Goal: Task Accomplishment & Management: Complete application form

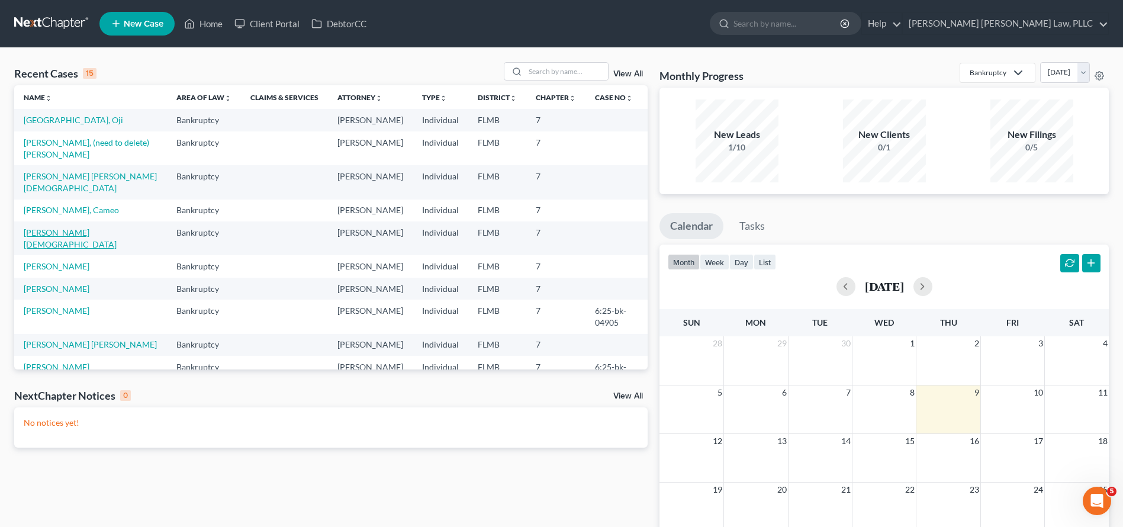
click at [70, 227] on link "[PERSON_NAME][DEMOGRAPHIC_DATA]" at bounding box center [70, 238] width 93 height 22
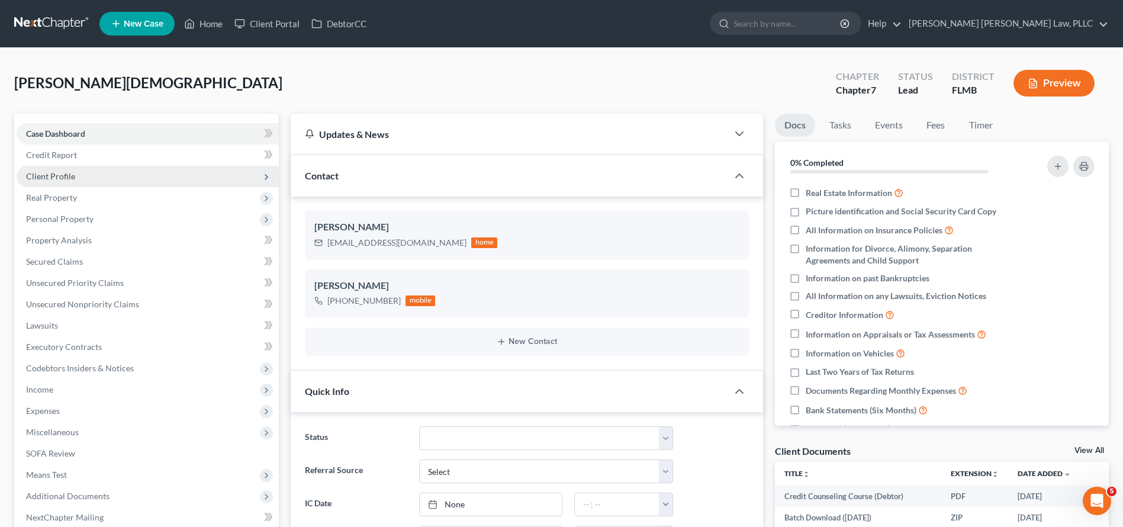
click at [126, 169] on span "Client Profile" at bounding box center [148, 176] width 262 height 21
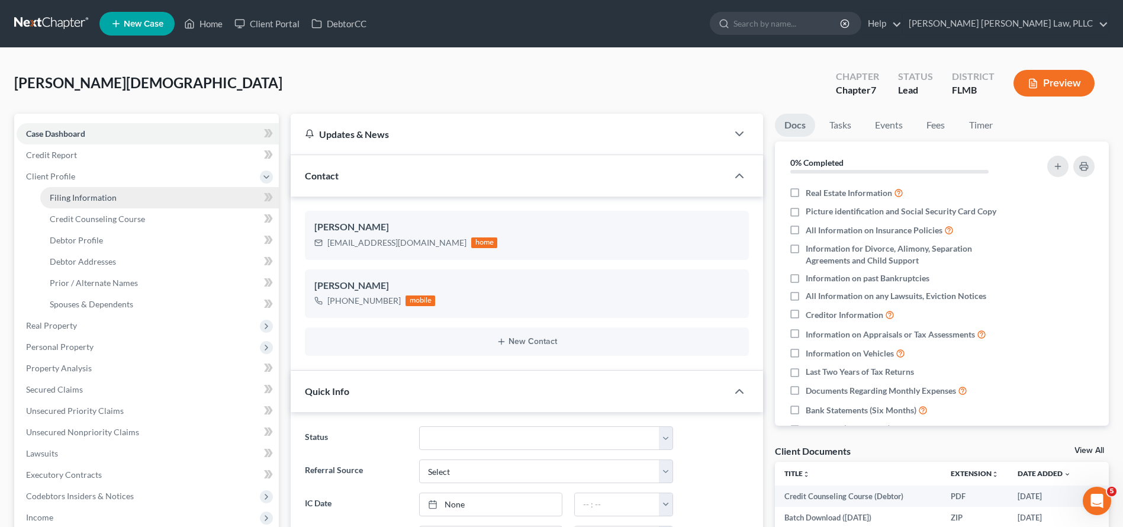
click at [126, 206] on link "Filing Information" at bounding box center [159, 197] width 239 height 21
select select "1"
select select "0"
select select "15"
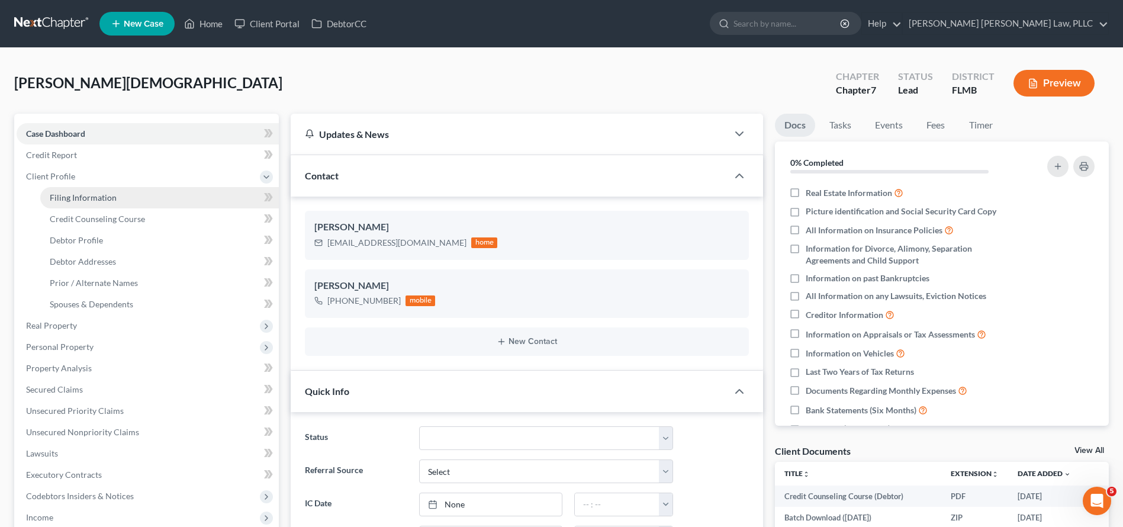
select select "0"
select select "9"
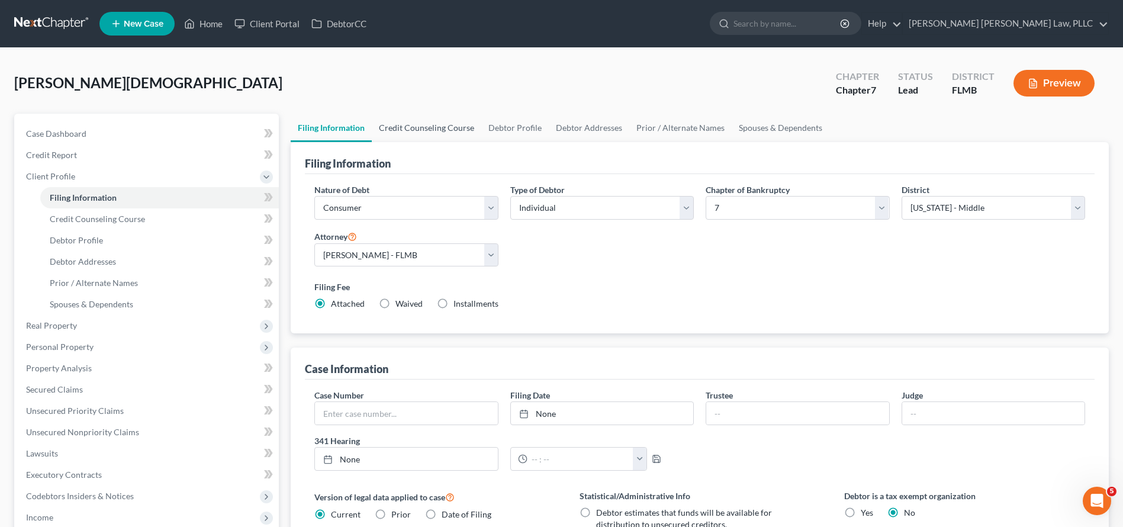
click at [424, 120] on link "Credit Counseling Course" at bounding box center [427, 128] width 110 height 28
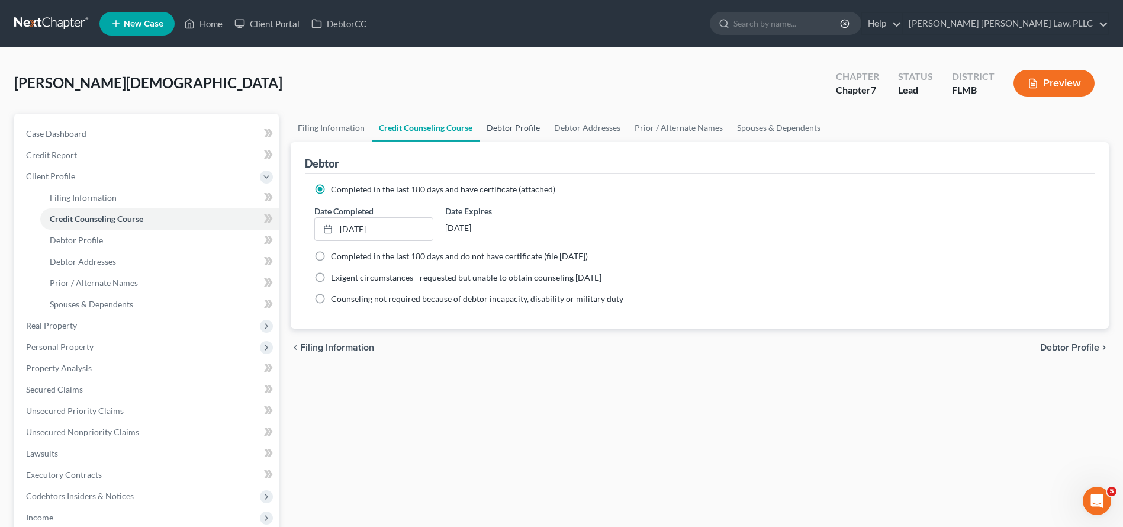
click at [526, 130] on link "Debtor Profile" at bounding box center [513, 128] width 67 height 28
select select "1"
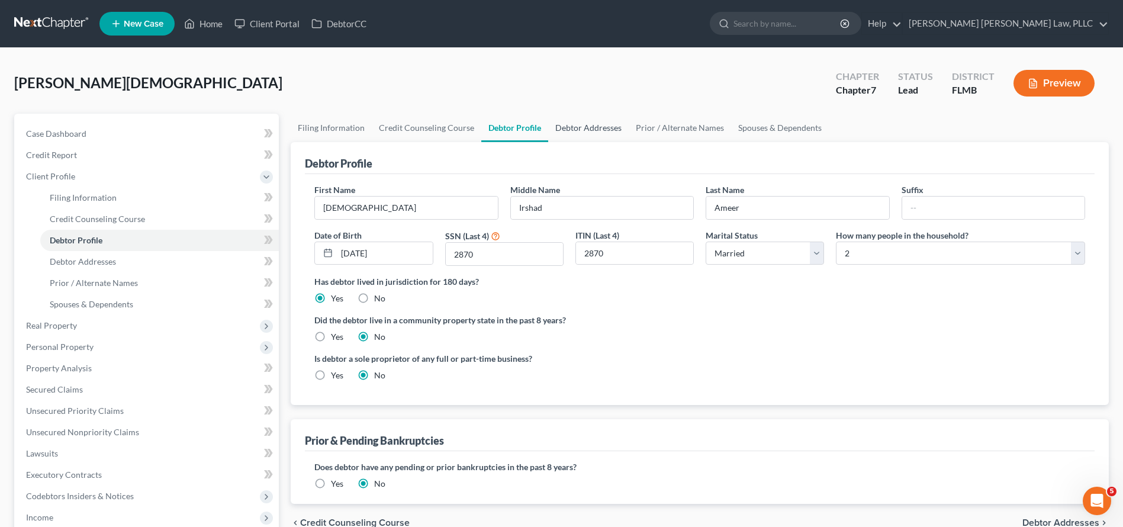
click at [599, 135] on link "Debtor Addresses" at bounding box center [588, 128] width 81 height 28
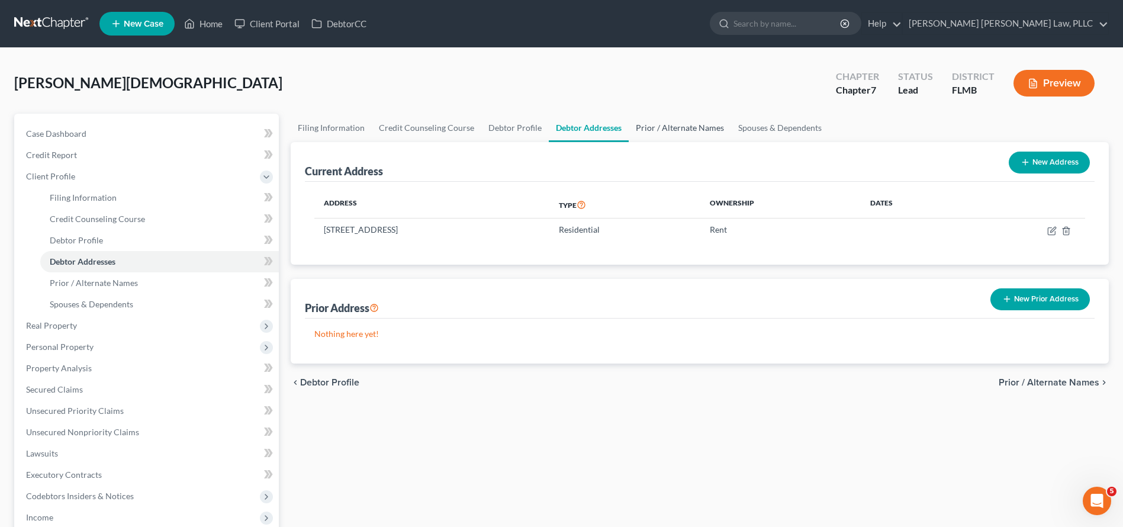
click at [656, 135] on link "Prior / Alternate Names" at bounding box center [680, 128] width 102 height 28
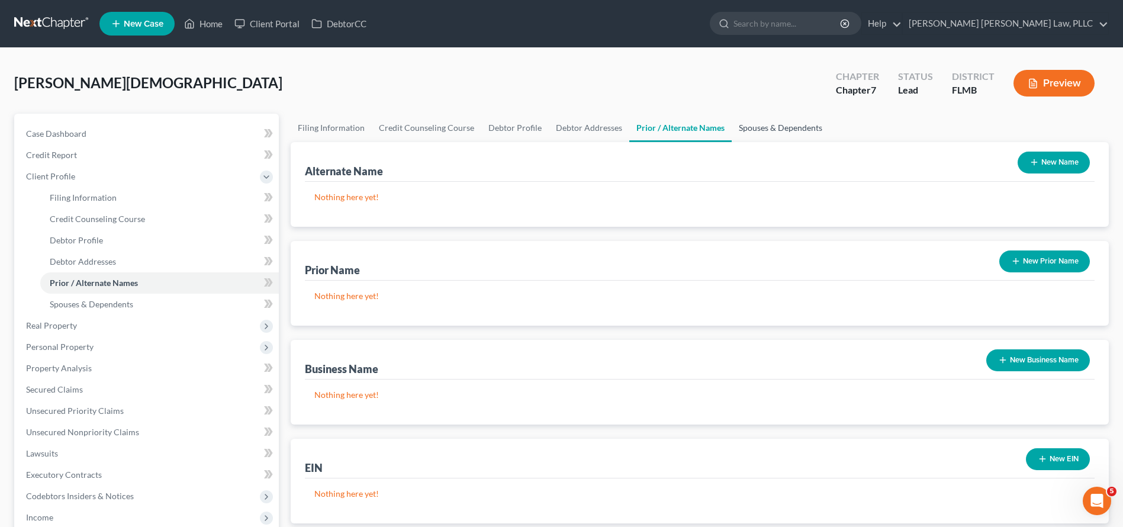
click at [768, 132] on link "Spouses & Dependents" at bounding box center [781, 128] width 98 height 28
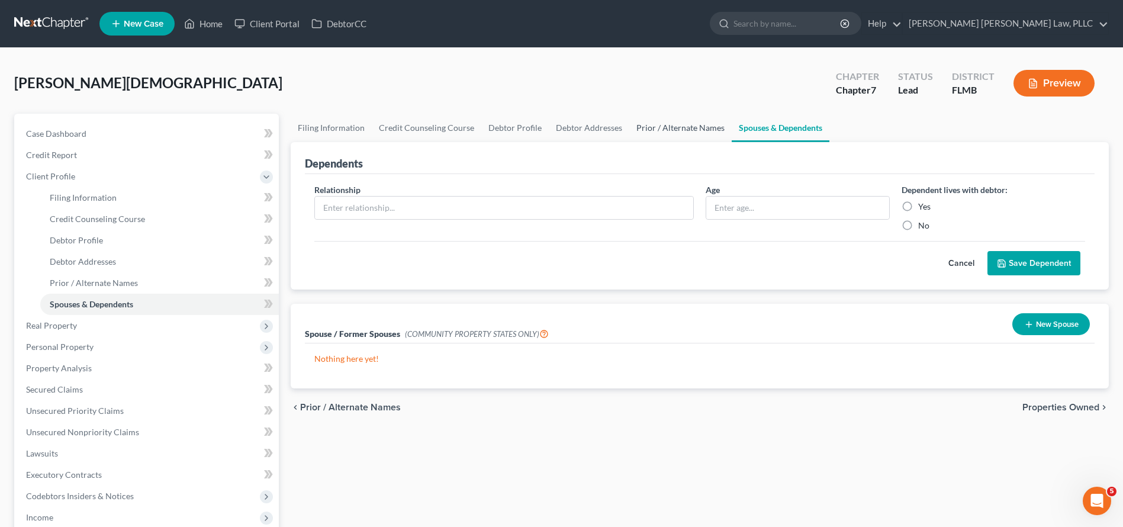
click at [713, 128] on link "Prior / Alternate Names" at bounding box center [680, 128] width 102 height 28
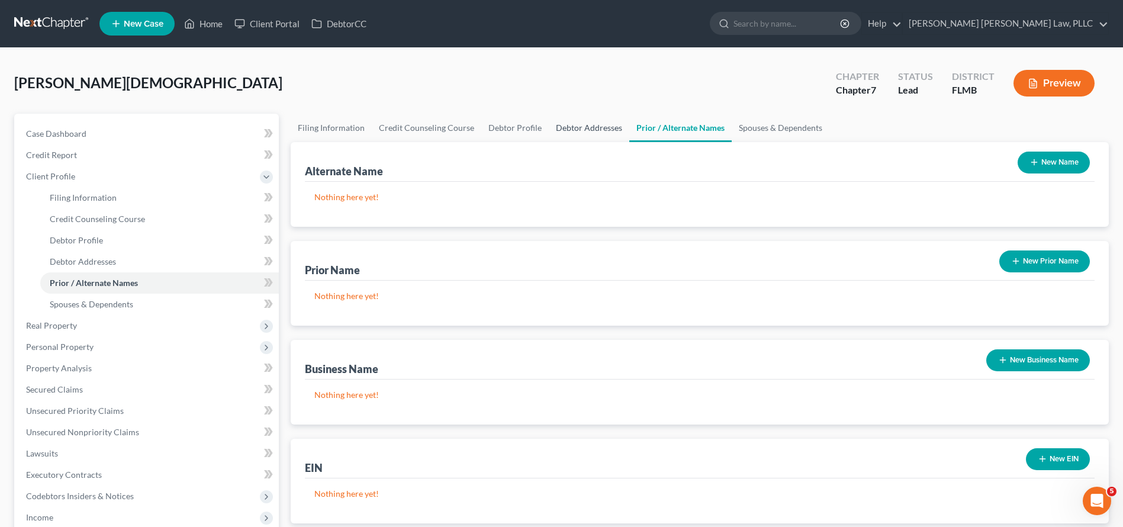
click at [589, 124] on link "Debtor Addresses" at bounding box center [589, 128] width 81 height 28
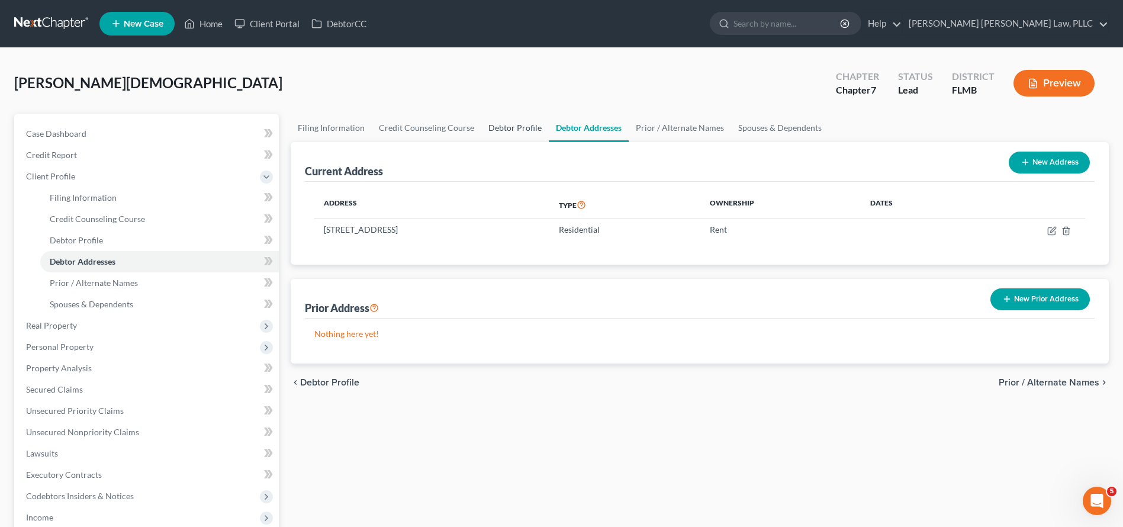
click at [507, 134] on link "Debtor Profile" at bounding box center [514, 128] width 67 height 28
select select "1"
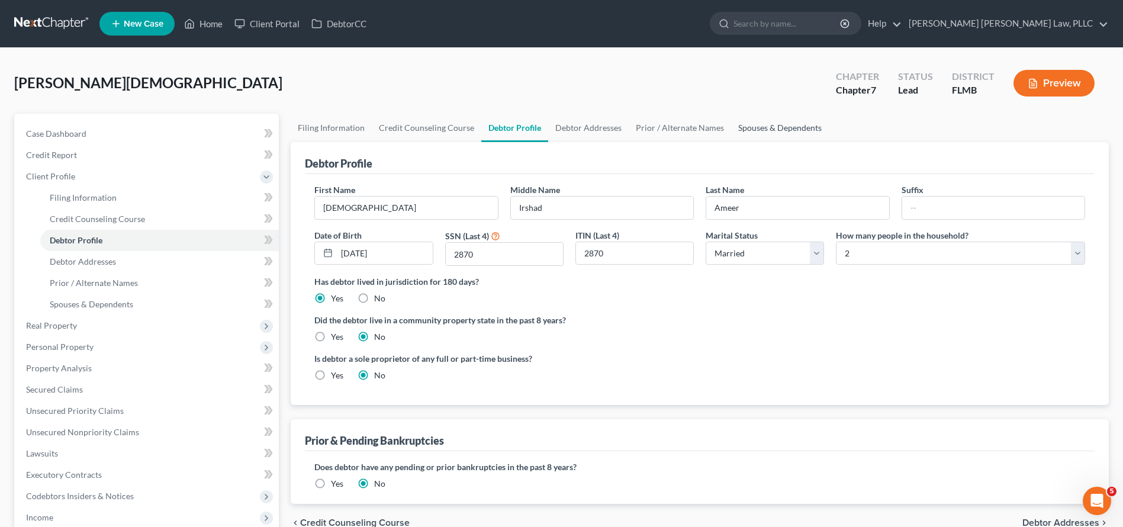
click at [755, 131] on link "Spouses & Dependents" at bounding box center [780, 128] width 98 height 28
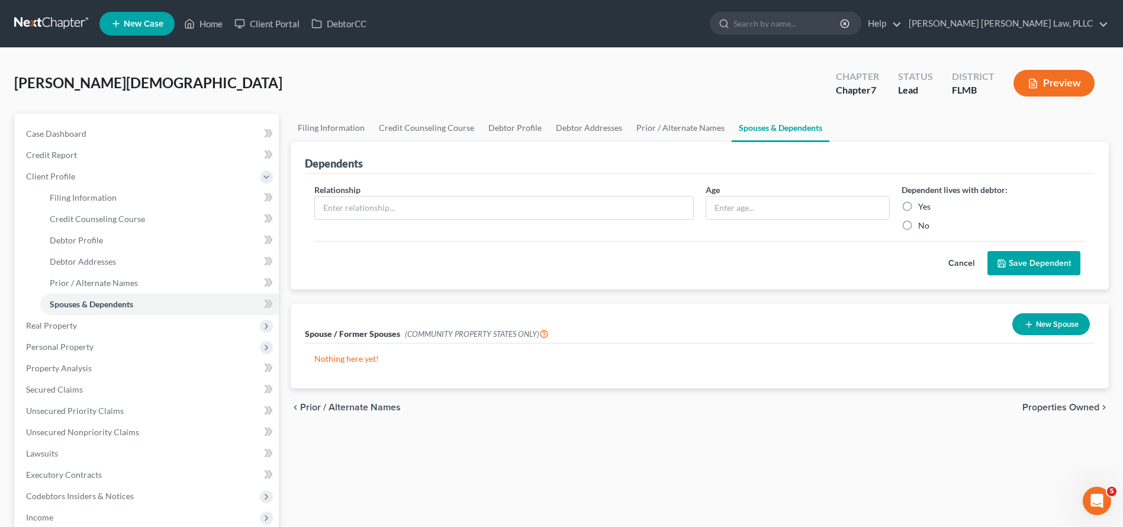
click at [918, 229] on label "No" at bounding box center [923, 226] width 11 height 12
click at [923, 227] on input "No" at bounding box center [927, 224] width 8 height 8
radio input "true"
click at [140, 322] on span "Real Property" at bounding box center [148, 325] width 262 height 21
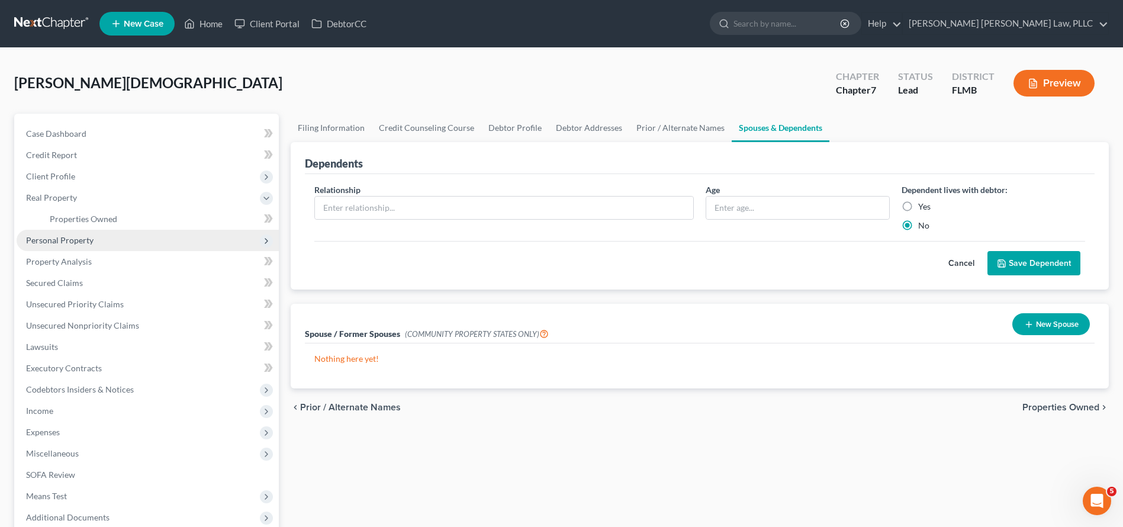
click at [154, 235] on span "Personal Property" at bounding box center [148, 240] width 262 height 21
click at [154, 236] on link "Vehicles Owned" at bounding box center [159, 240] width 239 height 21
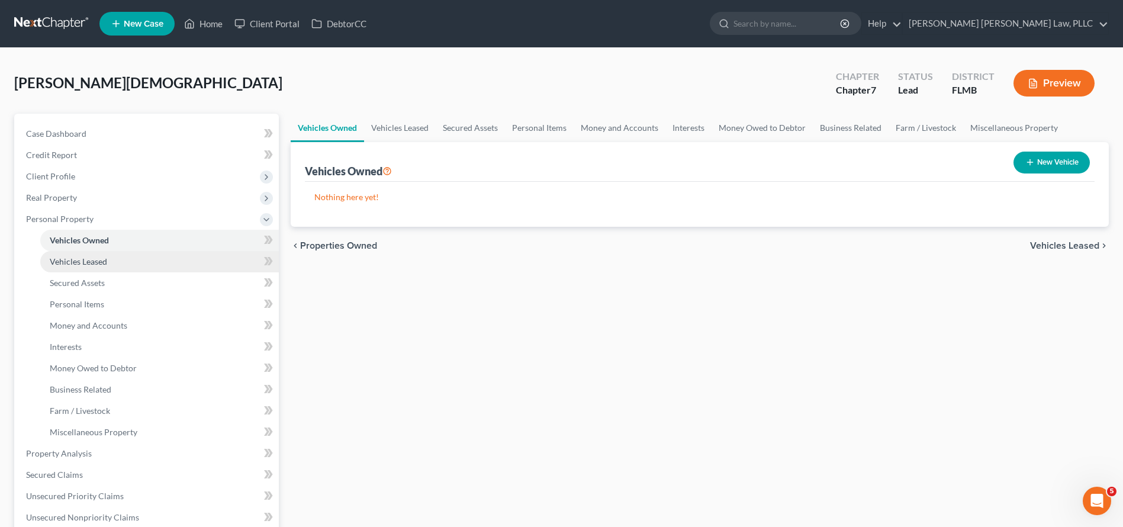
click at [152, 263] on link "Vehicles Leased" at bounding box center [159, 261] width 239 height 21
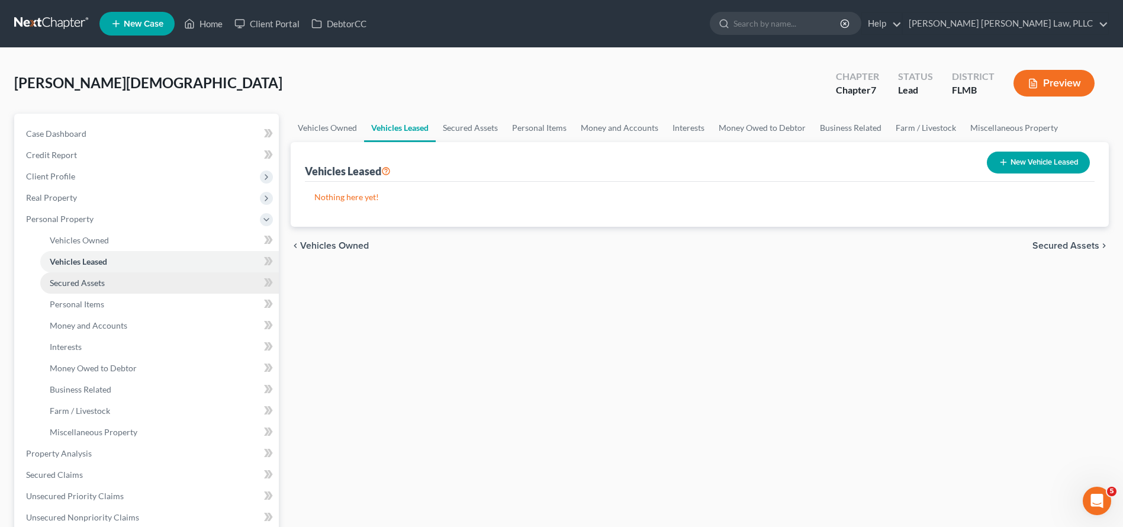
click at [153, 279] on link "Secured Assets" at bounding box center [159, 282] width 239 height 21
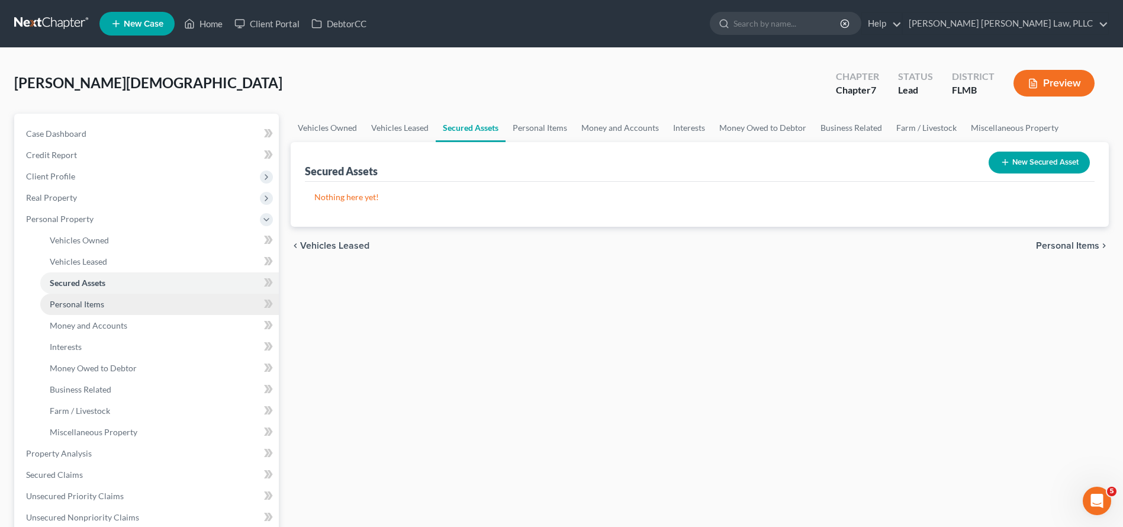
click at [156, 306] on link "Personal Items" at bounding box center [159, 304] width 239 height 21
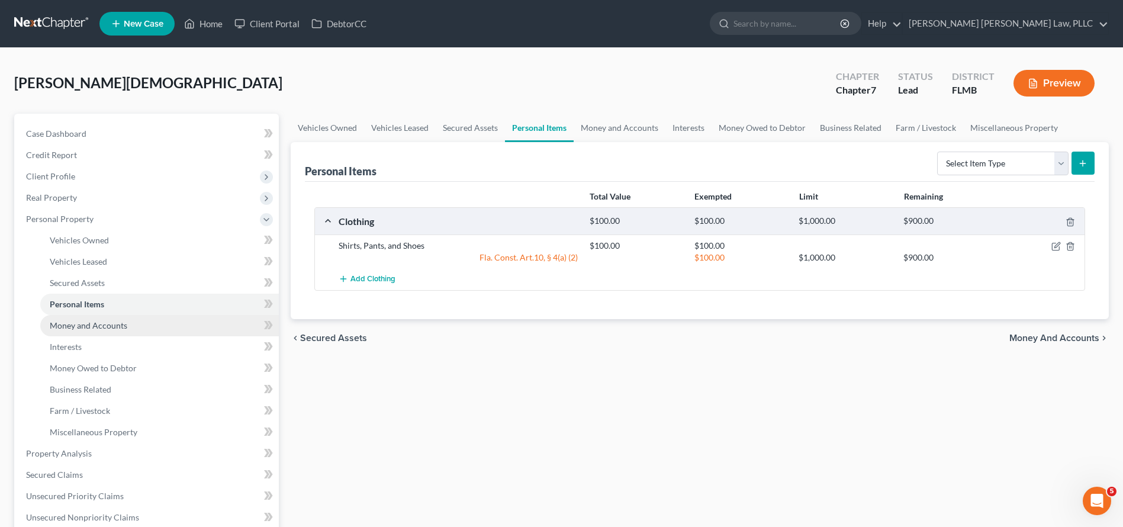
click at [155, 326] on link "Money and Accounts" at bounding box center [159, 325] width 239 height 21
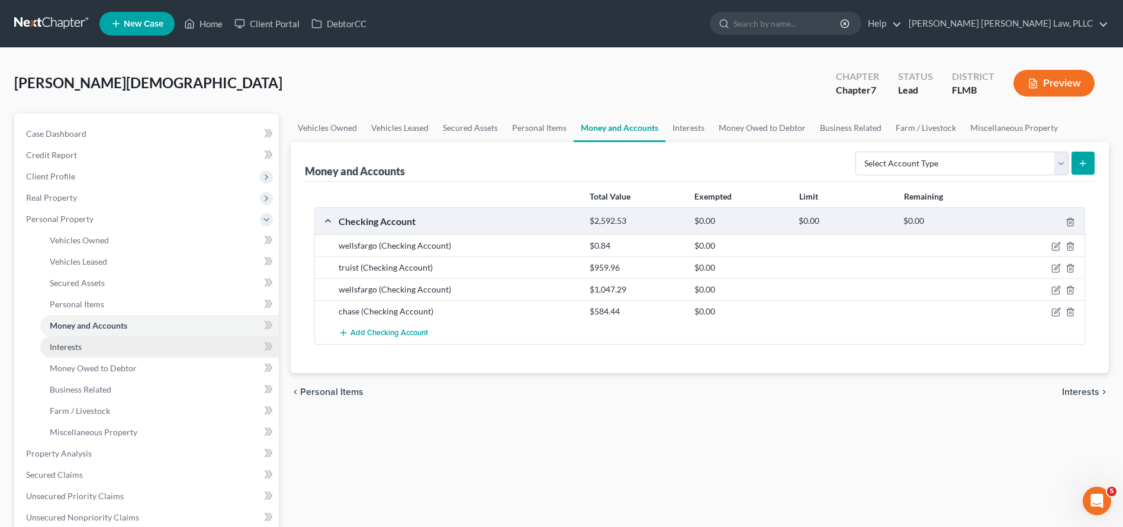
click at [152, 343] on link "Interests" at bounding box center [159, 346] width 239 height 21
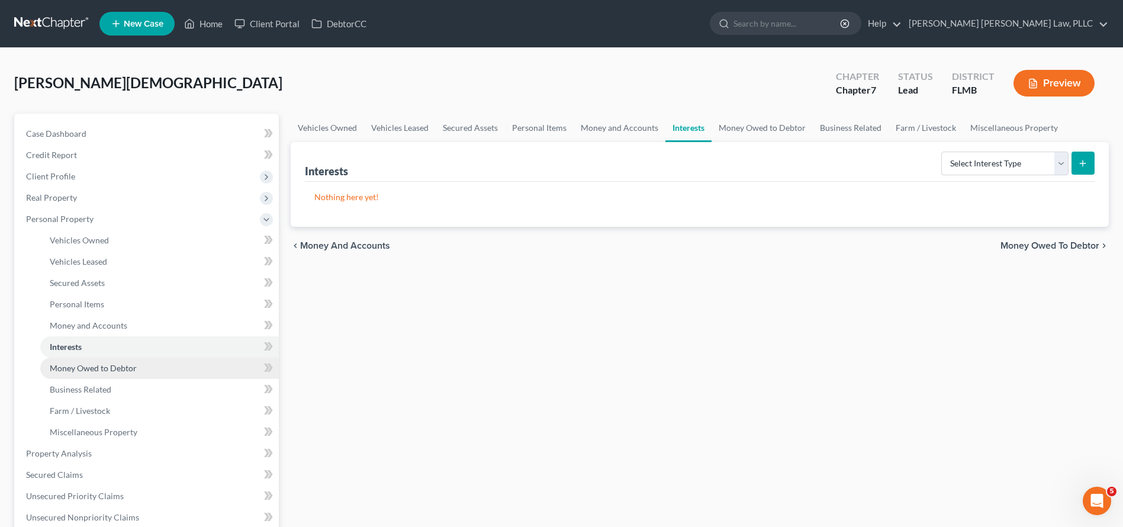
click at [148, 368] on link "Money Owed to Debtor" at bounding box center [159, 368] width 239 height 21
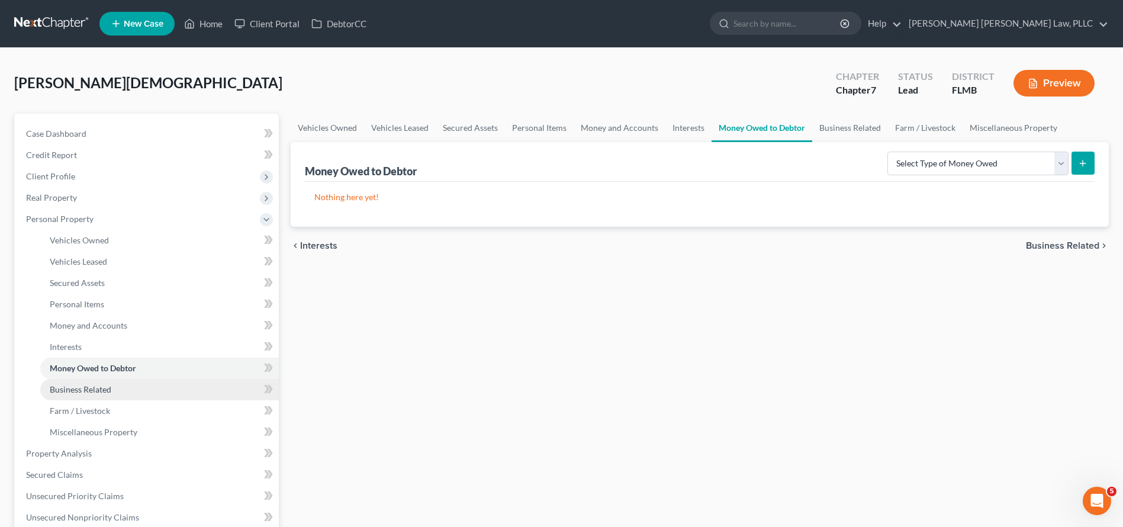
click at [147, 388] on link "Business Related" at bounding box center [159, 389] width 239 height 21
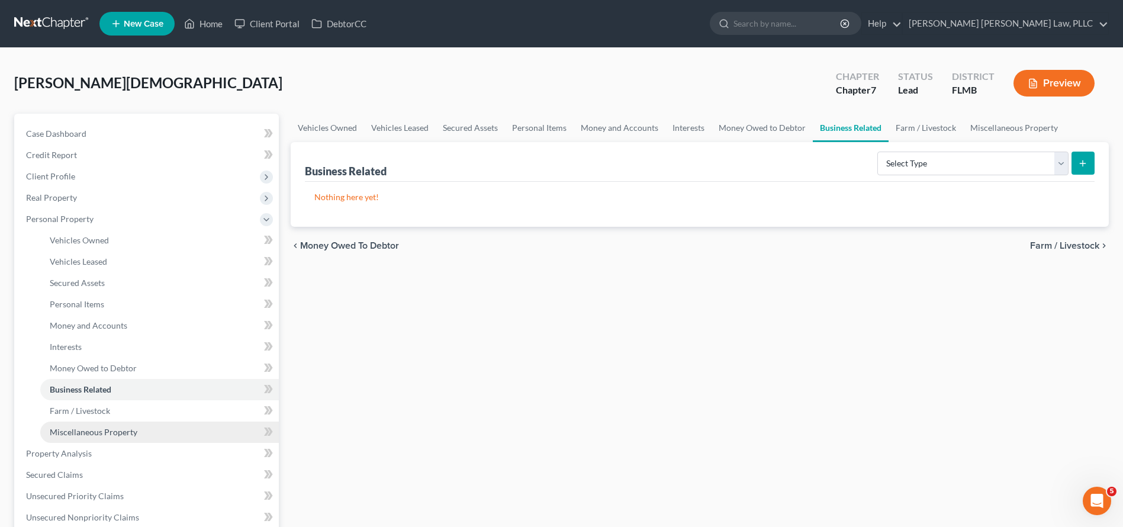
click at [137, 424] on link "Miscellaneous Property" at bounding box center [159, 432] width 239 height 21
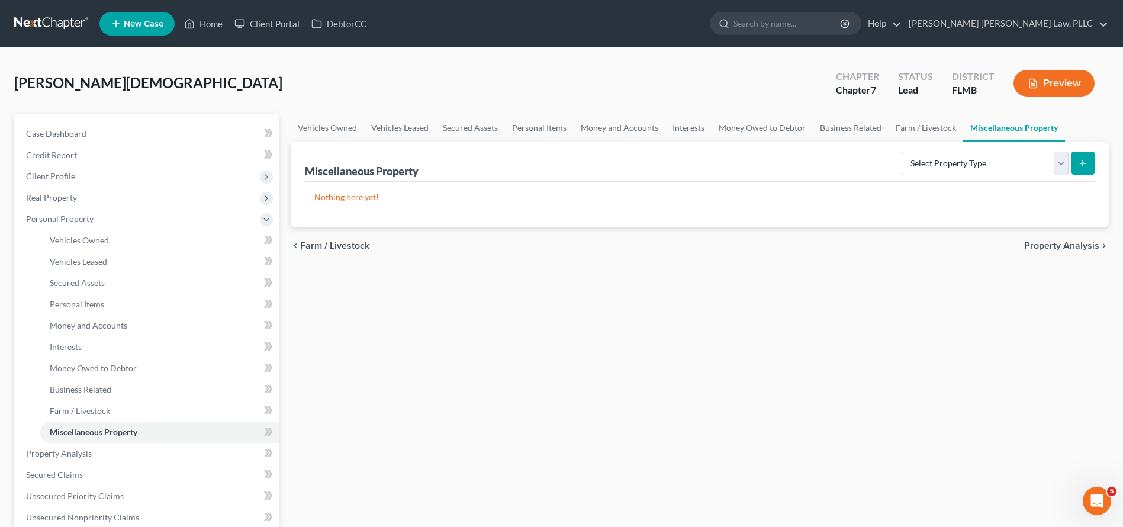
scroll to position [123, 0]
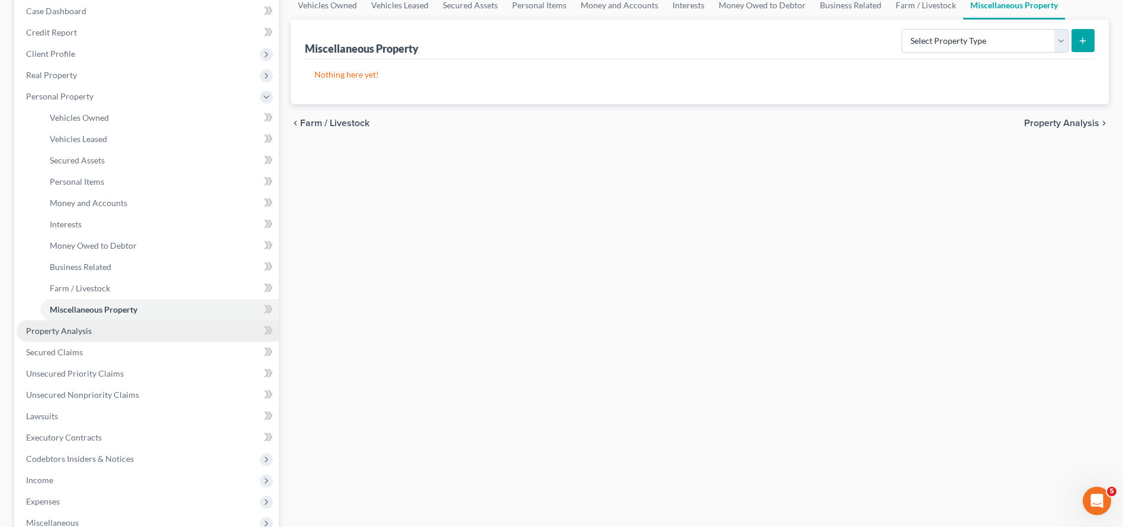
click at [123, 333] on link "Property Analysis" at bounding box center [148, 330] width 262 height 21
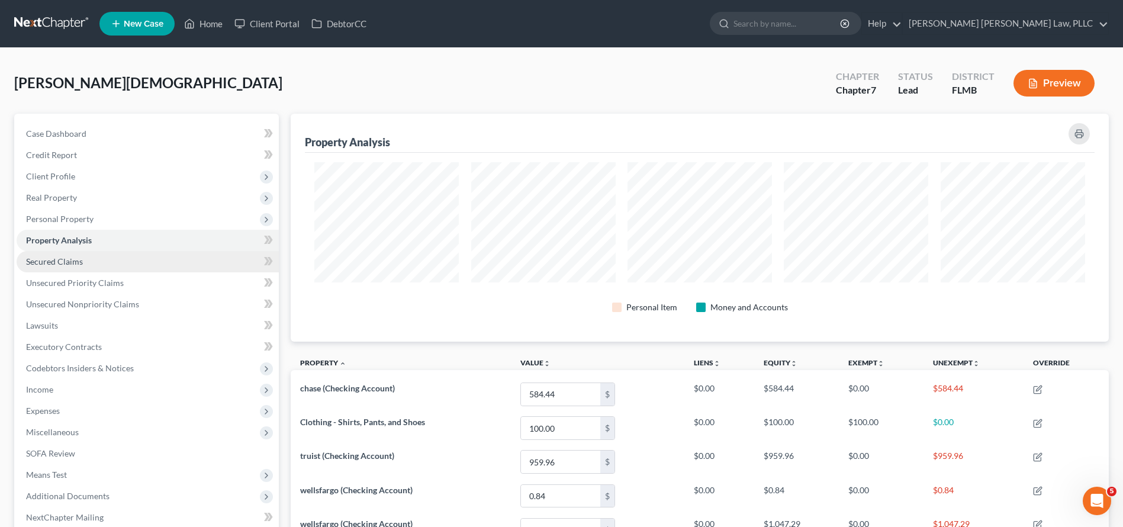
click at [141, 270] on link "Secured Claims" at bounding box center [148, 261] width 262 height 21
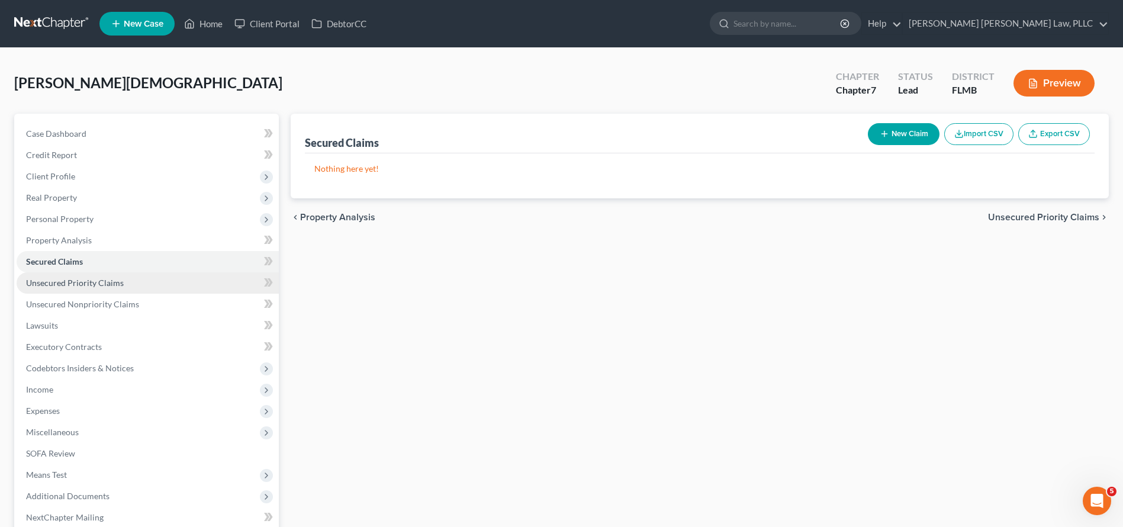
click at [140, 289] on link "Unsecured Priority Claims" at bounding box center [148, 282] width 262 height 21
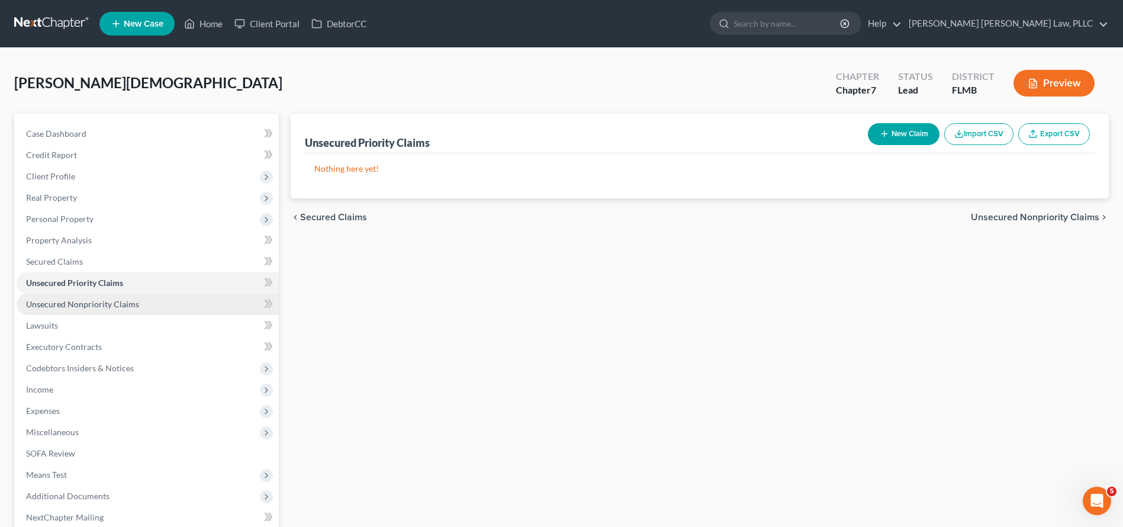
click at [142, 307] on link "Unsecured Nonpriority Claims" at bounding box center [148, 304] width 262 height 21
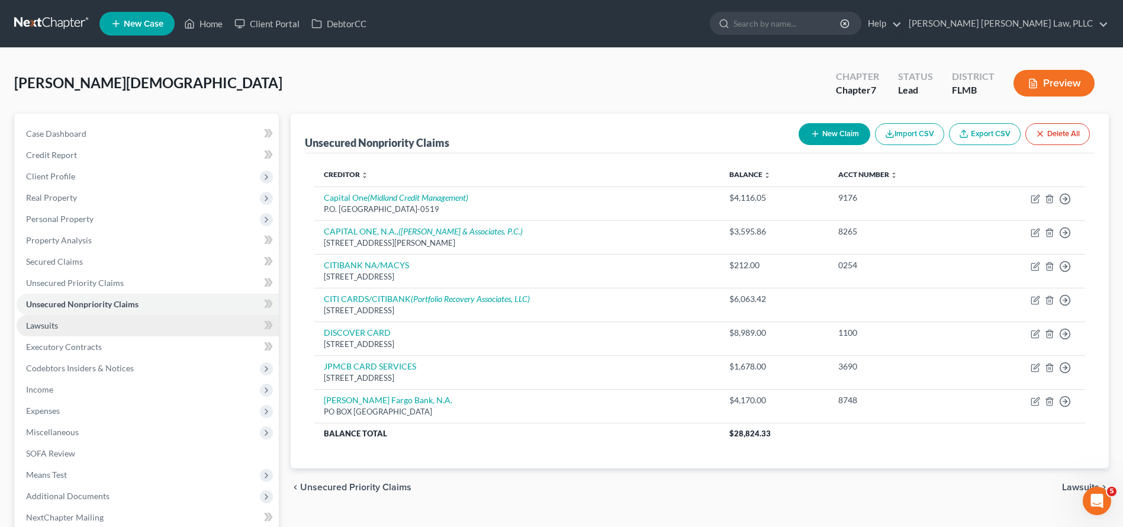
click at [194, 326] on link "Lawsuits" at bounding box center [148, 325] width 262 height 21
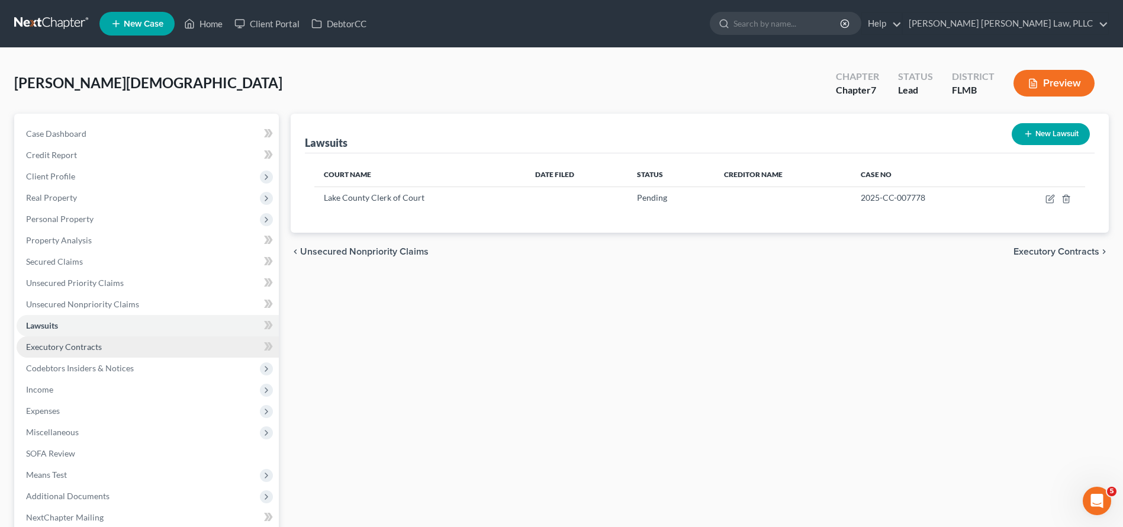
click at [184, 350] on link "Executory Contracts" at bounding box center [148, 346] width 262 height 21
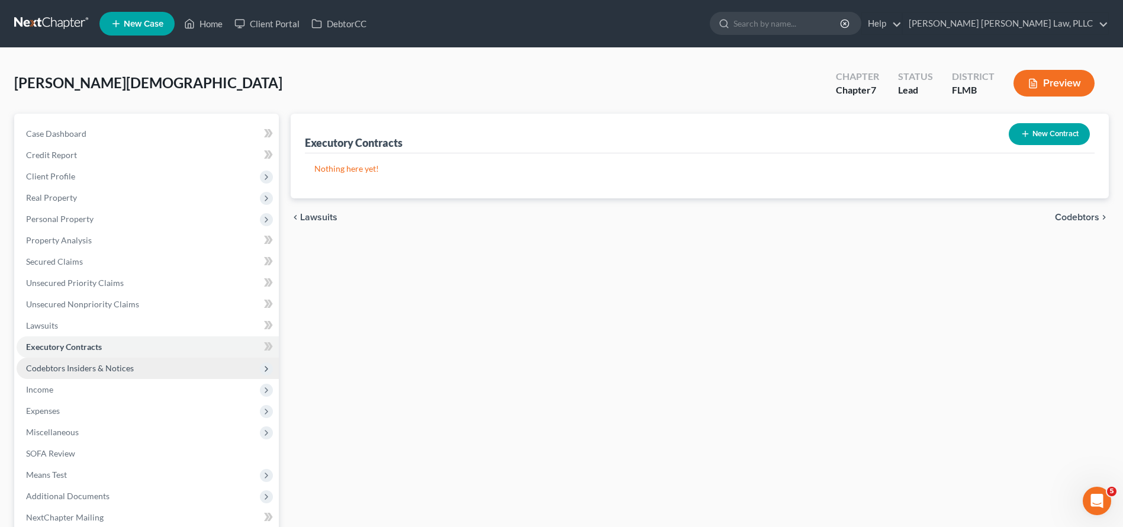
click at [176, 368] on span "Codebtors Insiders & Notices" at bounding box center [148, 368] width 262 height 21
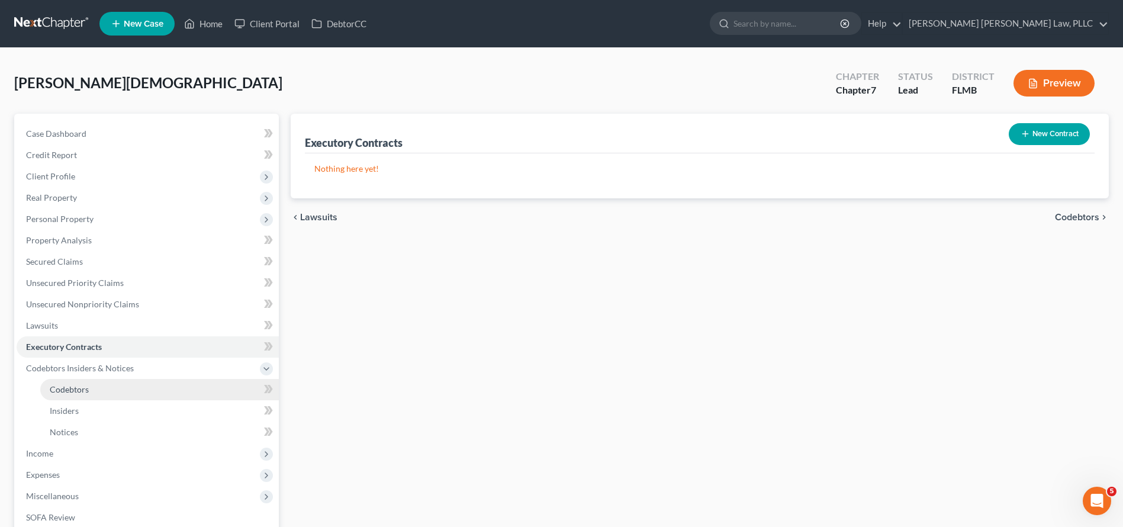
click at [159, 388] on link "Codebtors" at bounding box center [159, 389] width 239 height 21
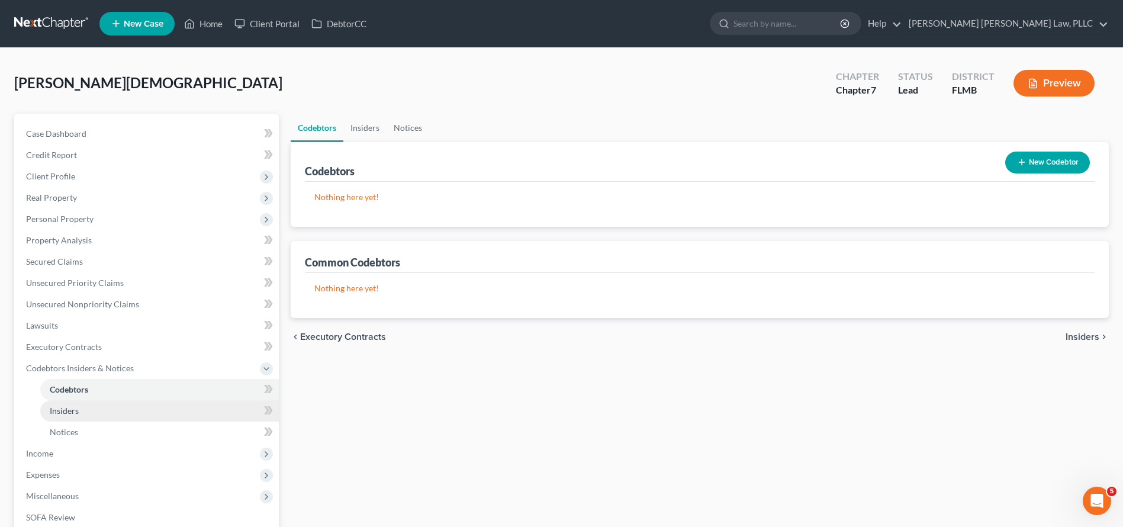
click at [153, 408] on link "Insiders" at bounding box center [159, 410] width 239 height 21
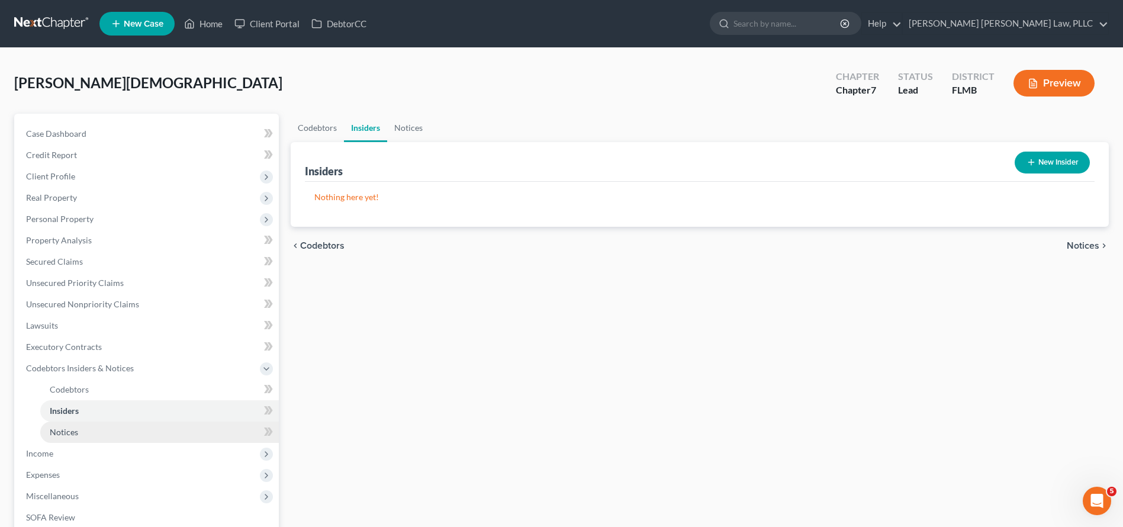
click at [150, 429] on link "Notices" at bounding box center [159, 432] width 239 height 21
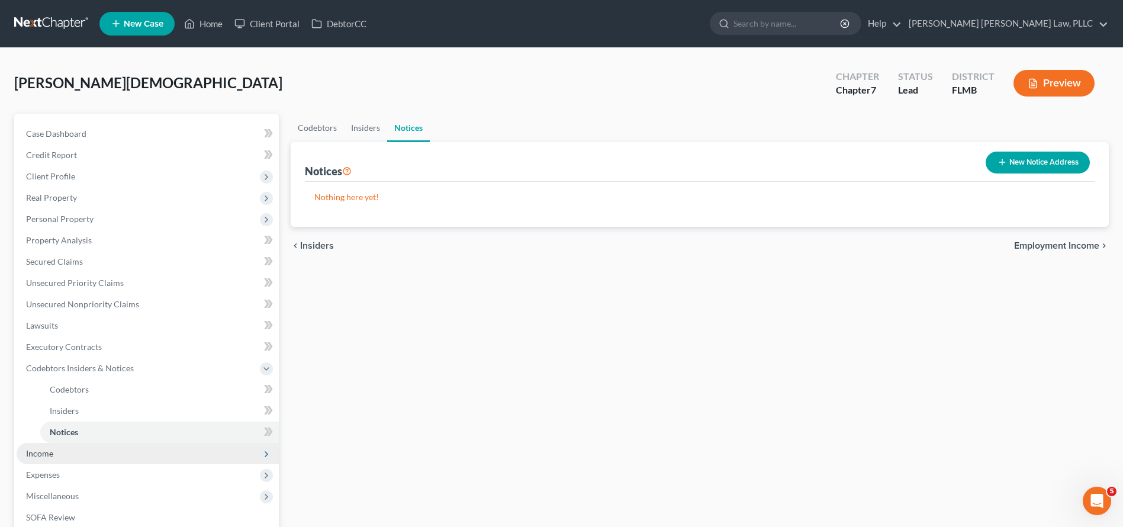
click at [140, 461] on span "Income" at bounding box center [148, 453] width 262 height 21
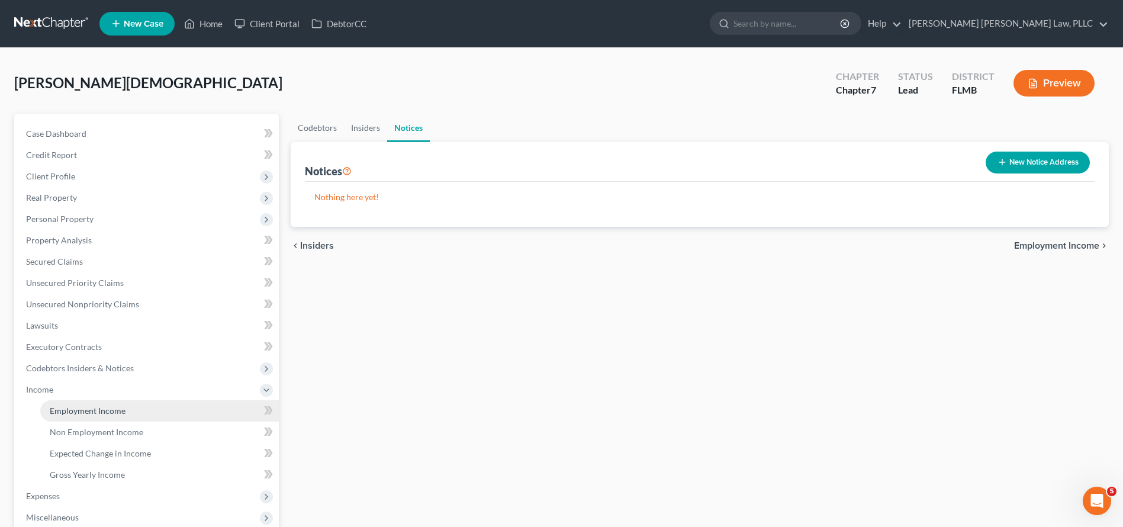
click at [140, 417] on link "Employment Income" at bounding box center [159, 410] width 239 height 21
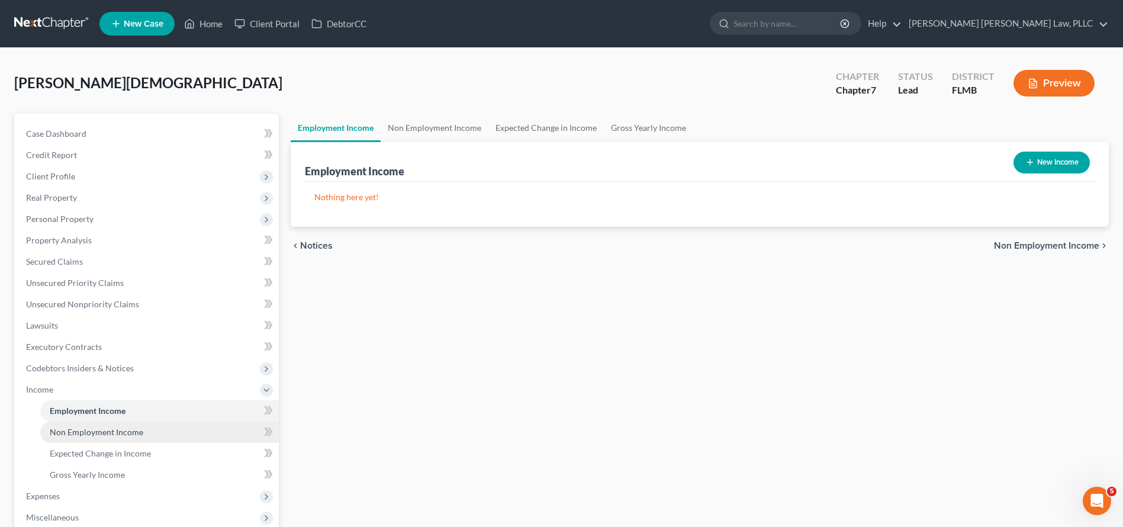
click at [134, 436] on span "Non Employment Income" at bounding box center [97, 432] width 94 height 10
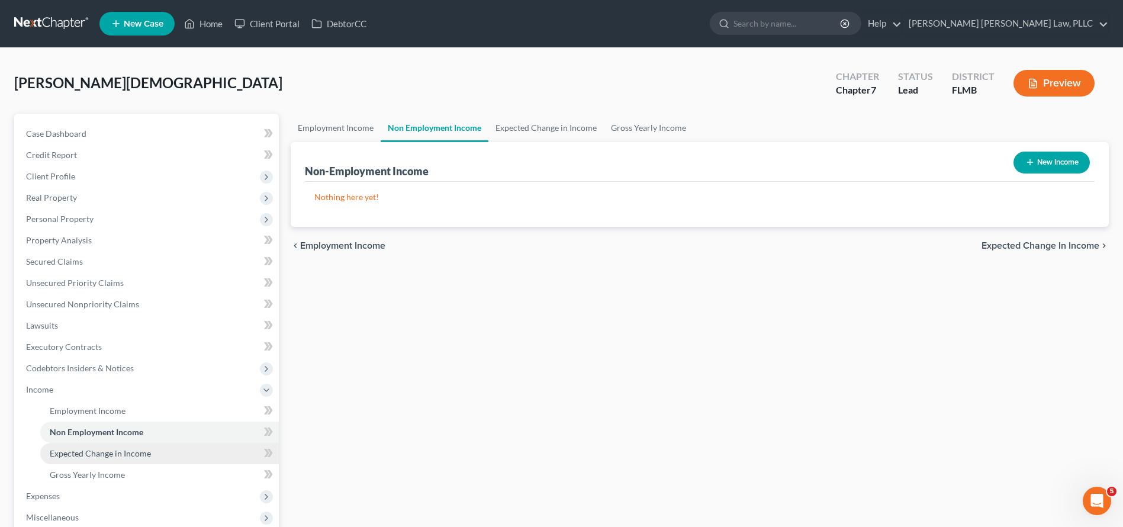
click at [133, 455] on span "Expected Change in Income" at bounding box center [100, 453] width 101 height 10
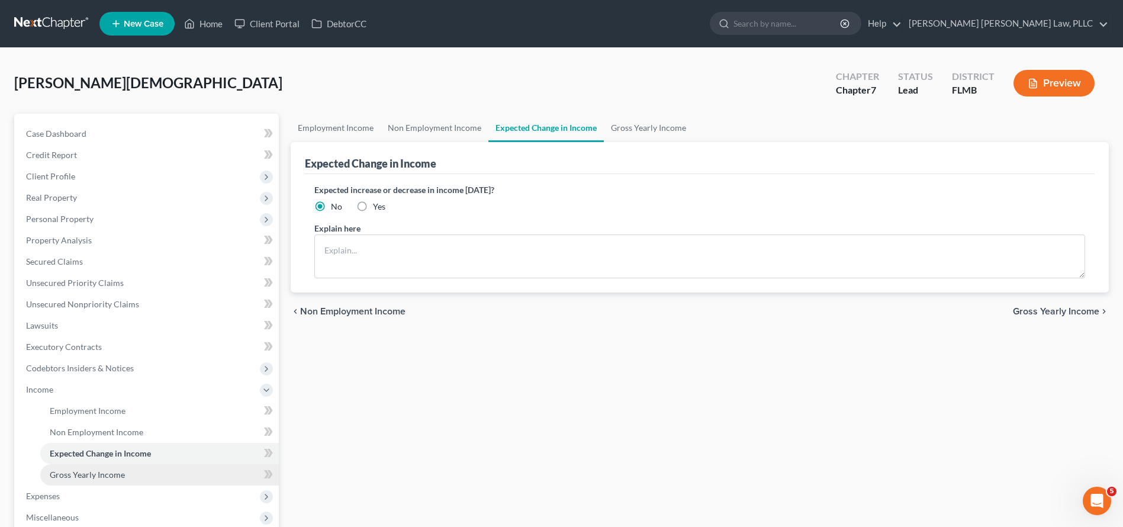
click at [132, 475] on link "Gross Yearly Income" at bounding box center [159, 474] width 239 height 21
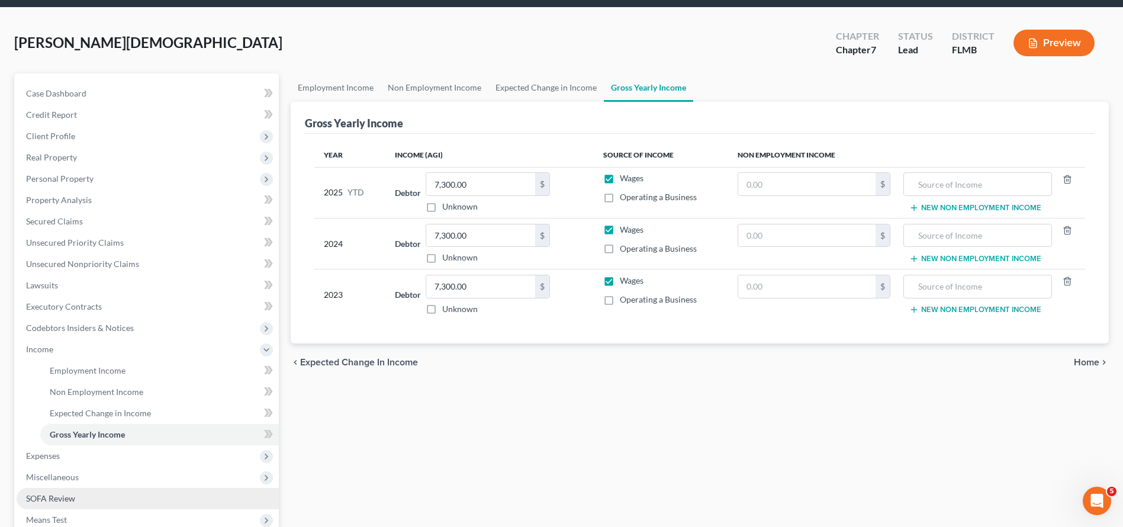
scroll to position [67, 0]
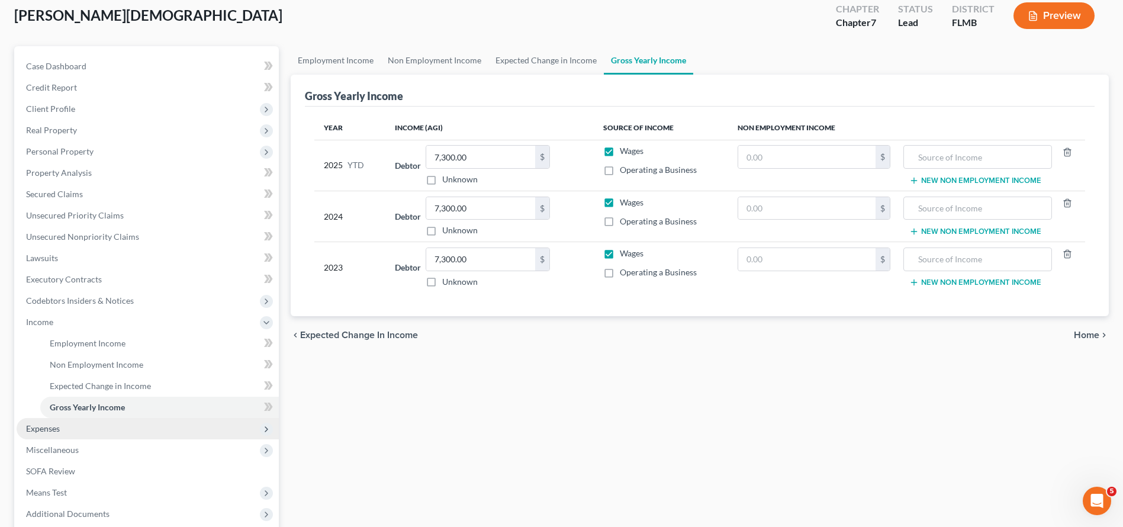
click at [171, 434] on span "Expenses" at bounding box center [148, 428] width 262 height 21
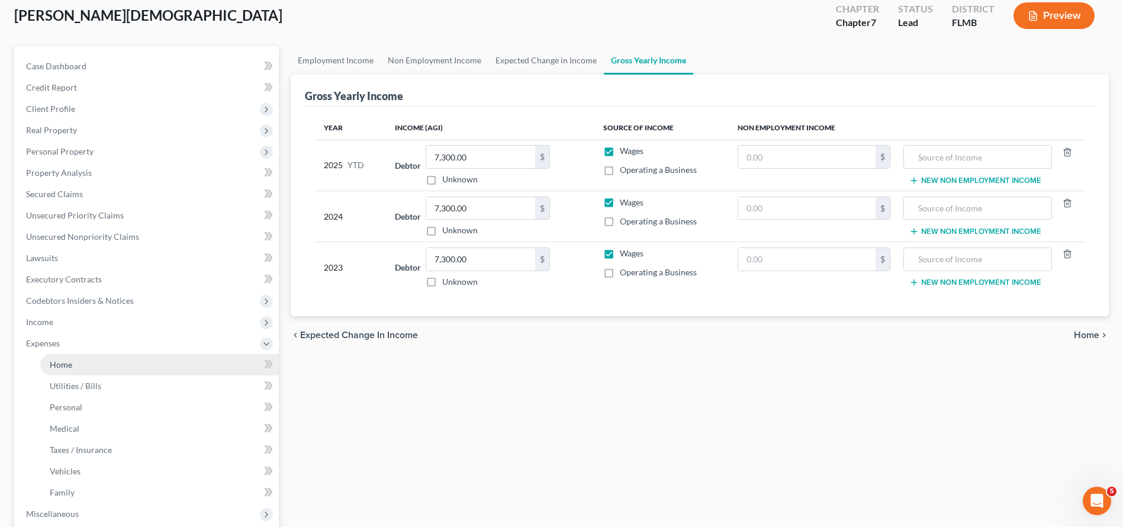
click at [137, 372] on link "Home" at bounding box center [159, 364] width 239 height 21
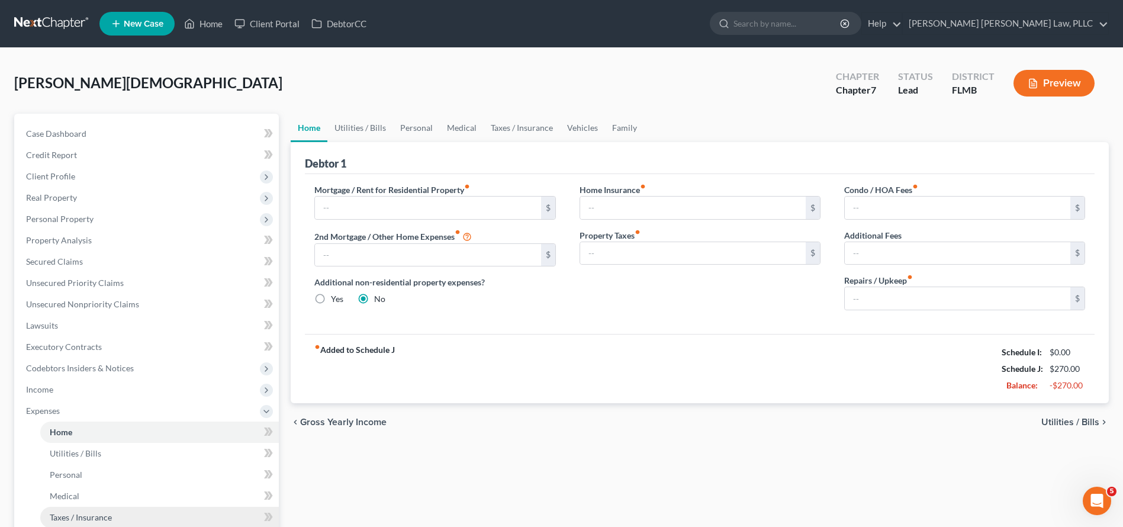
scroll to position [104, 0]
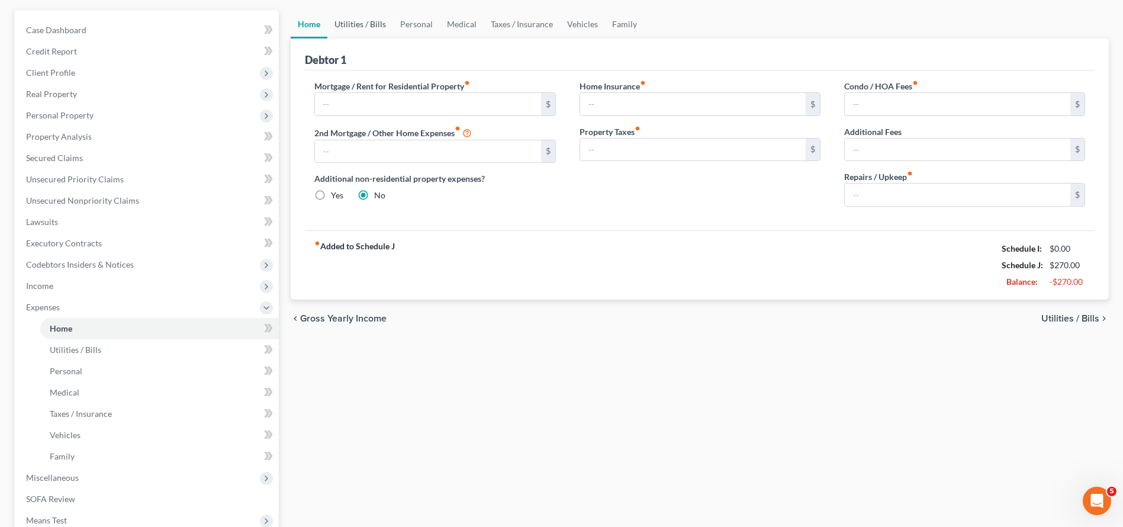
click at [330, 20] on link "Utilities / Bills" at bounding box center [360, 24] width 66 height 28
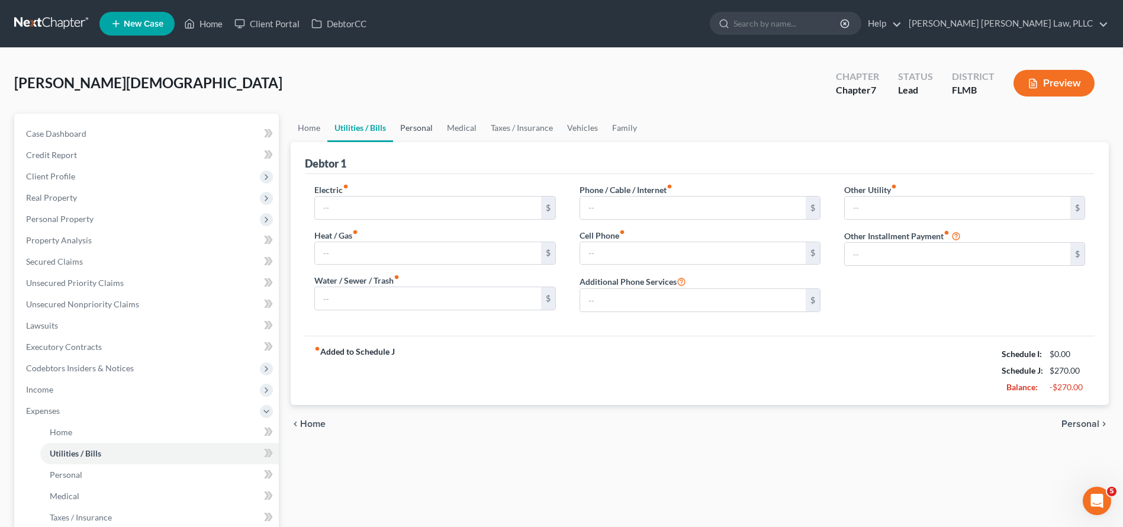
click at [414, 123] on link "Personal" at bounding box center [416, 128] width 47 height 28
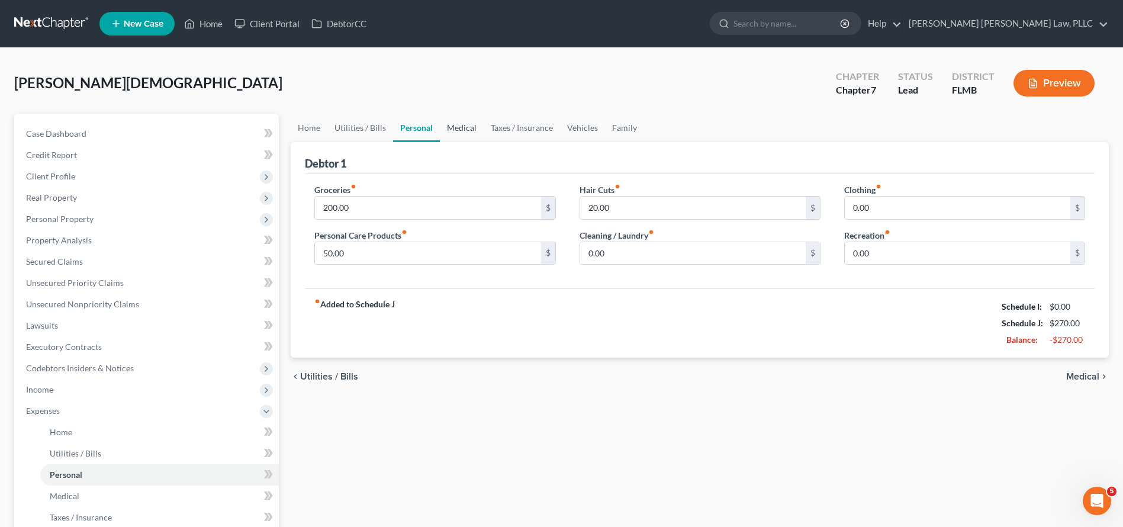
click at [449, 134] on link "Medical" at bounding box center [462, 128] width 44 height 28
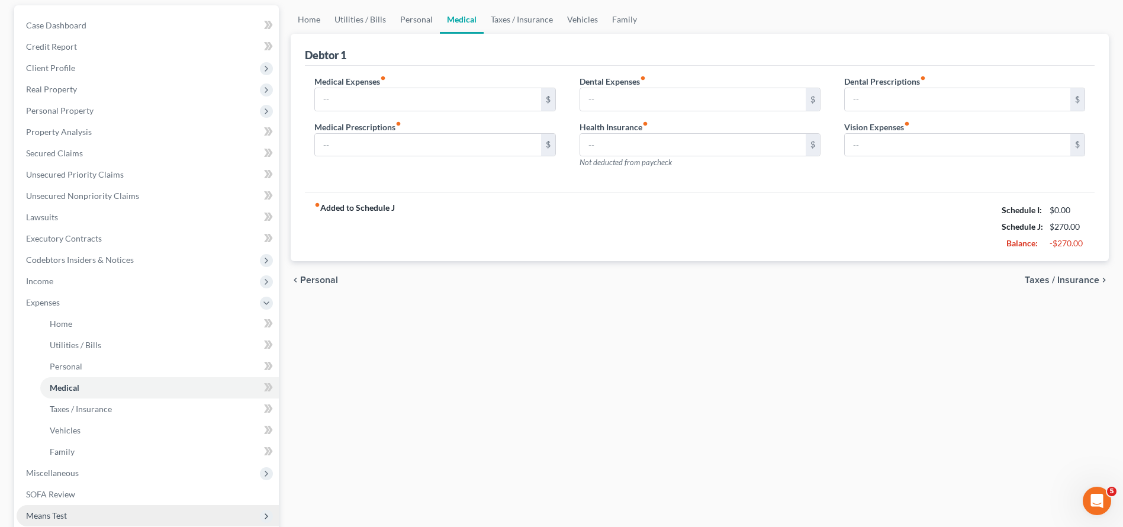
scroll to position [209, 0]
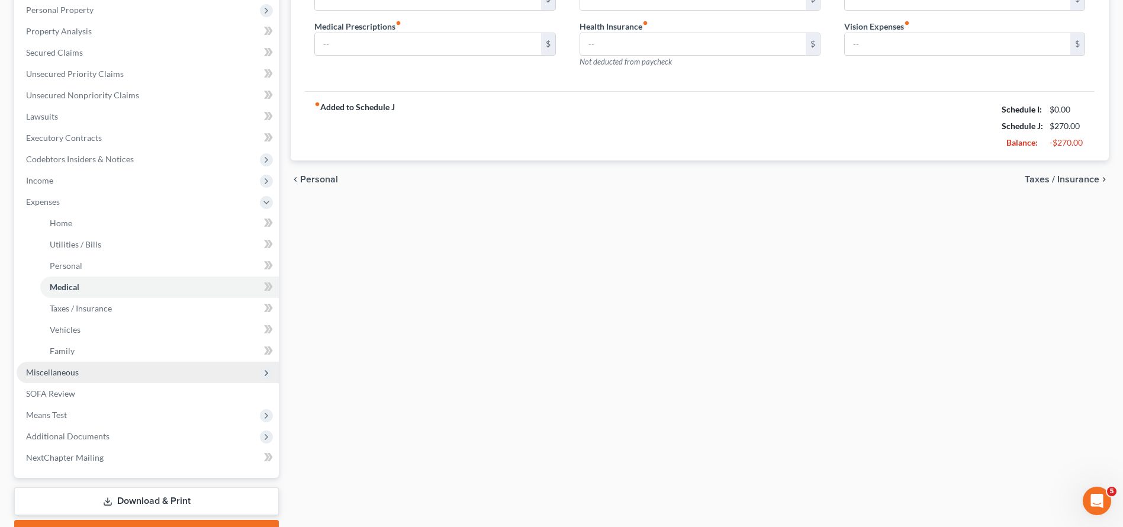
click at [85, 366] on span "Miscellaneous" at bounding box center [148, 372] width 262 height 21
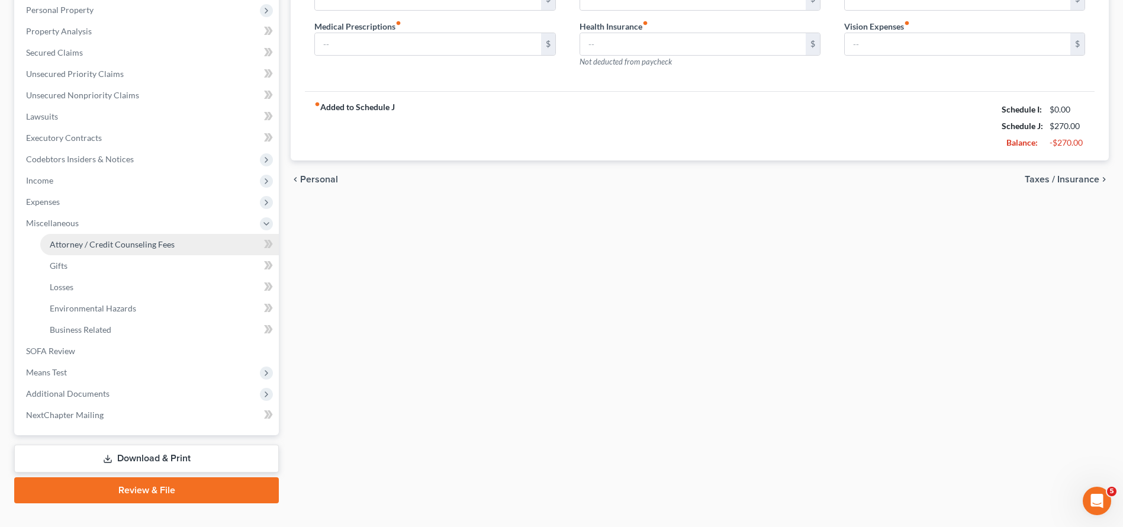
click at [98, 247] on span "Attorney / Credit Counseling Fees" at bounding box center [112, 244] width 125 height 10
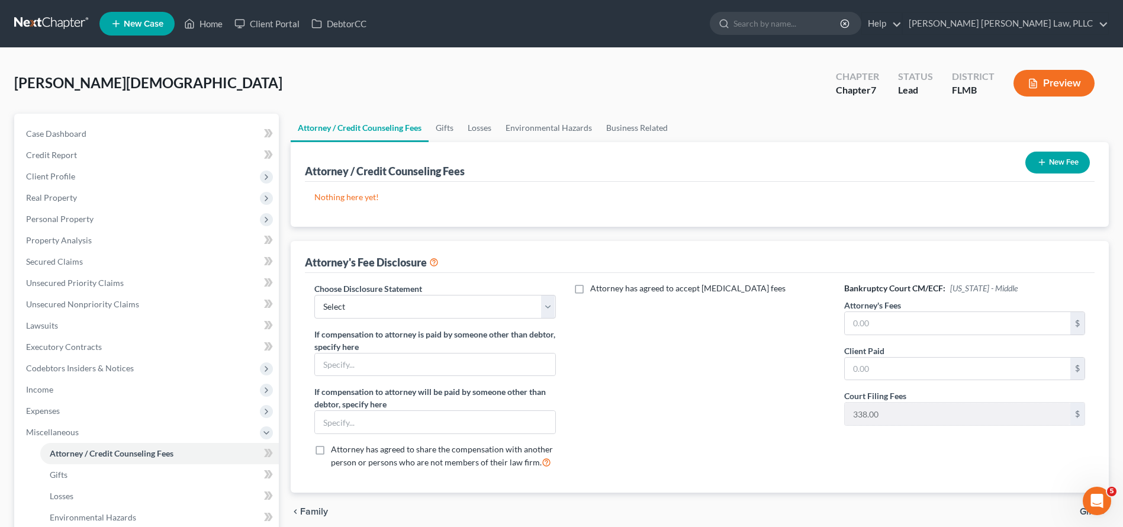
click at [1028, 162] on button "New Fee" at bounding box center [1057, 163] width 65 height 22
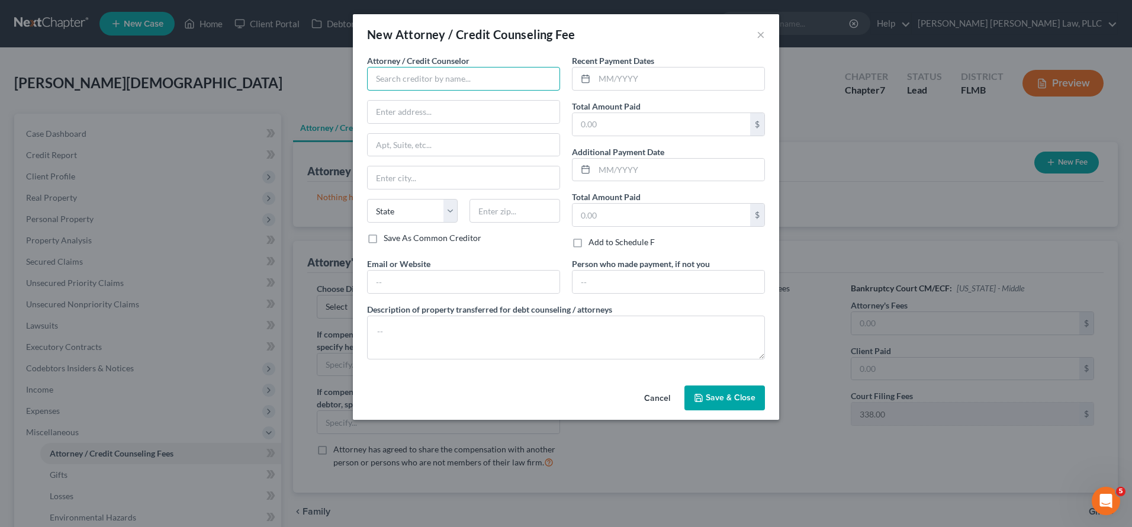
click at [525, 85] on input "text" at bounding box center [463, 79] width 193 height 24
click at [450, 99] on div "Debtor CC" at bounding box center [438, 100] width 123 height 12
type input "Debtor CC"
type input "[STREET_ADDRESS]"
type input "[GEOGRAPHIC_DATA]"
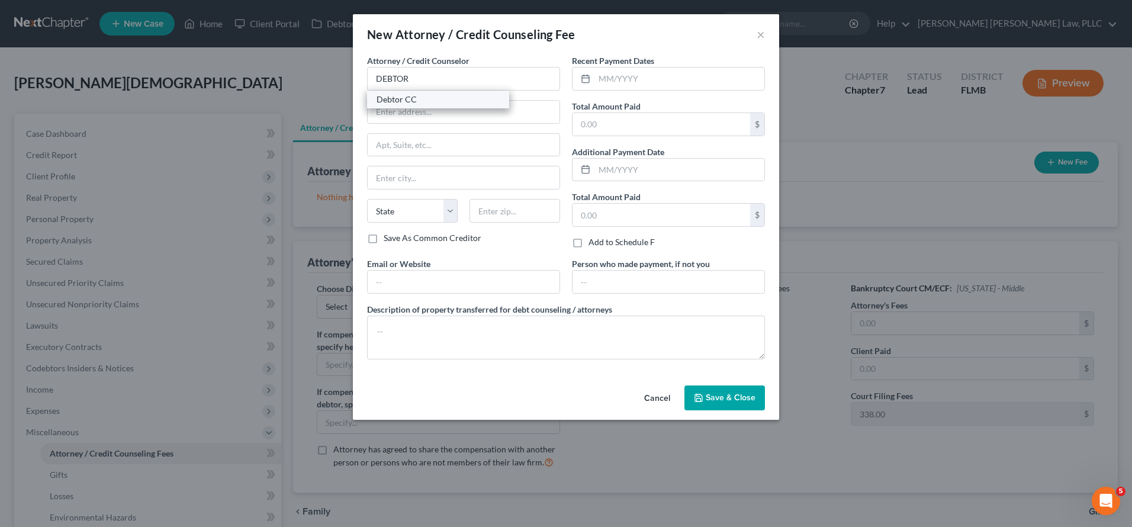
select select "33"
type input "07306"
click at [628, 213] on input "text" at bounding box center [661, 215] width 178 height 22
type input "19.95"
click at [741, 403] on button "Save & Close" at bounding box center [724, 397] width 81 height 25
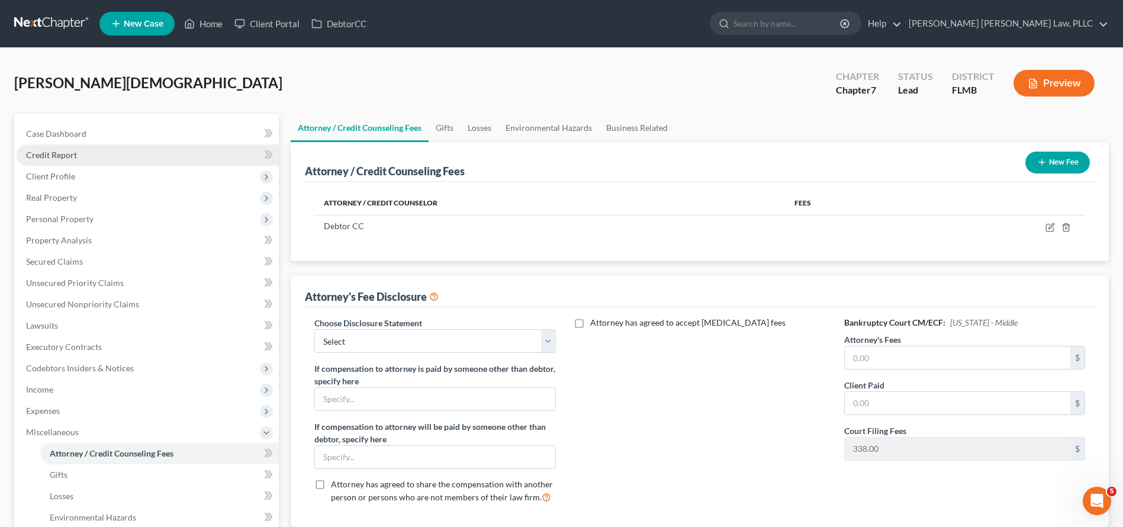
click at [126, 158] on link "Credit Report" at bounding box center [148, 154] width 262 height 21
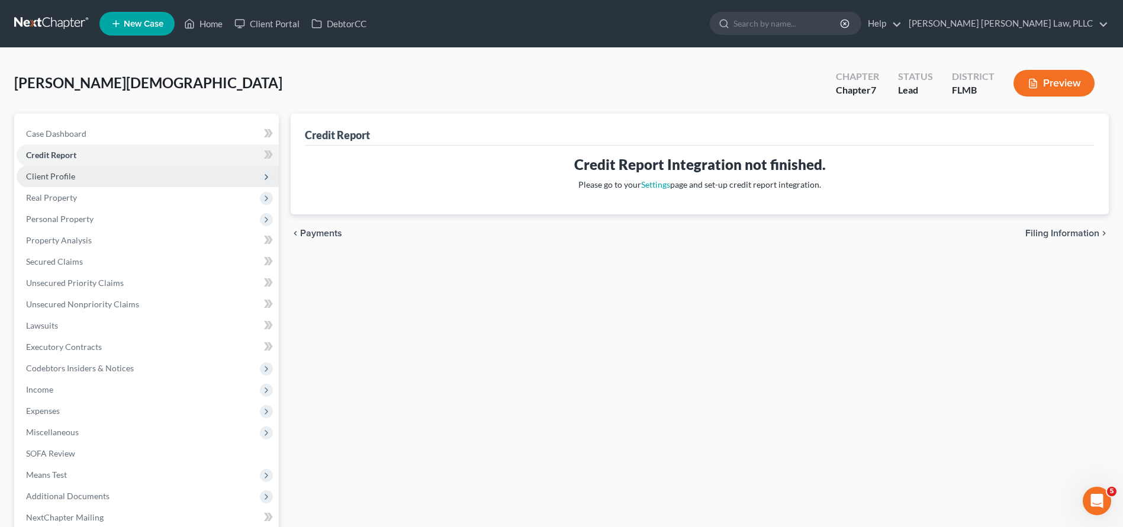
click at [125, 183] on span "Client Profile" at bounding box center [148, 176] width 262 height 21
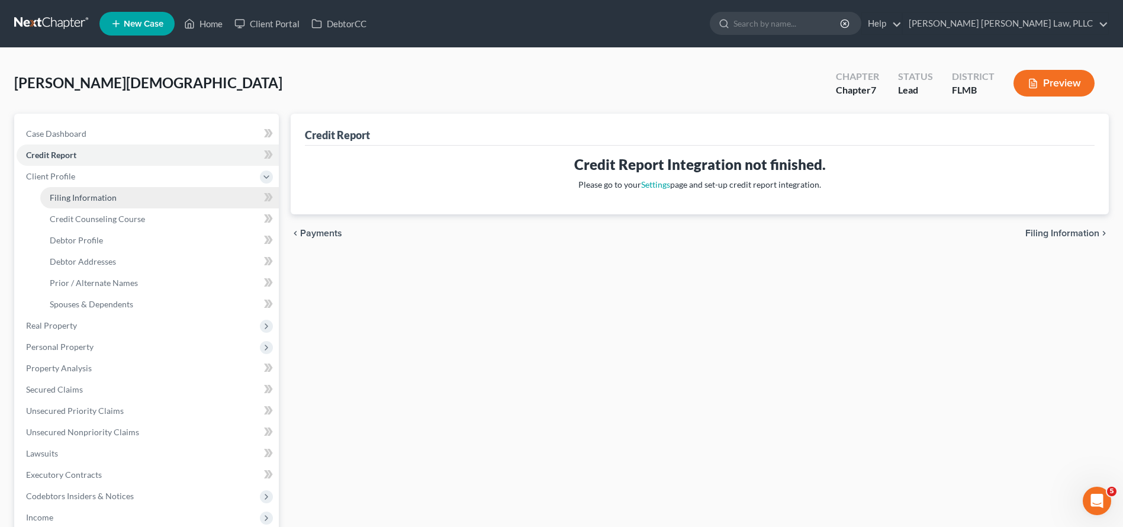
click at [122, 198] on link "Filing Information" at bounding box center [159, 197] width 239 height 21
select select "1"
select select "0"
select select "15"
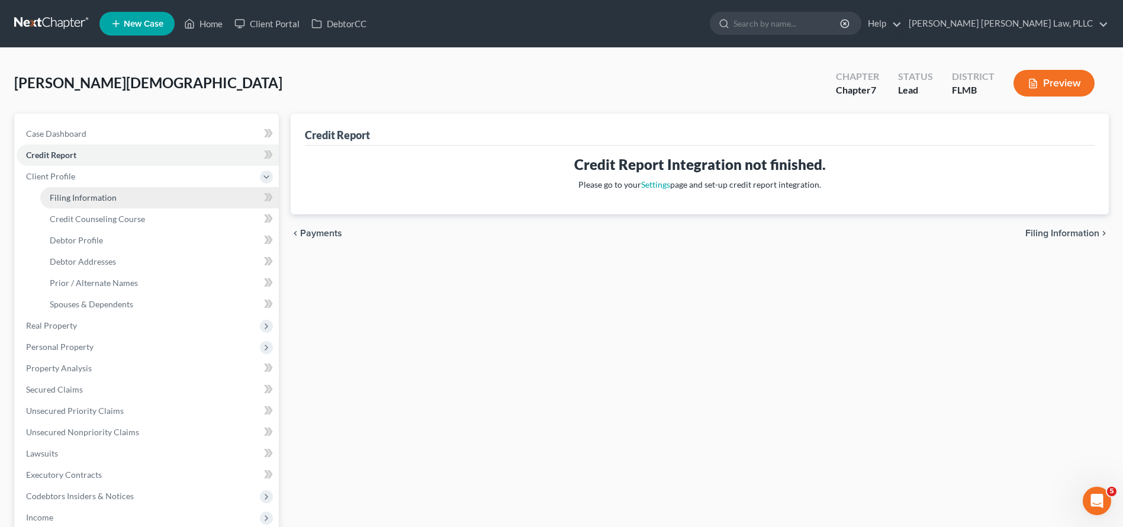
select select "0"
select select "9"
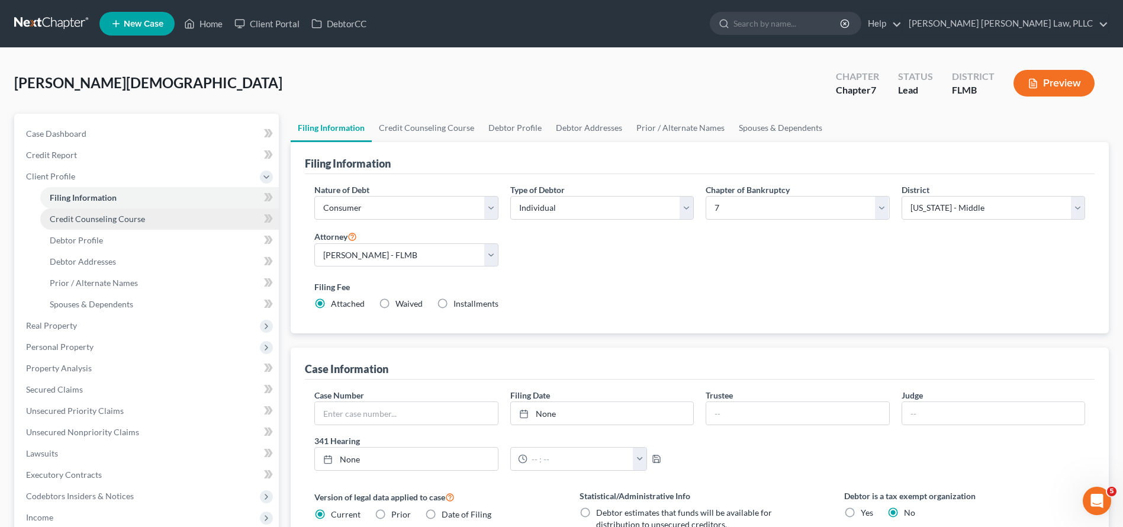
click at [121, 217] on span "Credit Counseling Course" at bounding box center [97, 219] width 95 height 10
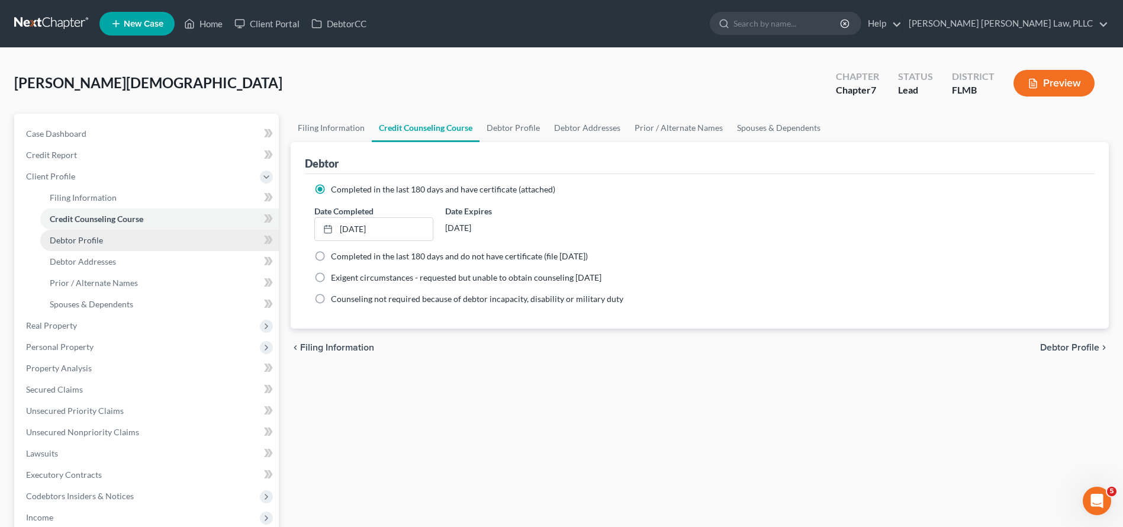
scroll to position [252, 0]
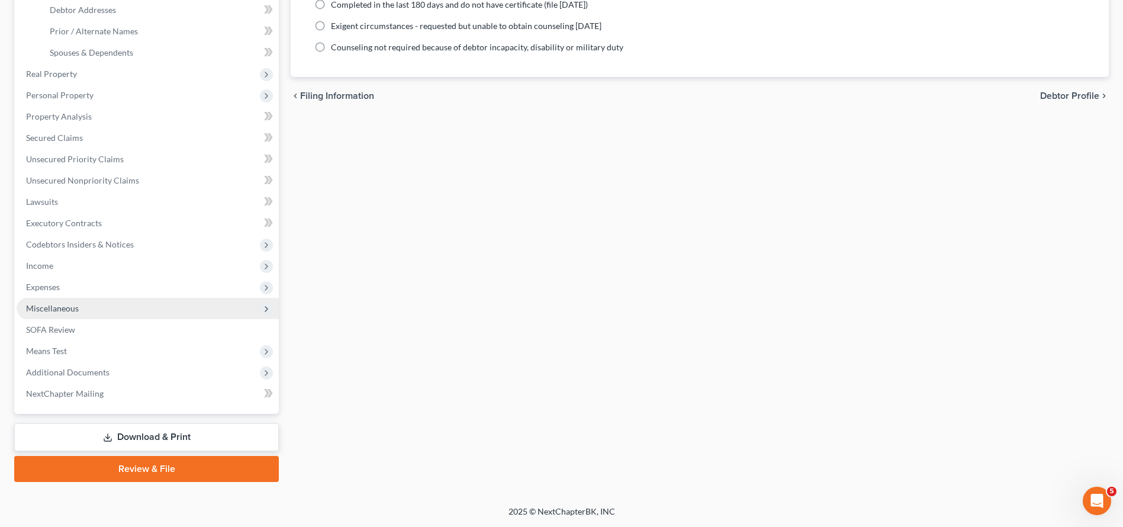
click at [82, 306] on span "Miscellaneous" at bounding box center [148, 308] width 262 height 21
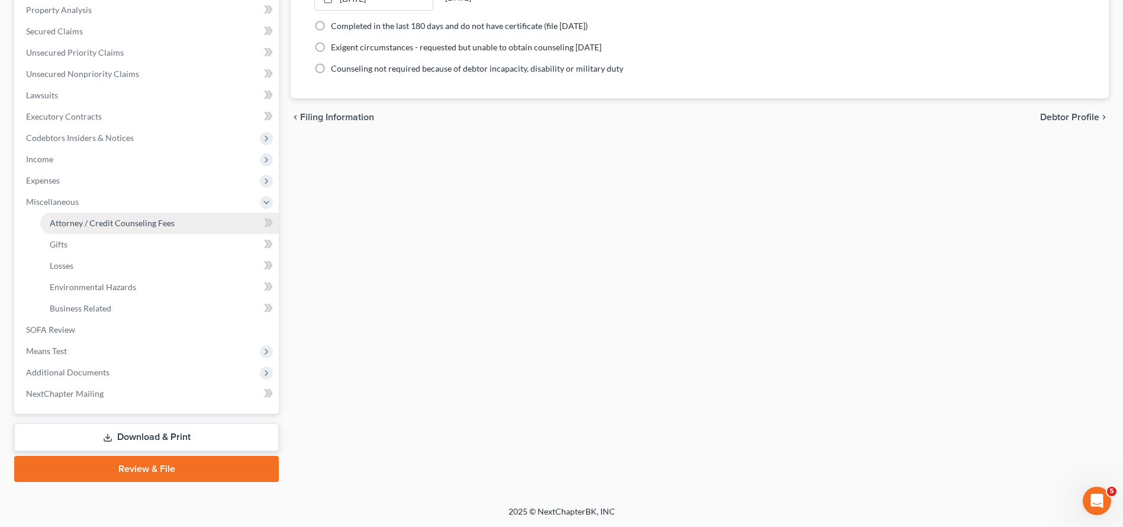
click at [82, 229] on link "Attorney / Credit Counseling Fees" at bounding box center [159, 223] width 239 height 21
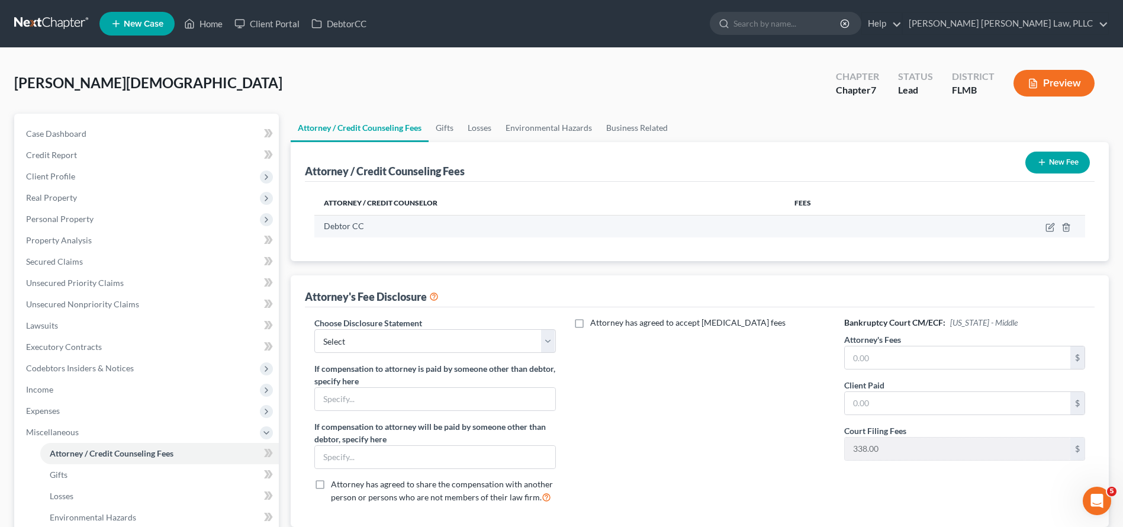
click at [1040, 225] on td at bounding box center [998, 226] width 174 height 22
click at [1044, 226] on td at bounding box center [998, 226] width 174 height 22
click at [1048, 228] on icon "button" at bounding box center [1050, 227] width 9 height 9
select select "33"
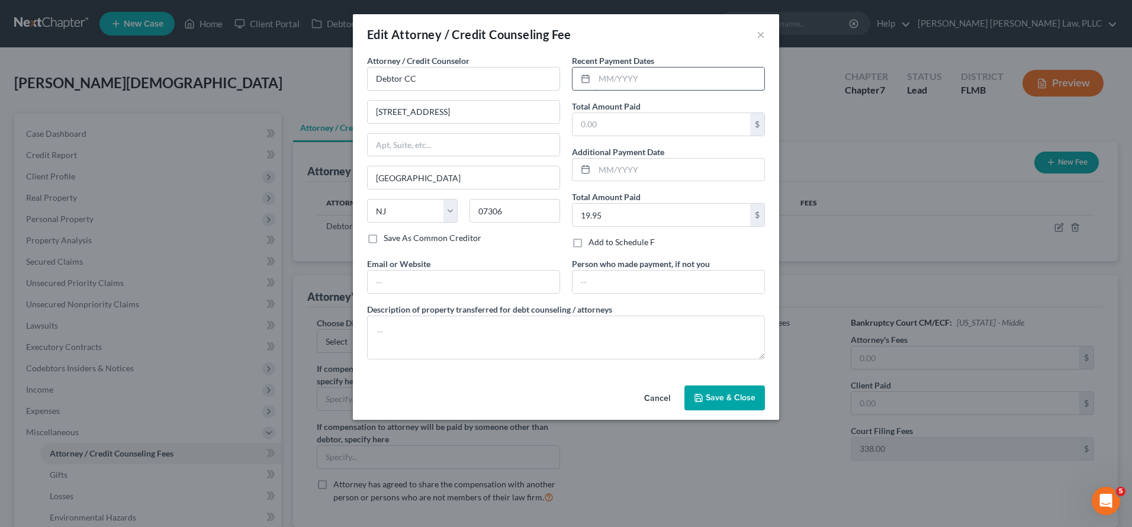
click at [629, 88] on input "text" at bounding box center [679, 78] width 170 height 22
type input "10/2025"
click at [716, 399] on span "Save & Close" at bounding box center [731, 398] width 50 height 10
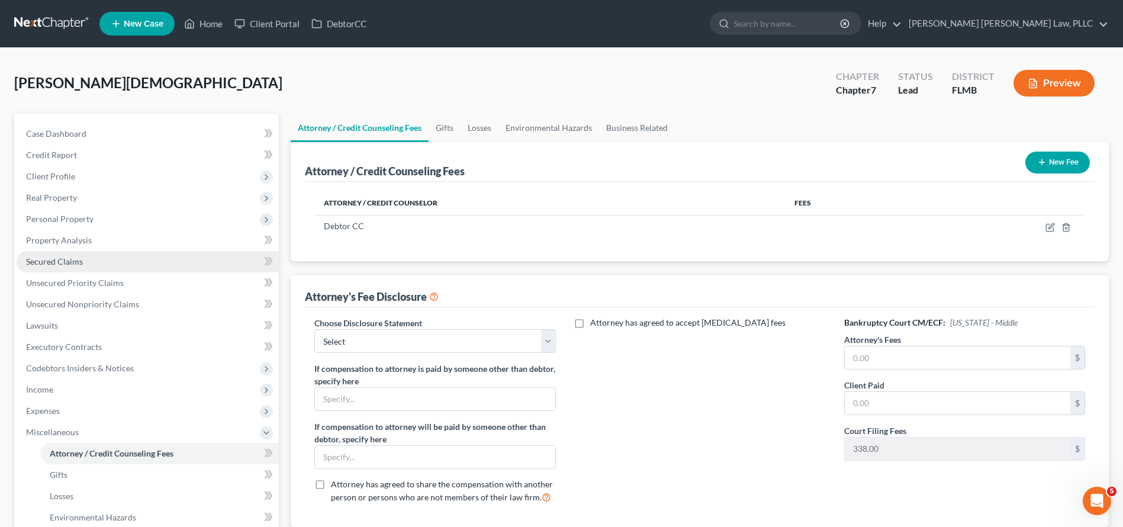
scroll to position [230, 0]
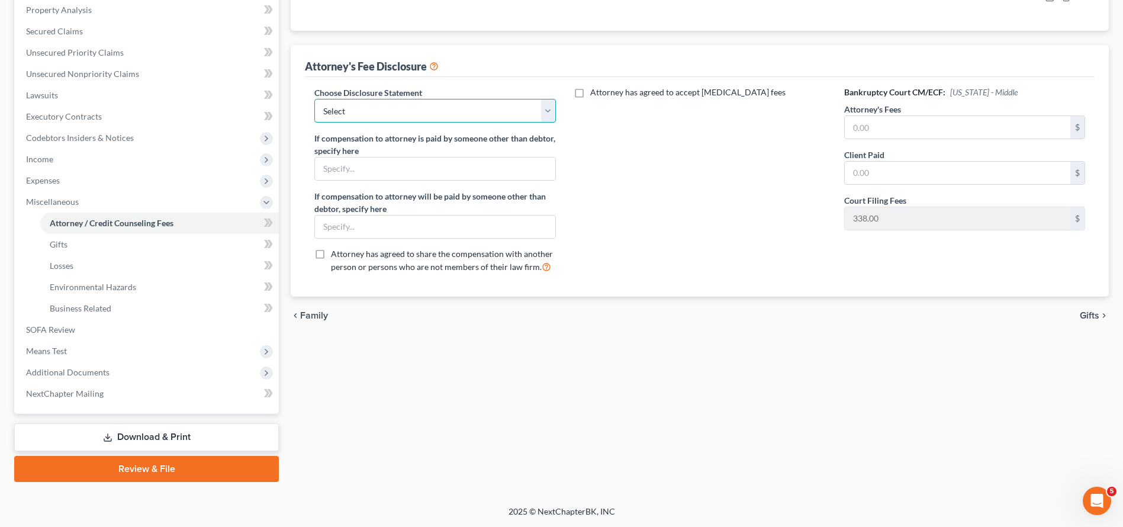
select select "0"
click at [896, 110] on label "Attorney's Fees" at bounding box center [872, 109] width 57 height 12
click at [896, 133] on input "text" at bounding box center [958, 127] width 226 height 22
type input "2,000"
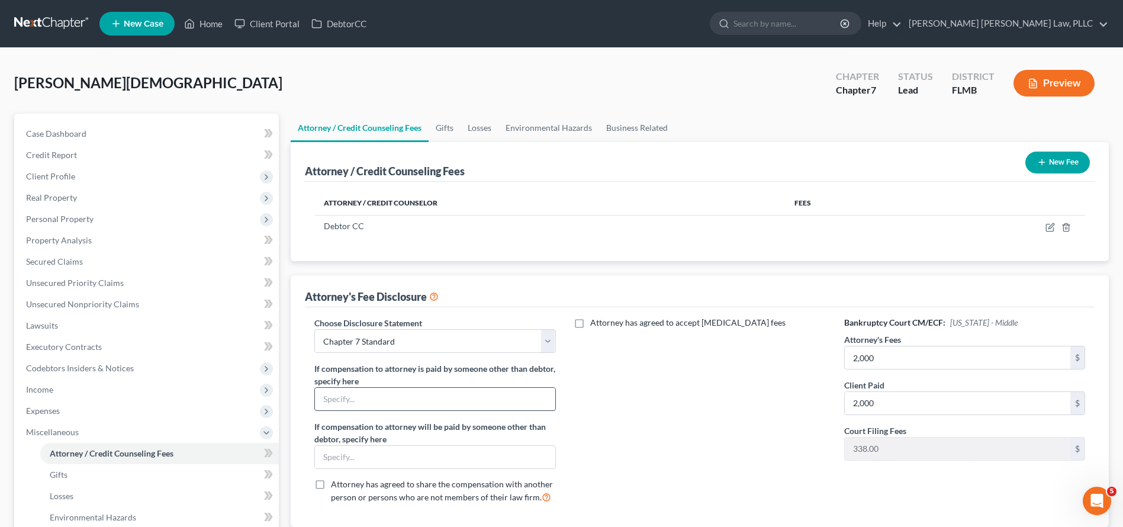
scroll to position [102, 0]
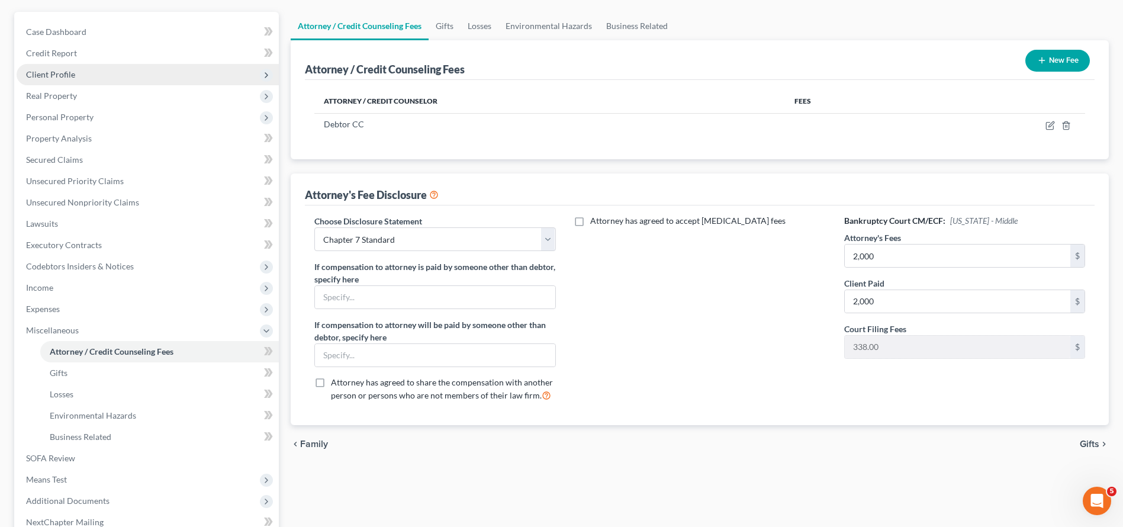
click at [65, 69] on span "Client Profile" at bounding box center [50, 74] width 49 height 10
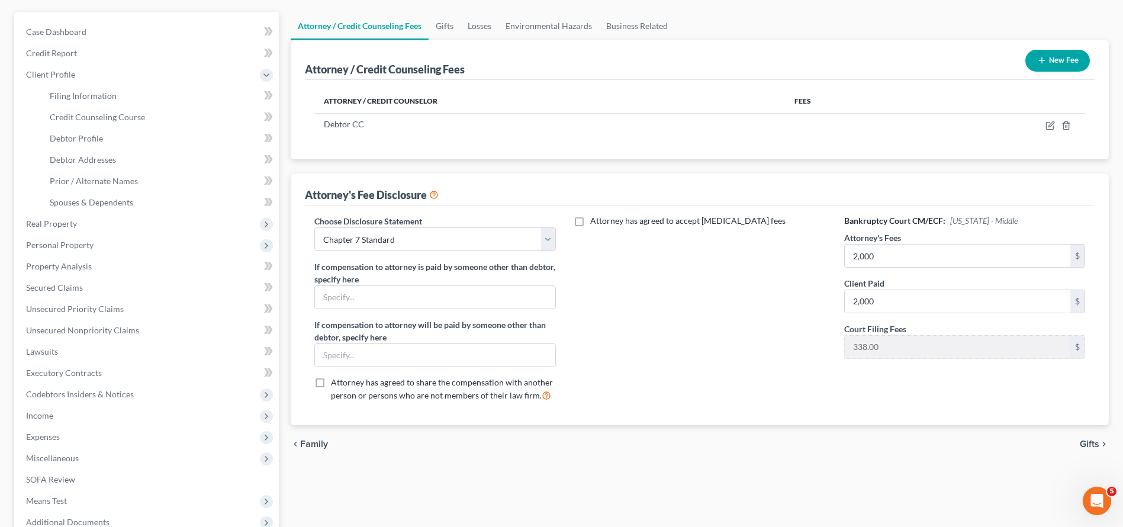
scroll to position [252, 0]
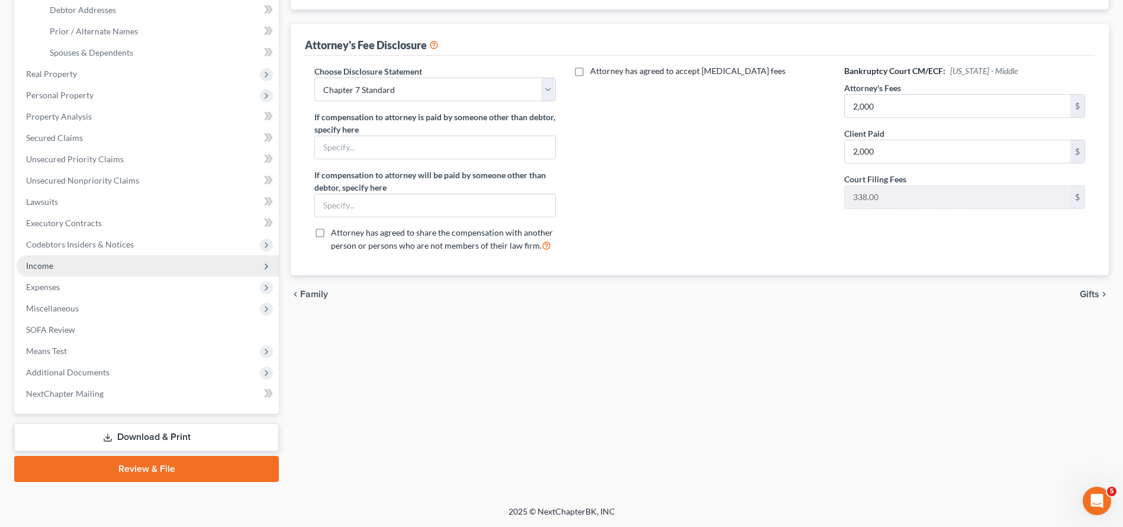
click at [102, 268] on span "Income" at bounding box center [148, 265] width 262 height 21
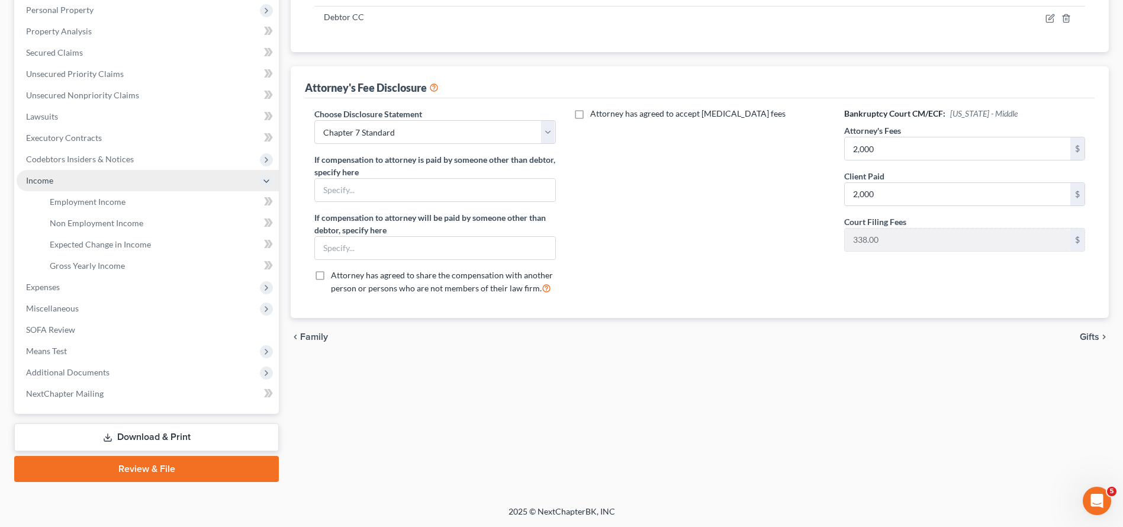
scroll to position [209, 0]
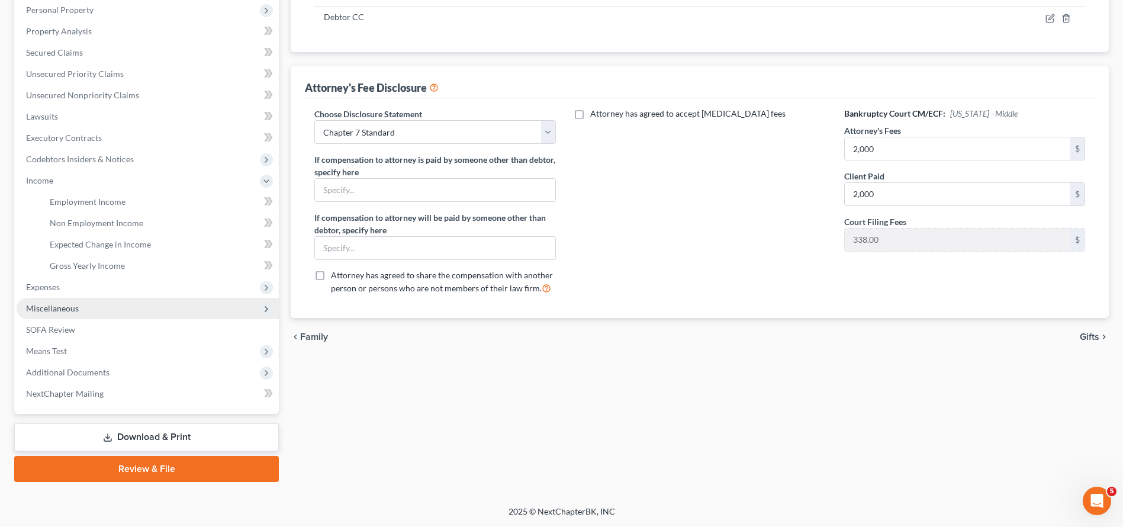
click at [83, 312] on span "Miscellaneous" at bounding box center [148, 308] width 262 height 21
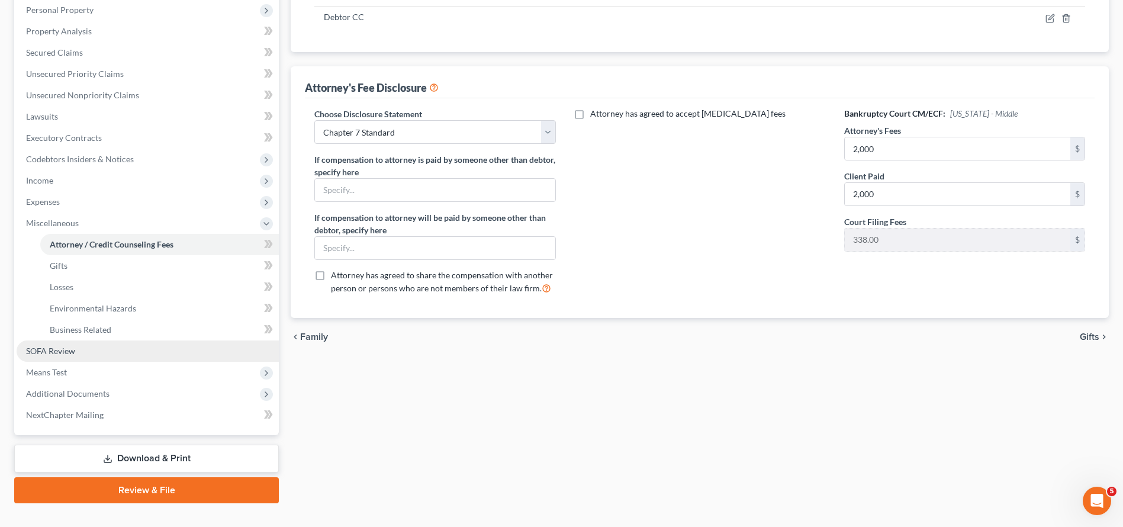
click at [73, 348] on span "SOFA Review" at bounding box center [50, 351] width 49 height 10
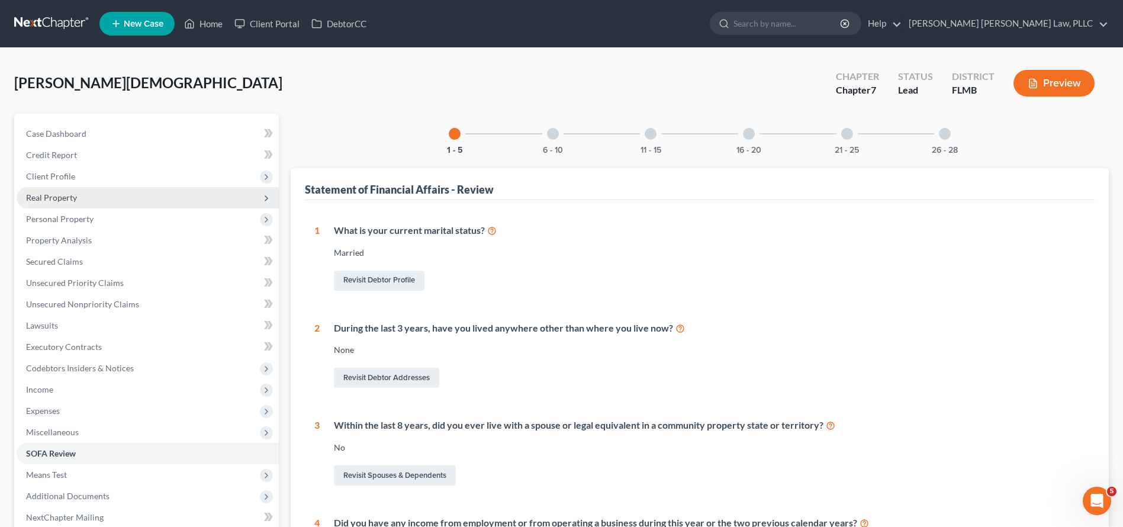
click at [83, 189] on span "Real Property" at bounding box center [148, 197] width 262 height 21
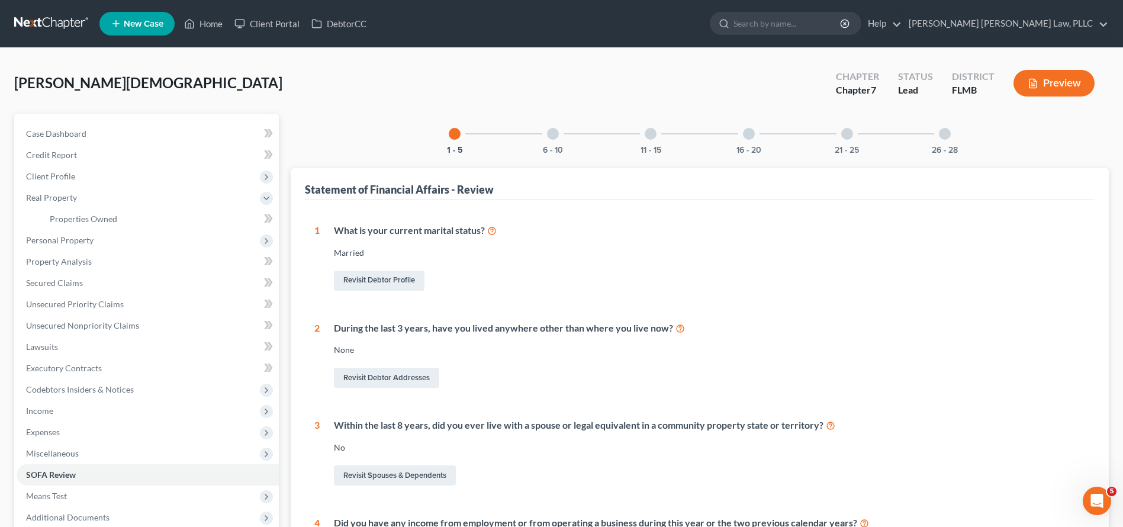
click at [43, 28] on link at bounding box center [52, 23] width 76 height 21
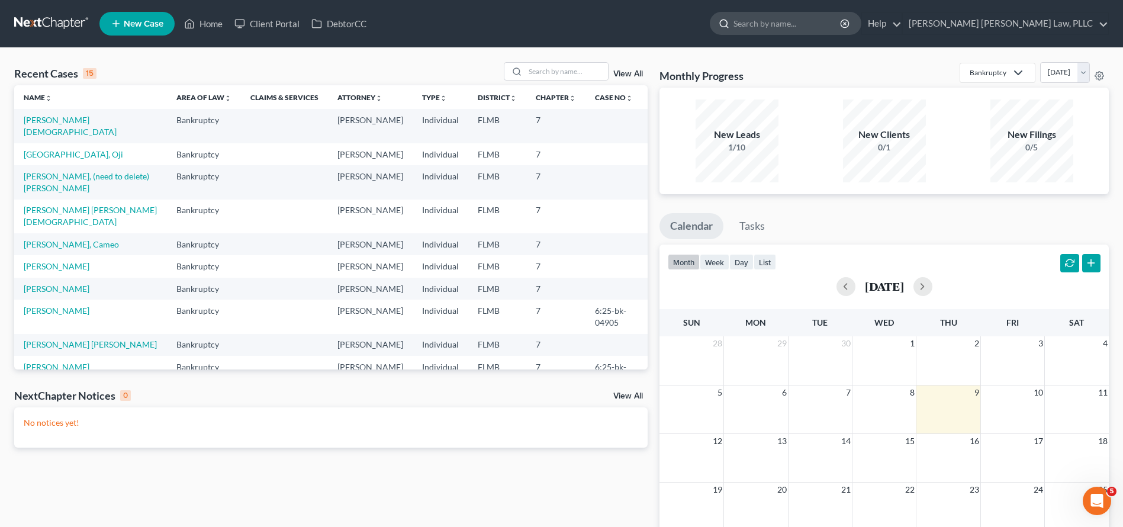
click at [842, 29] on input "search" at bounding box center [788, 23] width 108 height 22
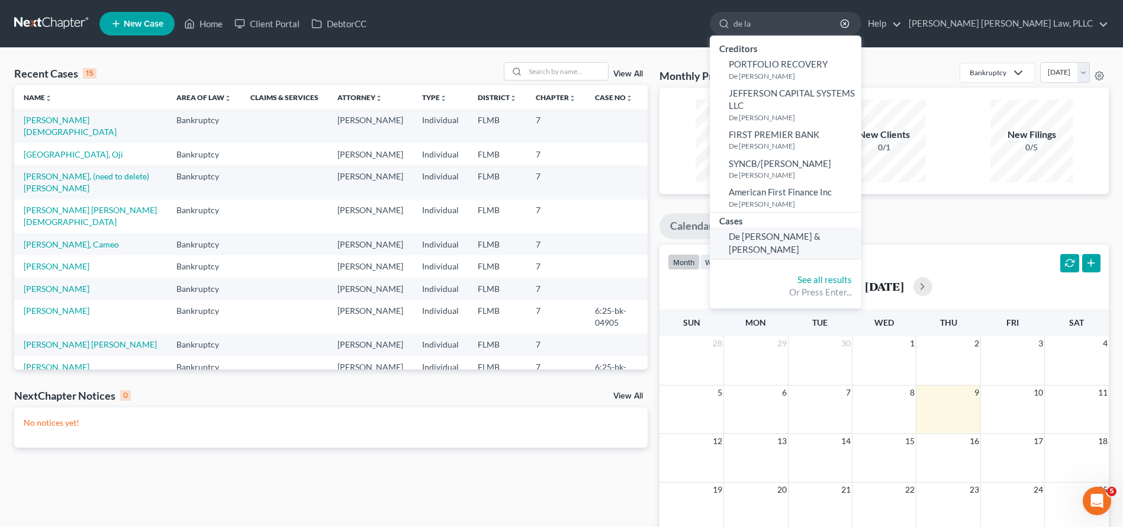
type input "de la"
click at [821, 234] on span "De La Torre, Edaena & Marcelo" at bounding box center [775, 242] width 92 height 23
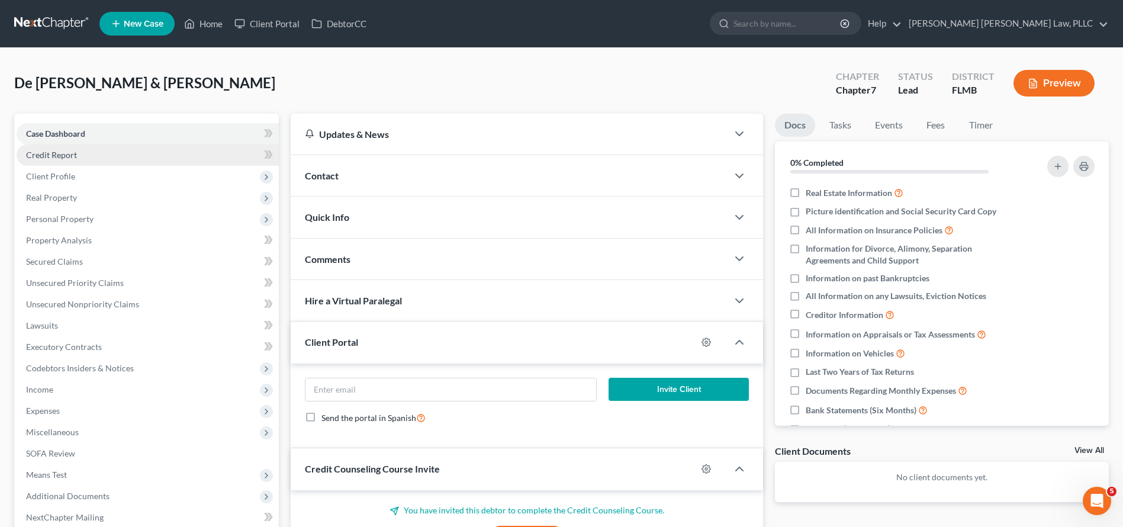
click at [126, 163] on link "Credit Report" at bounding box center [148, 154] width 262 height 21
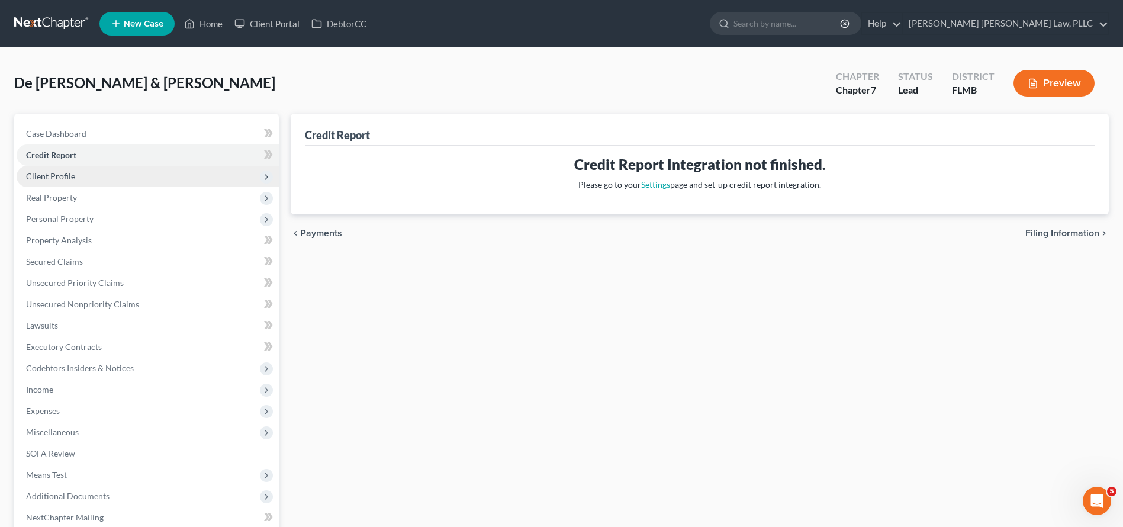
click at [126, 174] on span "Client Profile" at bounding box center [148, 176] width 262 height 21
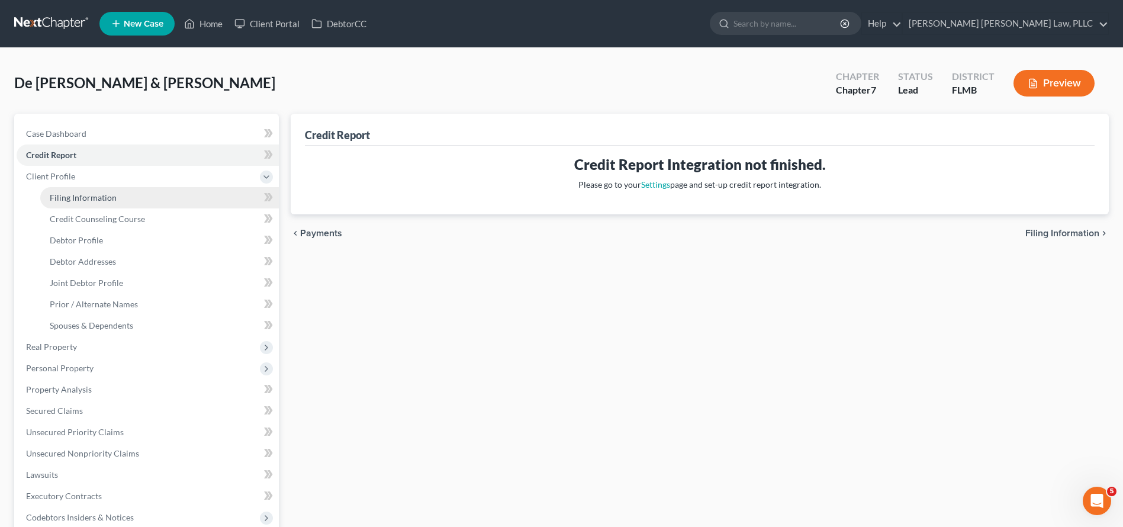
click at [115, 198] on link "Filing Information" at bounding box center [159, 197] width 239 height 21
select select "1"
select select "0"
select select "9"
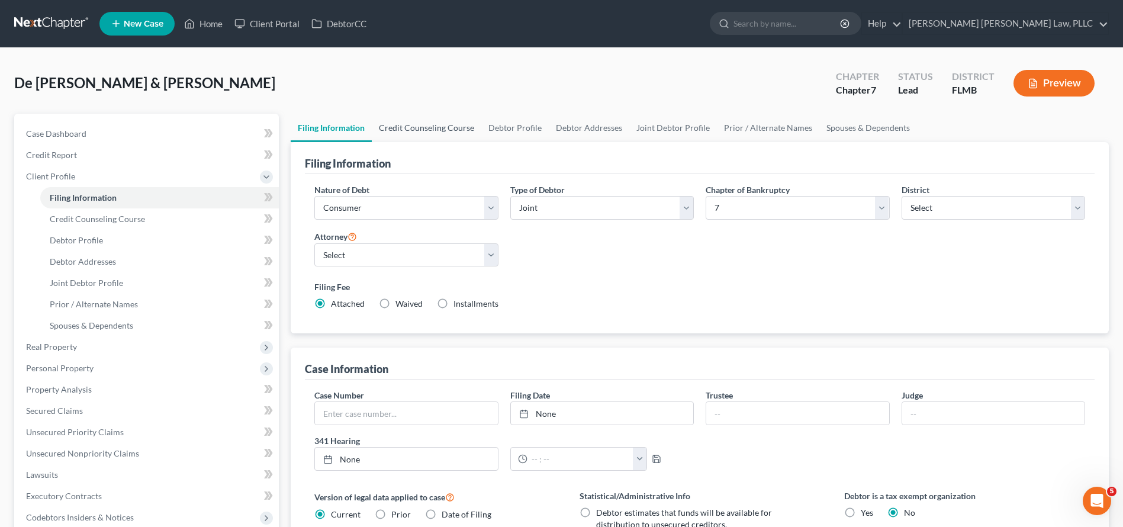
click at [424, 115] on link "Credit Counseling Course" at bounding box center [427, 128] width 110 height 28
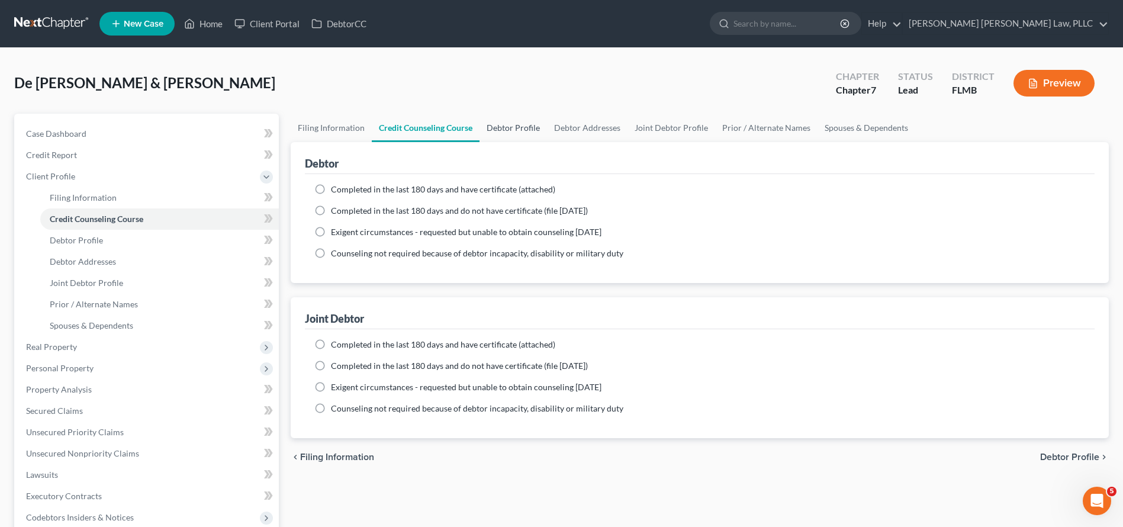
click at [532, 133] on link "Debtor Profile" at bounding box center [513, 128] width 67 height 28
select select "1"
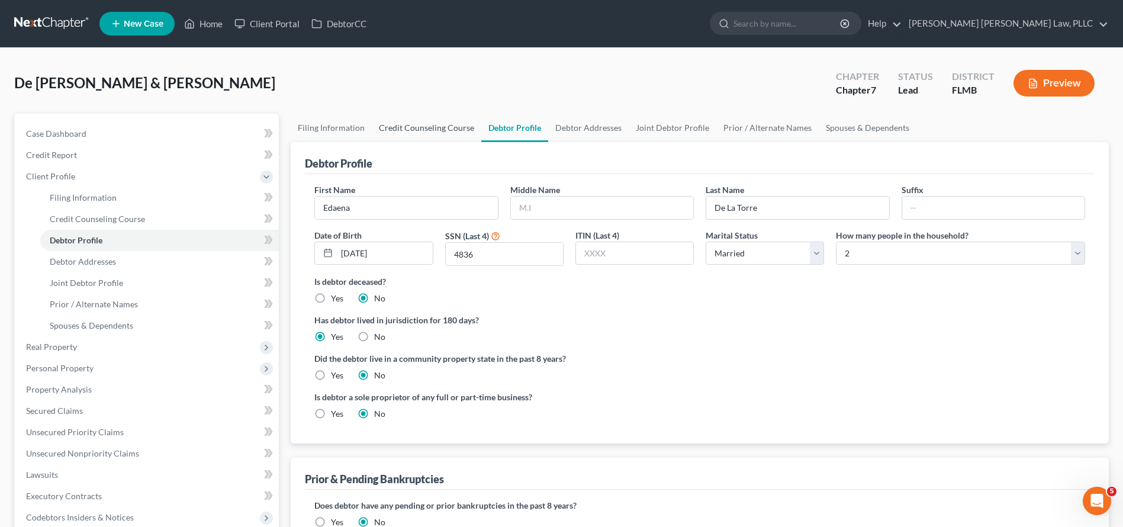
click at [443, 136] on link "Credit Counseling Course" at bounding box center [427, 128] width 110 height 28
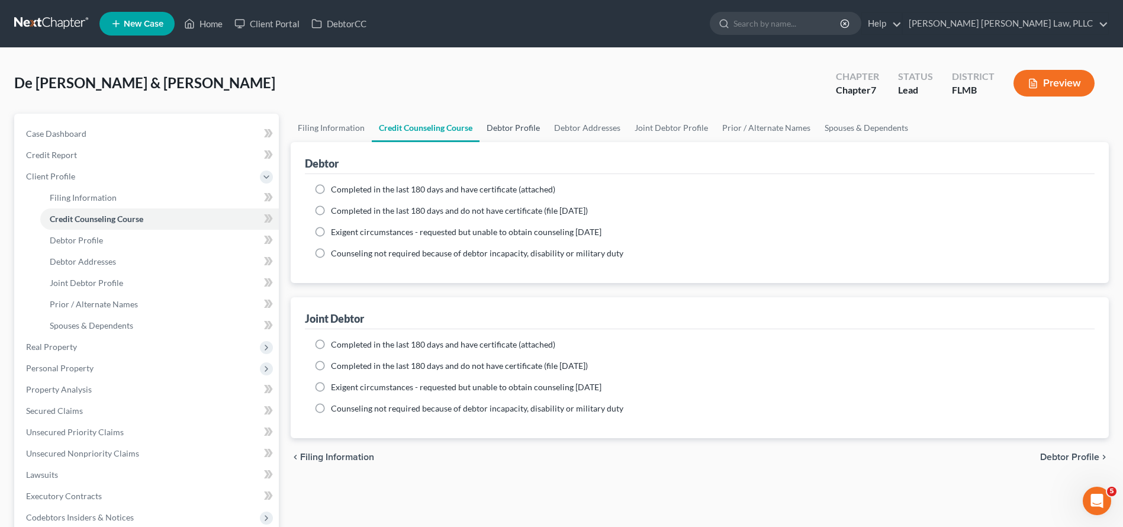
click at [504, 137] on link "Debtor Profile" at bounding box center [513, 128] width 67 height 28
select select "1"
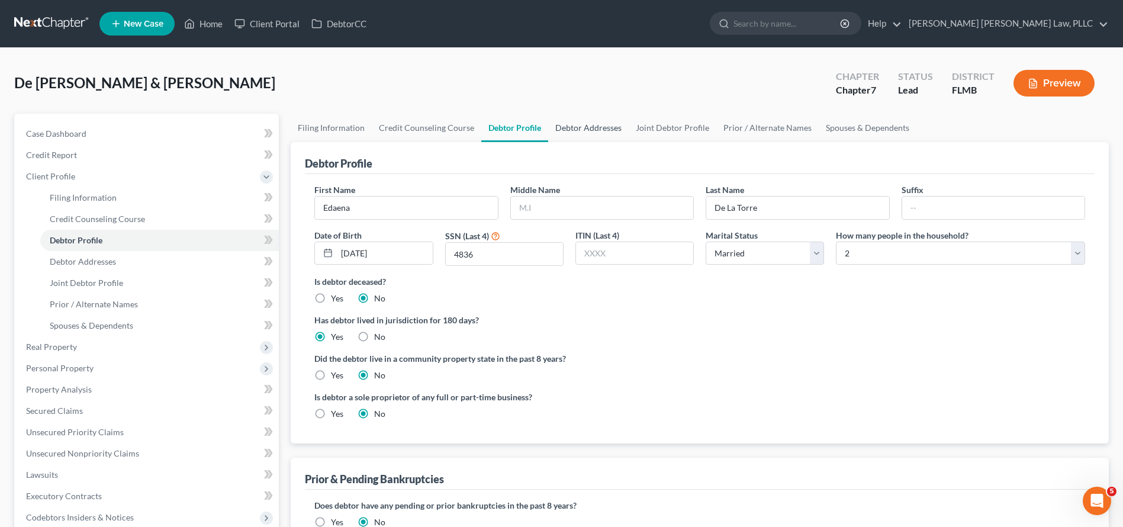
click at [581, 124] on link "Debtor Addresses" at bounding box center [588, 128] width 81 height 28
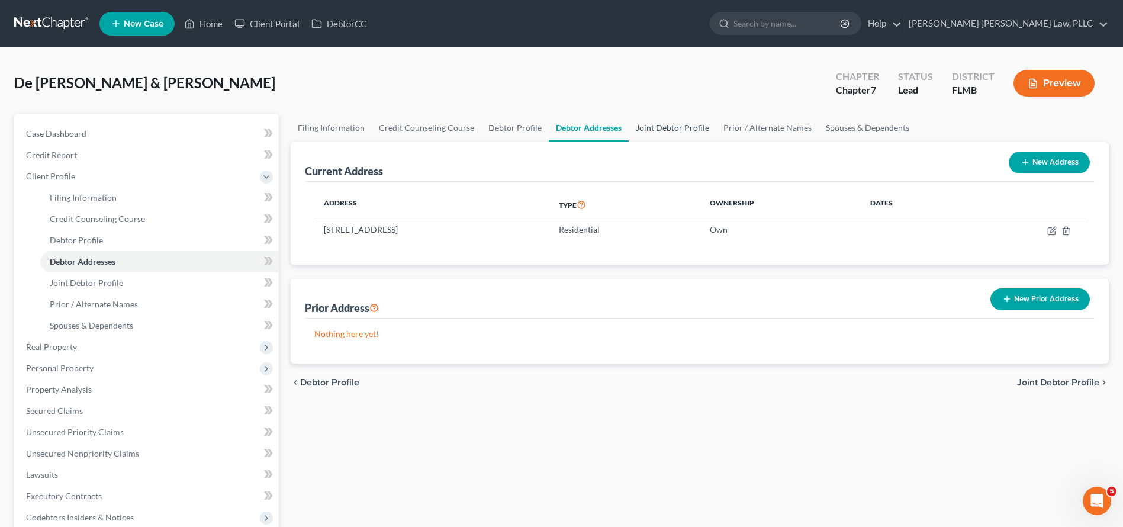
click at [642, 133] on link "Joint Debtor Profile" at bounding box center [673, 128] width 88 height 28
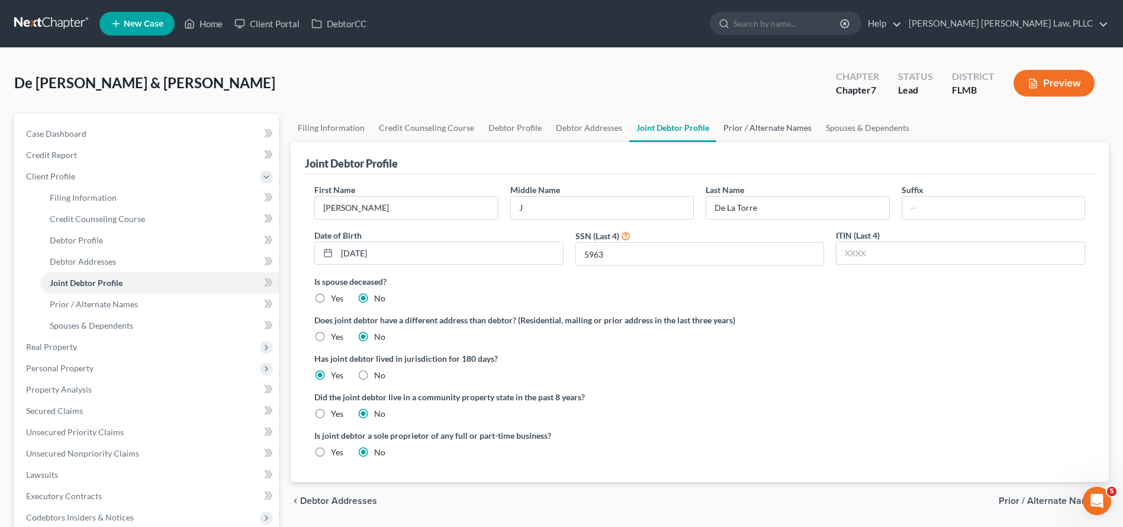
click at [761, 127] on link "Prior / Alternate Names" at bounding box center [767, 128] width 102 height 28
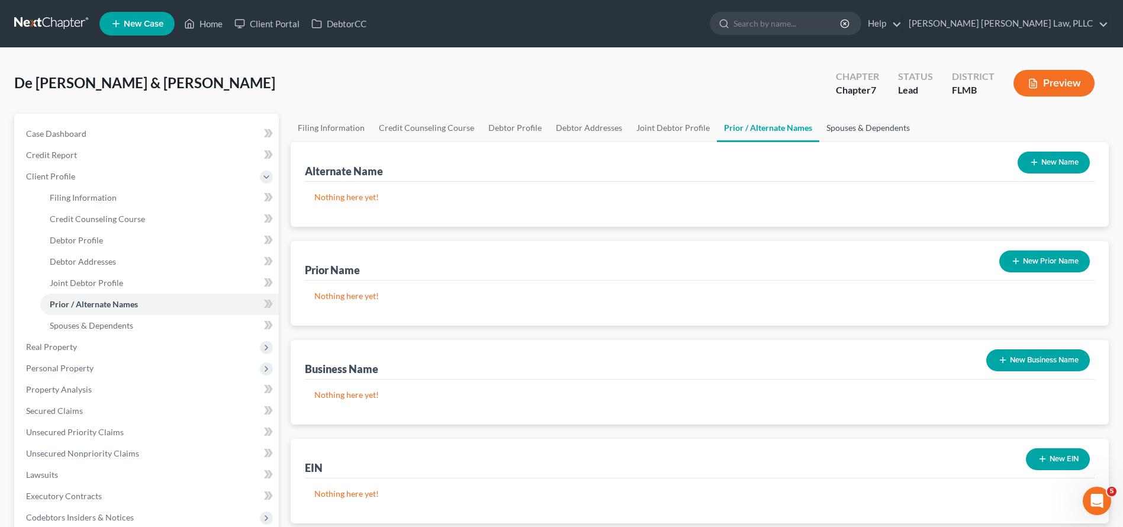
click at [821, 124] on link "Spouses & Dependents" at bounding box center [868, 128] width 98 height 28
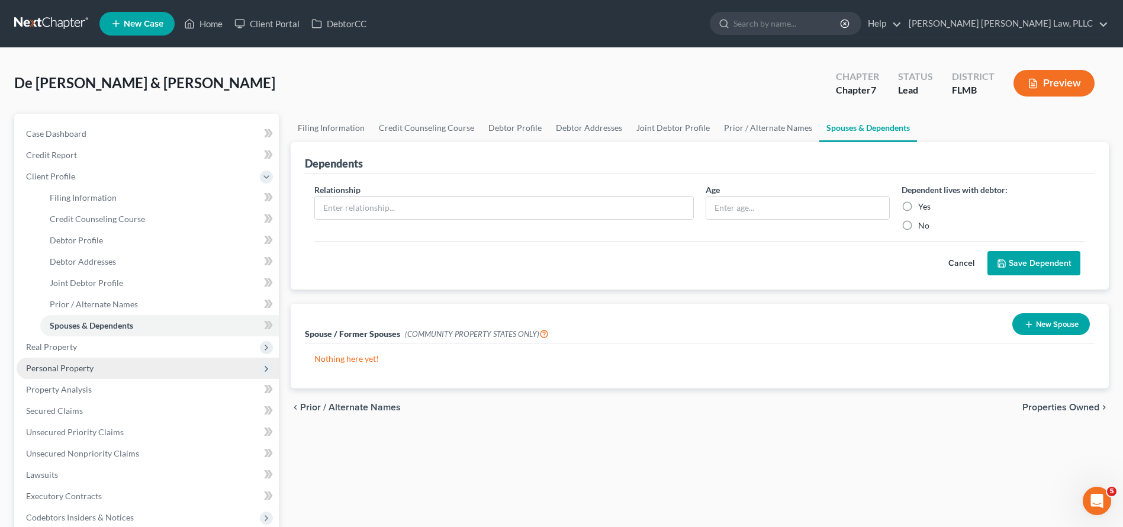
click at [156, 358] on span "Personal Property" at bounding box center [148, 368] width 262 height 21
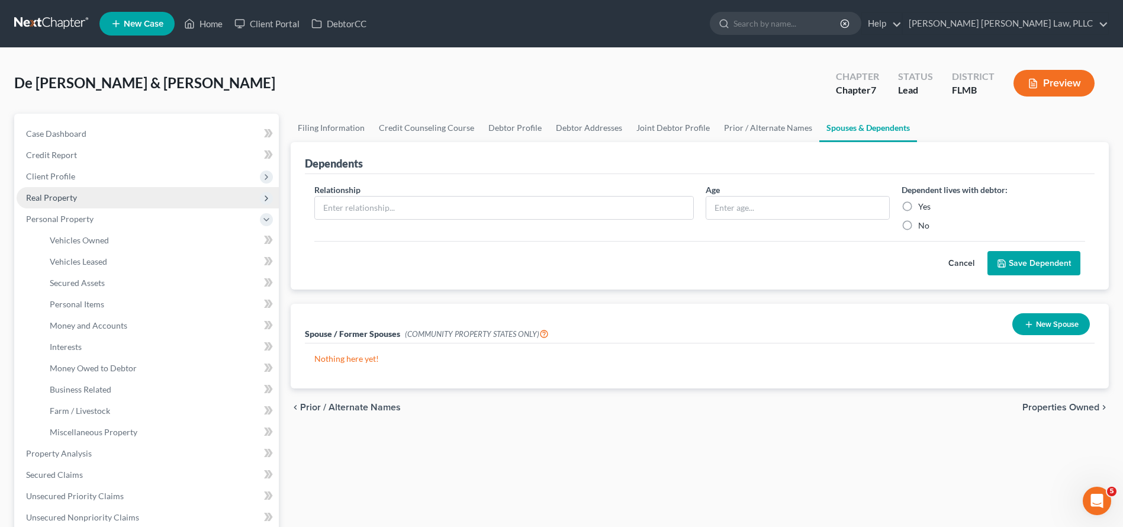
click at [132, 200] on span "Real Property" at bounding box center [148, 197] width 262 height 21
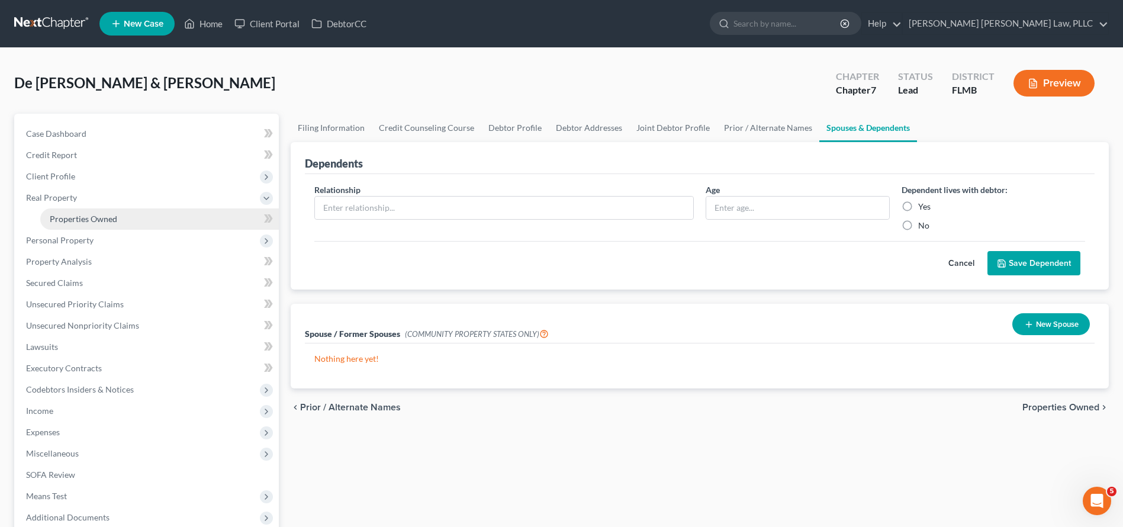
click at [139, 209] on link "Properties Owned" at bounding box center [159, 218] width 239 height 21
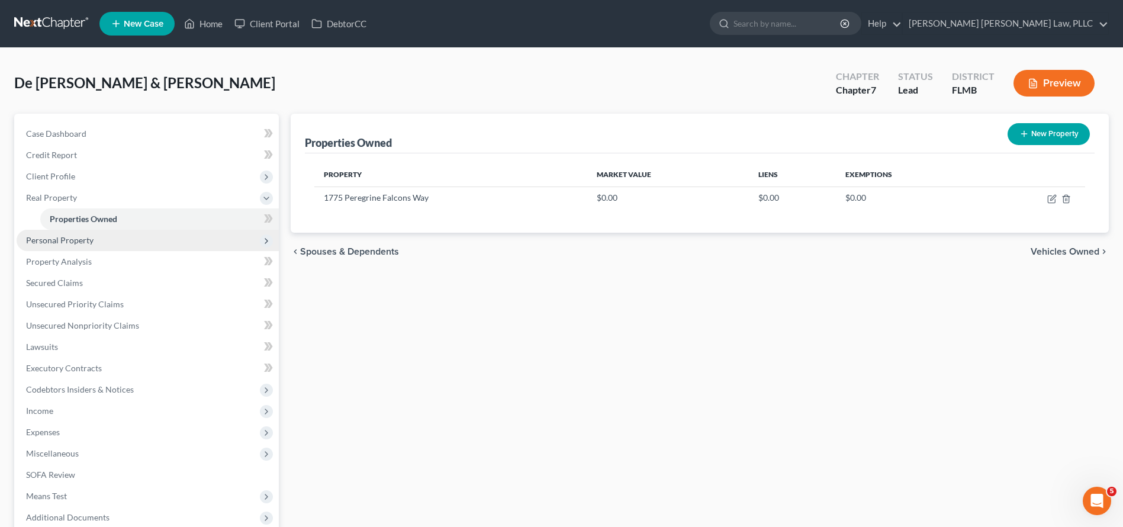
click at [141, 249] on span "Personal Property" at bounding box center [148, 240] width 262 height 21
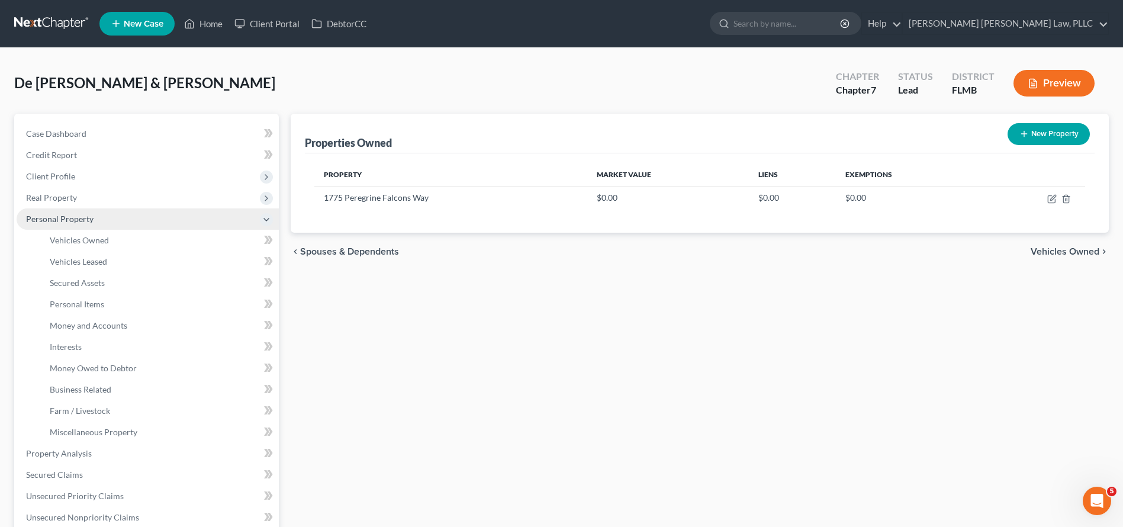
click at [141, 249] on link "Vehicles Owned" at bounding box center [159, 240] width 239 height 21
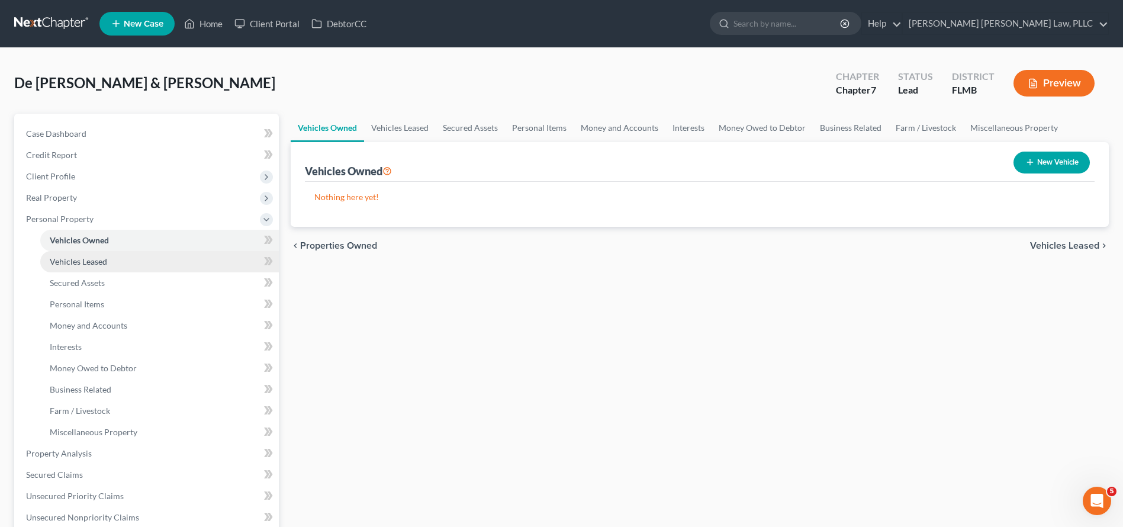
click at [144, 257] on link "Vehicles Leased" at bounding box center [159, 261] width 239 height 21
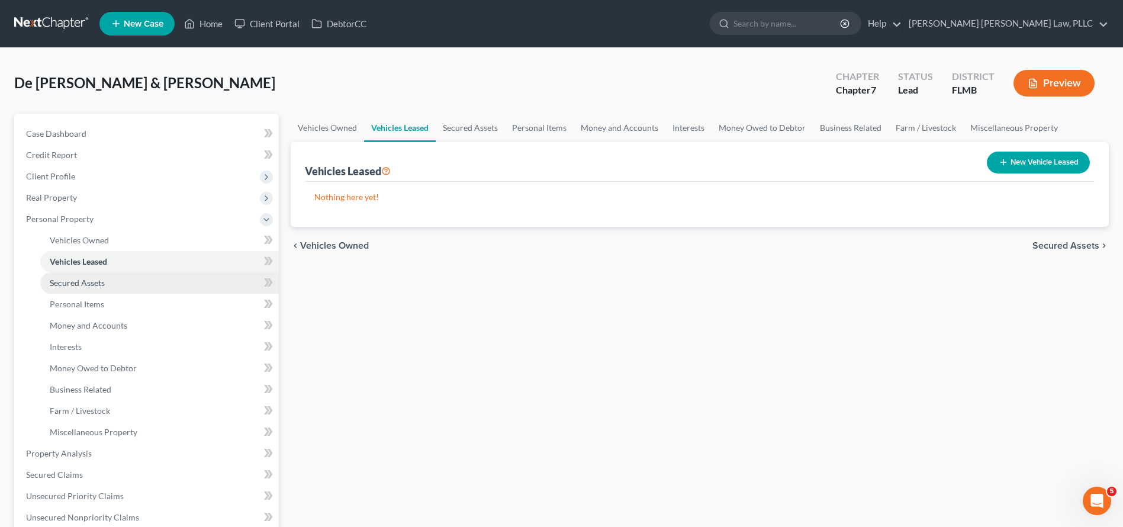
click at [143, 285] on link "Secured Assets" at bounding box center [159, 282] width 239 height 21
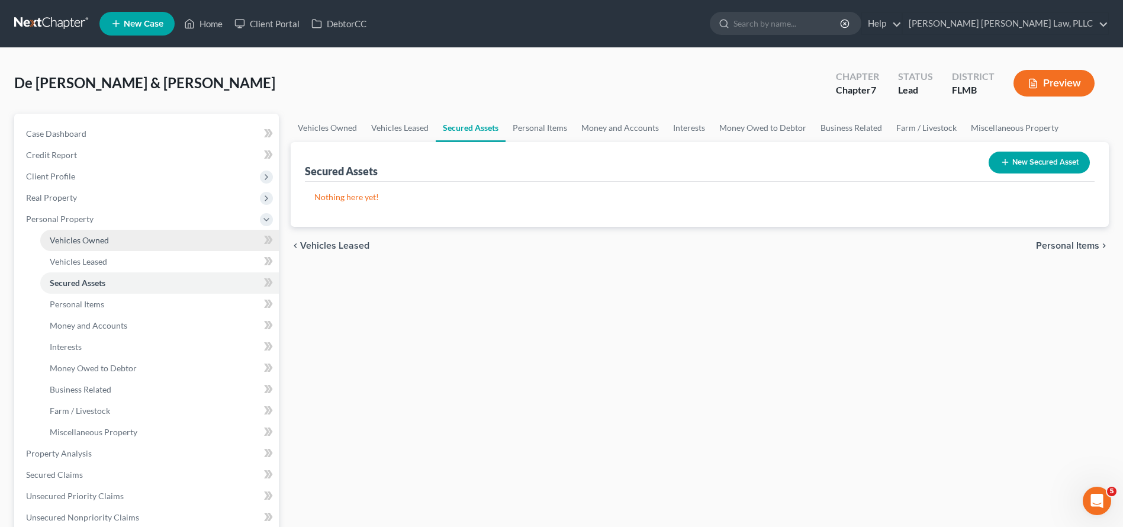
click at [140, 247] on link "Vehicles Owned" at bounding box center [159, 240] width 239 height 21
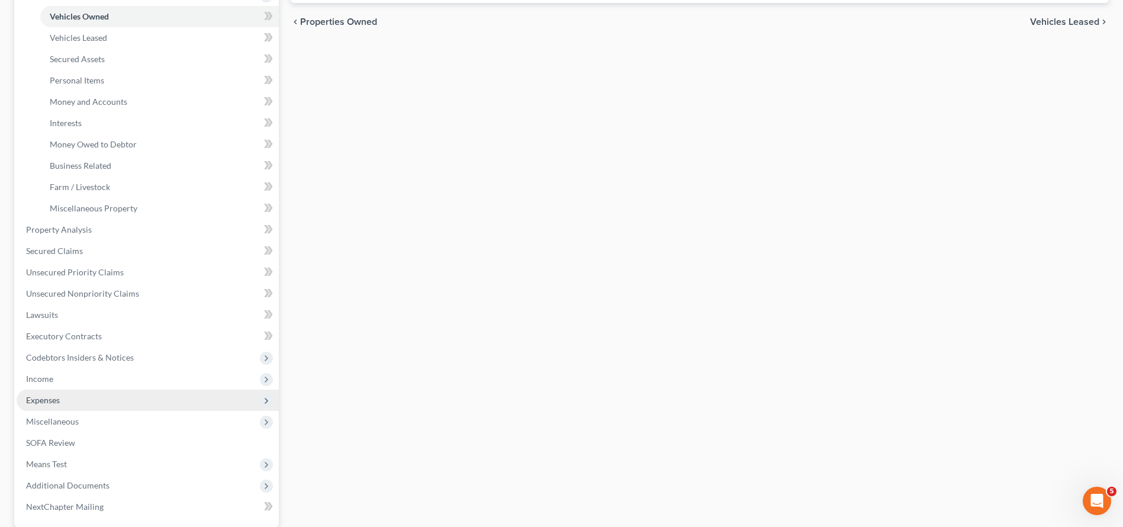
scroll to position [323, 0]
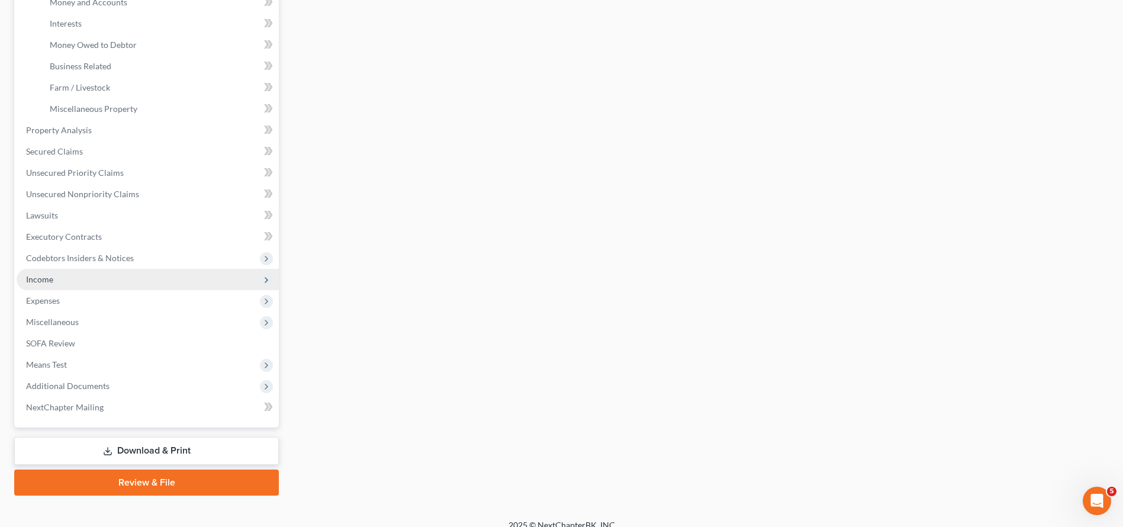
click at [51, 283] on span "Income" at bounding box center [39, 279] width 27 height 10
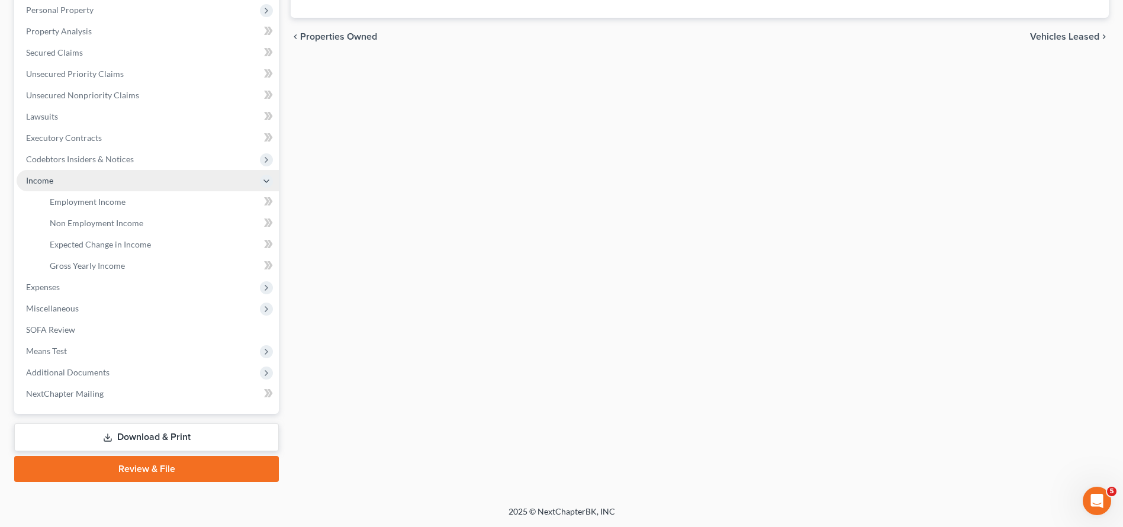
scroll to position [209, 0]
click at [70, 207] on link "Employment Income" at bounding box center [159, 201] width 239 height 21
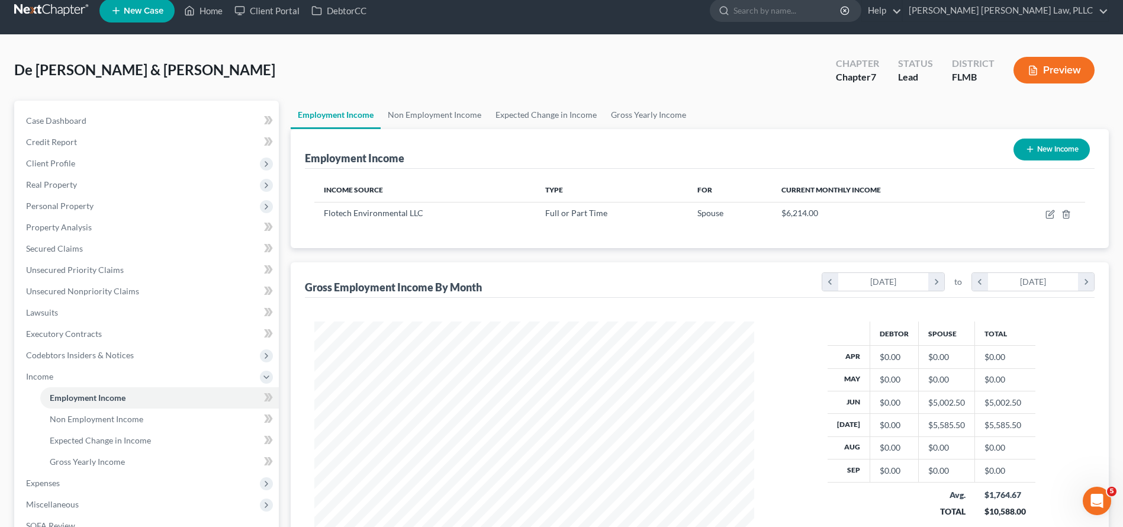
scroll to position [18, 0]
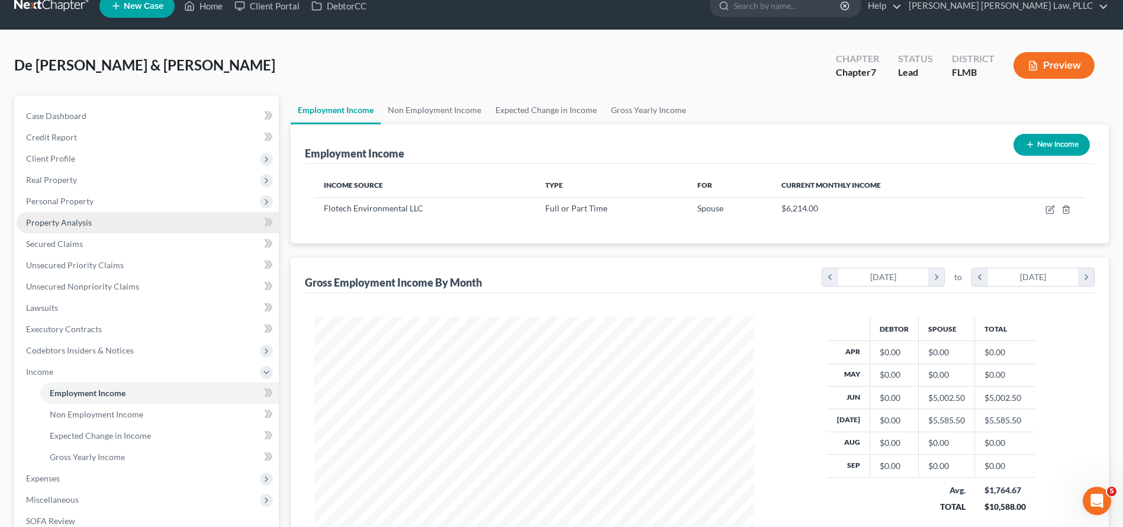
click at [125, 214] on link "Property Analysis" at bounding box center [148, 222] width 262 height 21
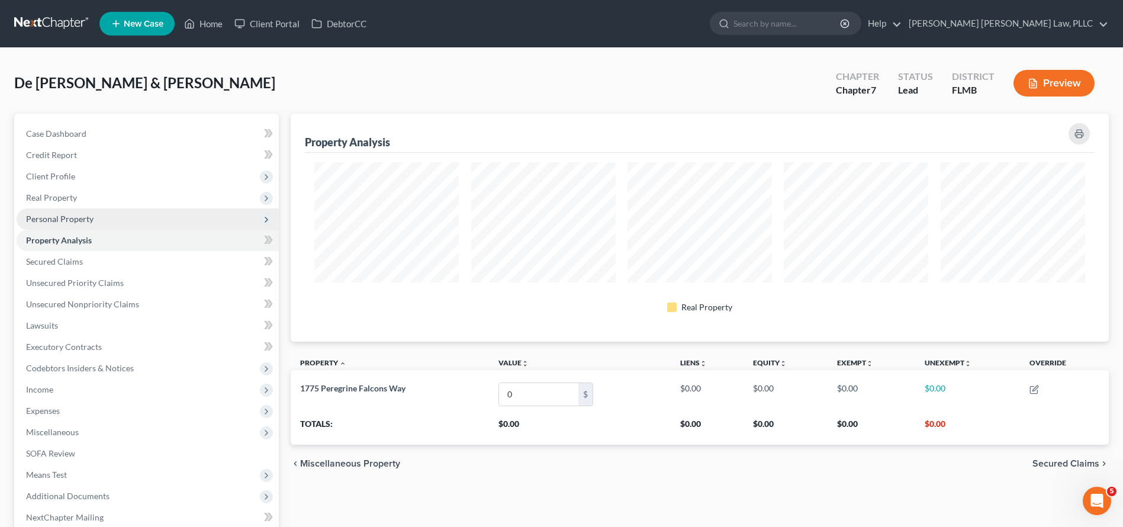
click at [113, 221] on span "Personal Property" at bounding box center [148, 218] width 262 height 21
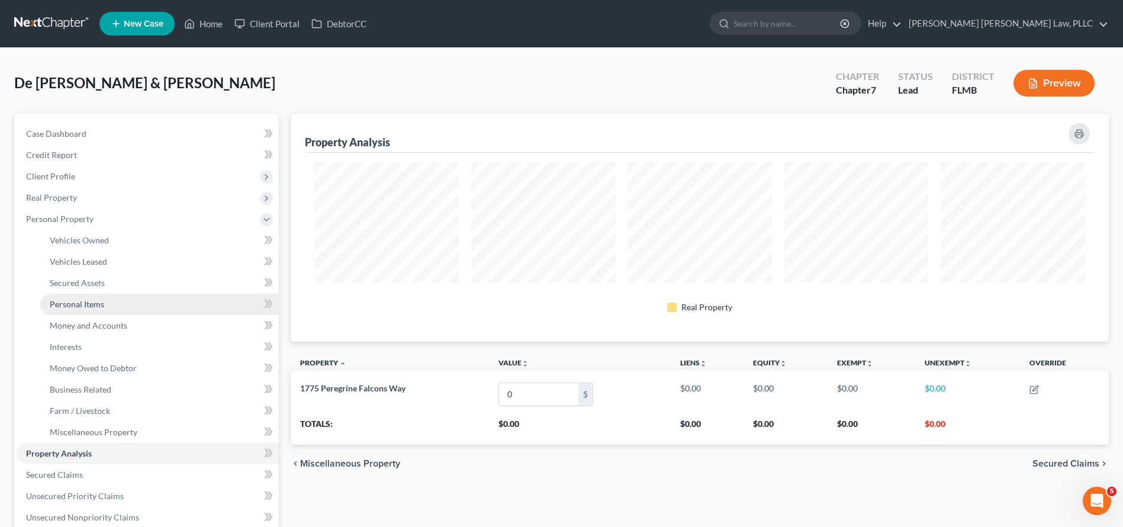
click at [157, 303] on link "Personal Items" at bounding box center [159, 304] width 239 height 21
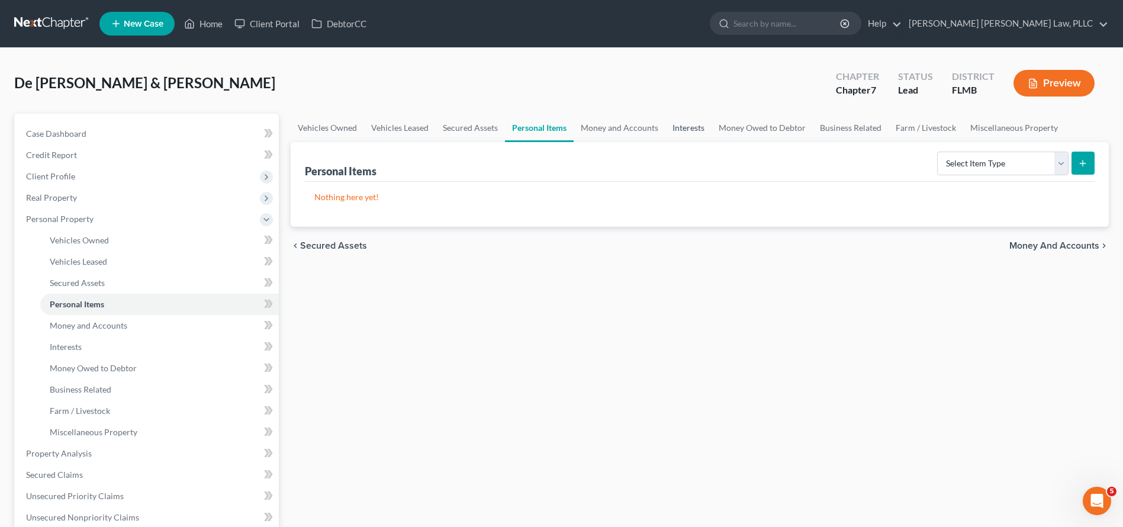
click at [665, 140] on link "Interests" at bounding box center [688, 128] width 46 height 28
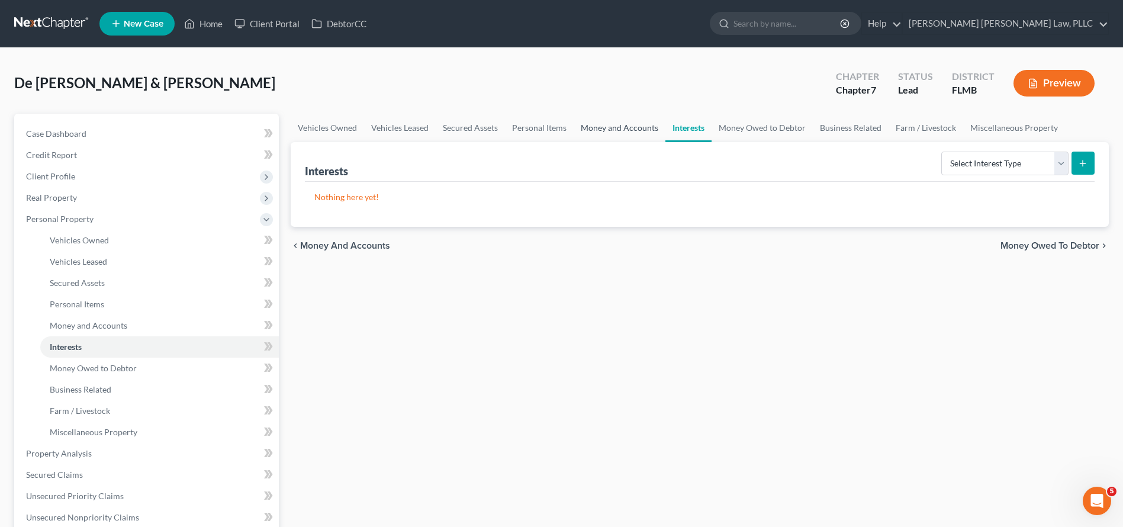
click at [645, 137] on link "Money and Accounts" at bounding box center [620, 128] width 92 height 28
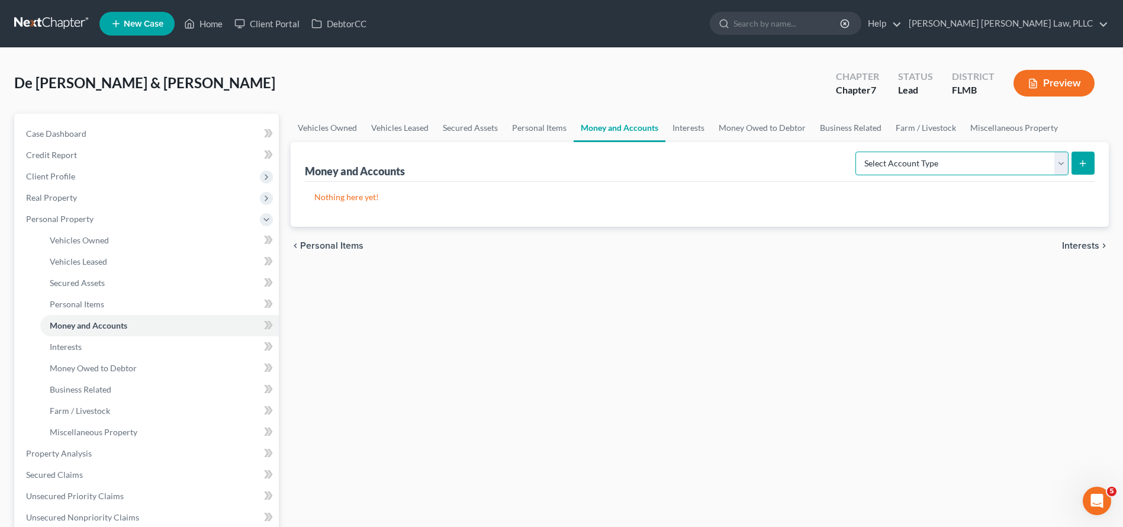
select select "checking"
click at [1091, 160] on button "submit" at bounding box center [1083, 163] width 23 height 23
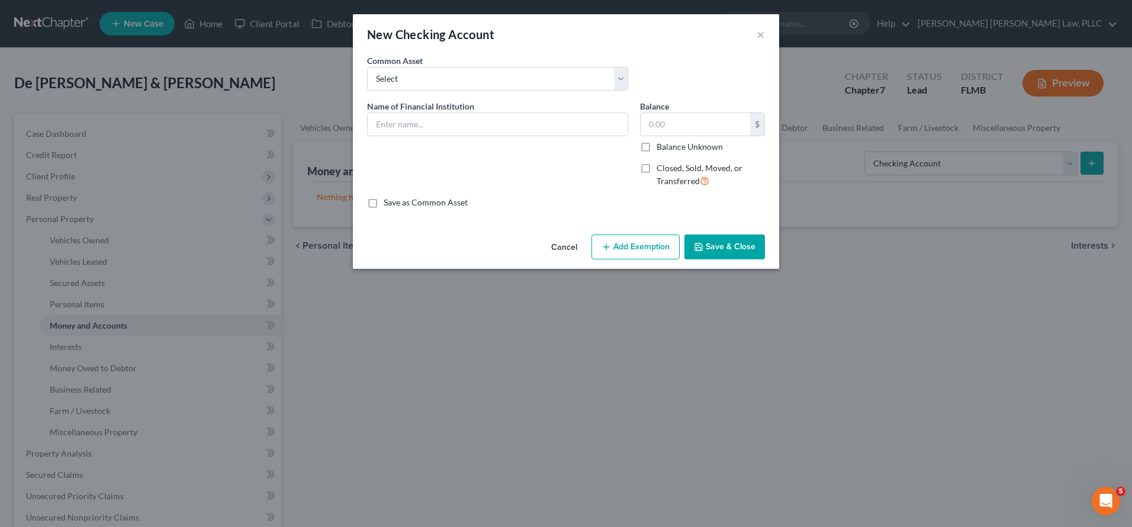
click at [513, 144] on div "Name of Financial Institution *" at bounding box center [497, 148] width 273 height 97
click at [514, 131] on input "text" at bounding box center [498, 124] width 260 height 22
click at [602, 131] on input "Wells Fargo Checking Account xx" at bounding box center [498, 124] width 260 height 22
type input "Wells Fargo Checking Account xx4997"
click at [452, 204] on label "Save as Common Asset" at bounding box center [426, 203] width 84 height 12
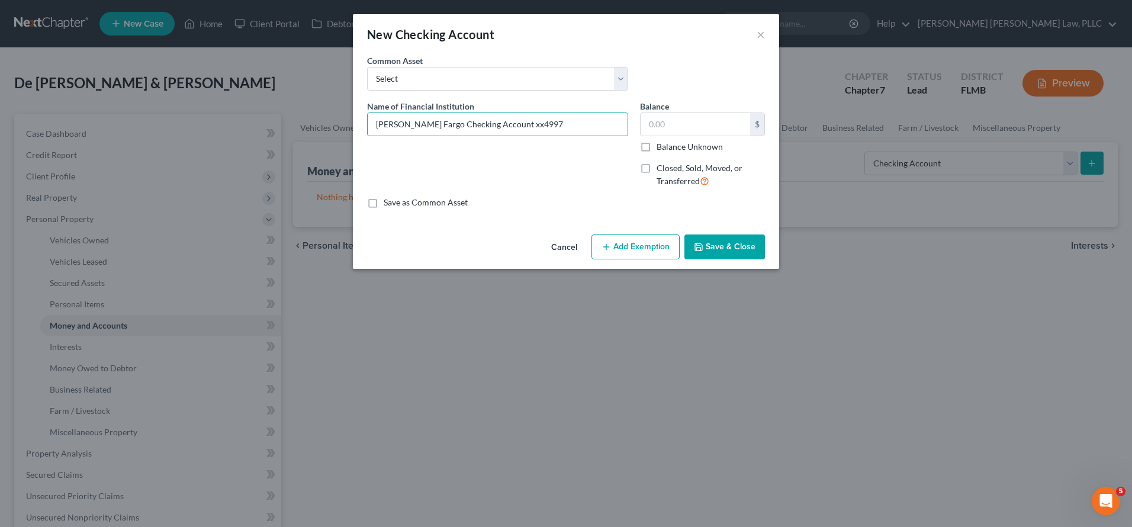
click at [396, 204] on input "Save as Common Asset" at bounding box center [392, 201] width 8 height 8
click at [429, 204] on label "Save as Common Asset" at bounding box center [426, 203] width 84 height 12
click at [396, 204] on input "Save as Common Asset" at bounding box center [392, 201] width 8 height 8
checkbox input "false"
drag, startPoint x: 500, startPoint y: 120, endPoint x: 550, endPoint y: 120, distance: 49.7
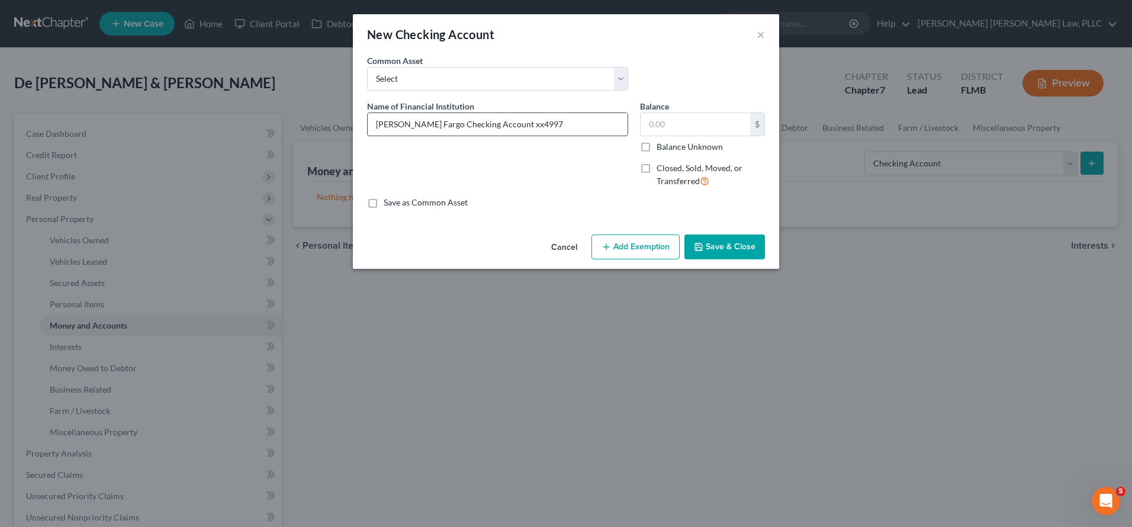
click at [549, 120] on input "Wells Fargo Checking Account xx4997" at bounding box center [498, 124] width 260 height 22
click at [545, 123] on input "Wells Fargo Checking Account xx4997" at bounding box center [498, 124] width 260 height 22
click at [748, 246] on button "Save & Close" at bounding box center [724, 246] width 81 height 25
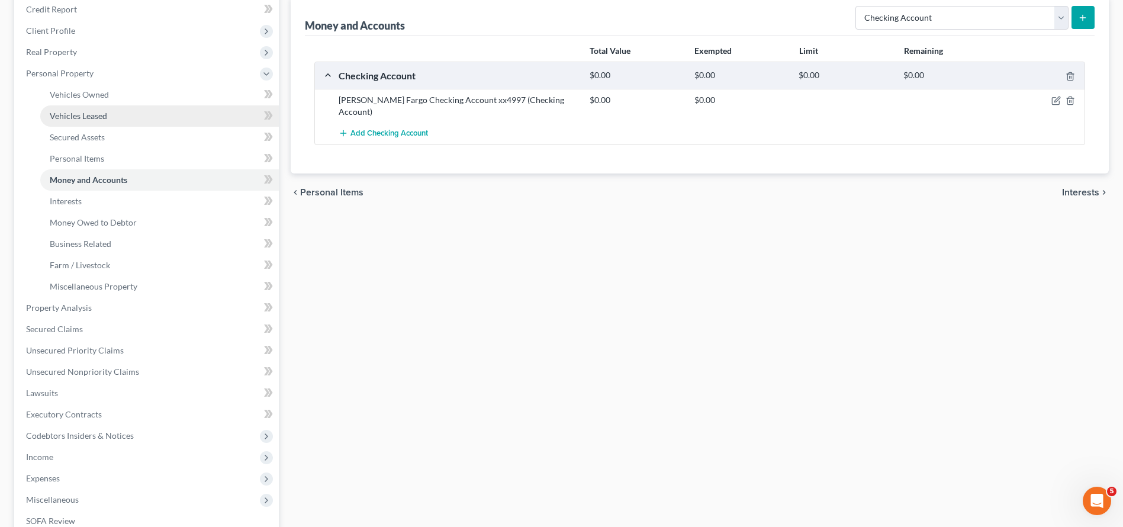
scroll to position [177, 0]
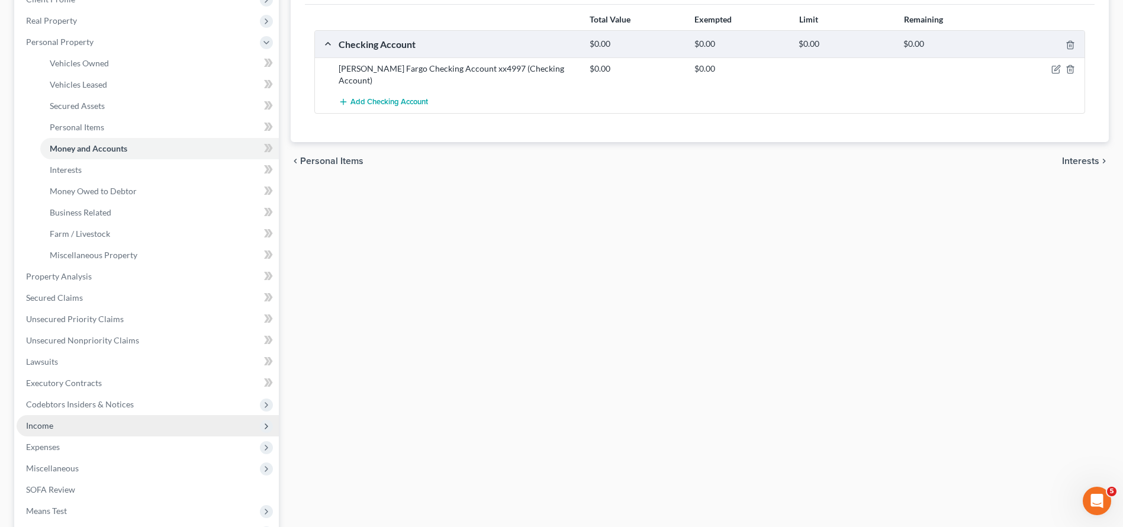
click at [111, 430] on span "Income" at bounding box center [148, 425] width 262 height 21
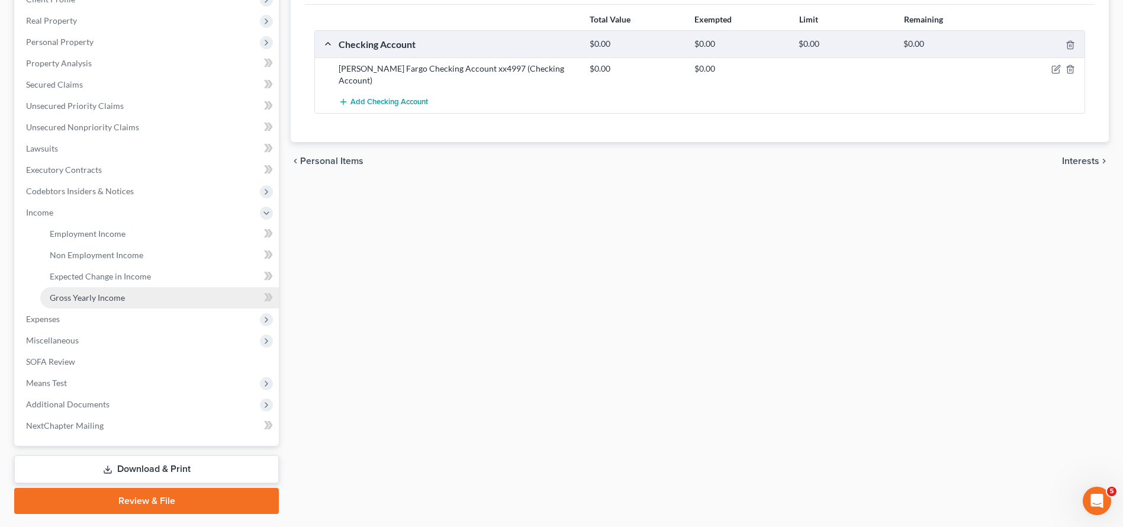
click at [114, 305] on link "Gross Yearly Income" at bounding box center [159, 297] width 239 height 21
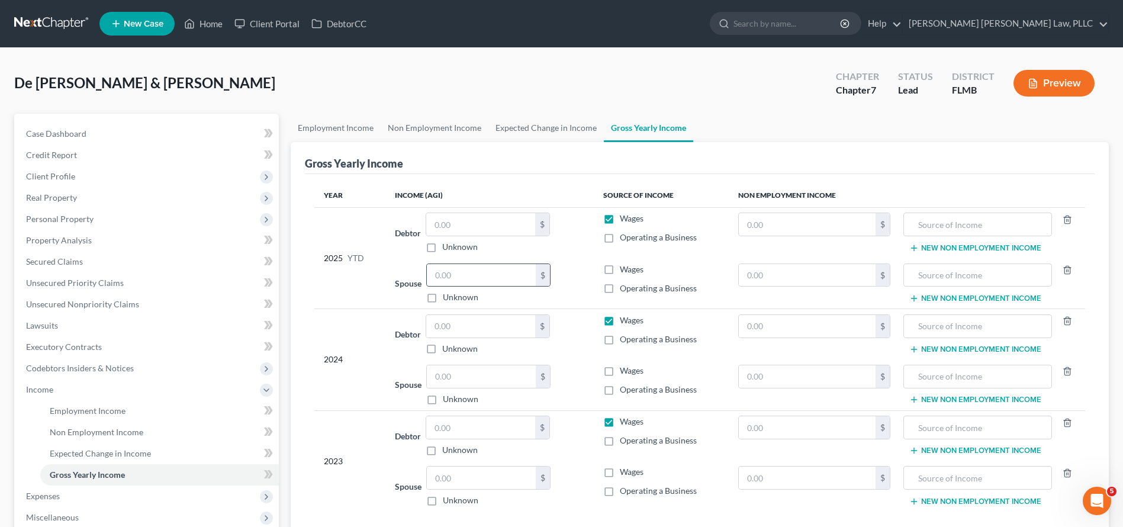
scroll to position [107, 0]
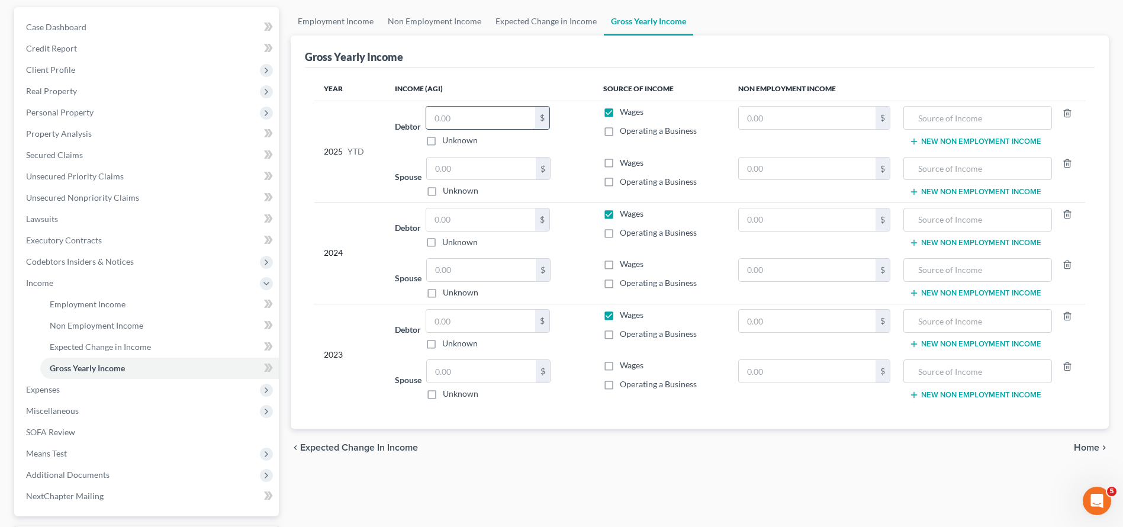
click at [439, 112] on input "text" at bounding box center [480, 118] width 109 height 22
click at [451, 213] on input "text" at bounding box center [480, 219] width 109 height 22
type input "17,721"
drag, startPoint x: 478, startPoint y: 223, endPoint x: 319, endPoint y: 210, distance: 159.8
click at [321, 210] on tr "2024 Debtor 17,721.00 $ Unknown Balance Undetermined 17,721 $ Unknown Wages Ope…" at bounding box center [699, 227] width 771 height 51
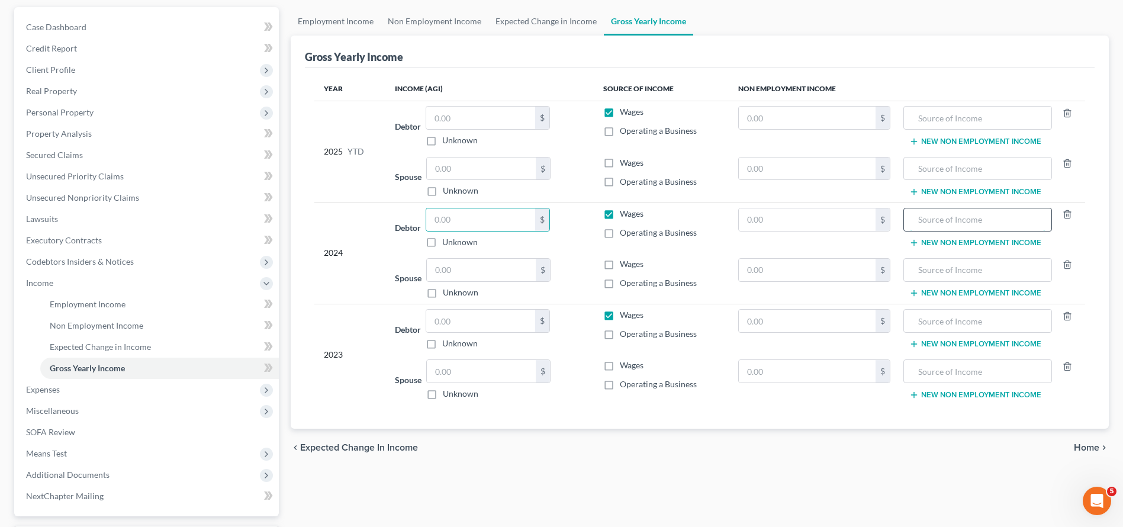
click at [971, 216] on input "text" at bounding box center [978, 219] width 136 height 22
type input "17724"
click at [795, 224] on input "text" at bounding box center [807, 219] width 137 height 22
type input "17,724"
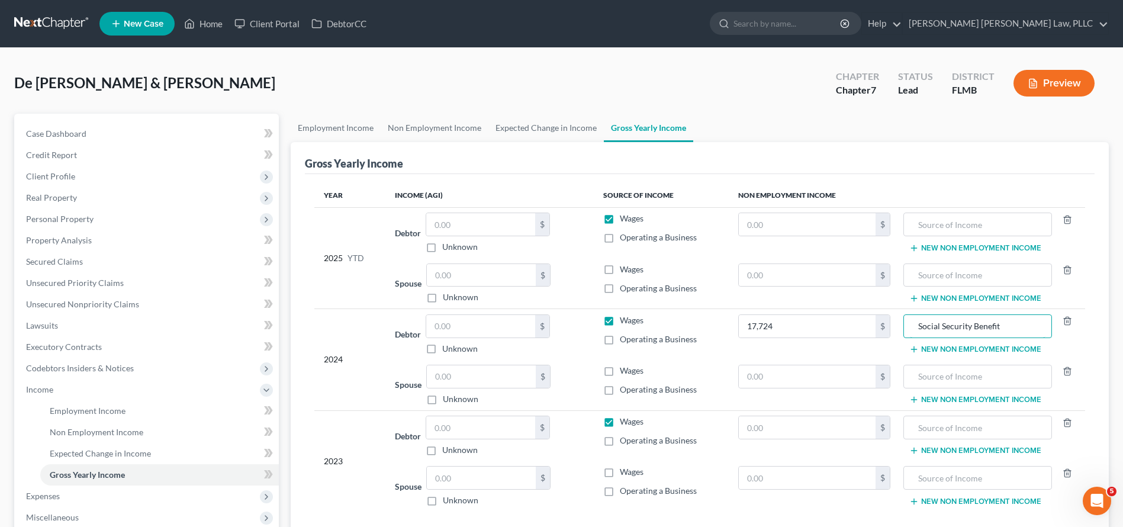
type input "Social Security Benefit"
click at [52, 37] on nav "Home New Case Client Portal DebtorCC Sahil Vijay Law, PLLC kcastillocaballero@s…" at bounding box center [561, 23] width 1123 height 47
click at [52, 35] on nav "Home New Case Client Portal DebtorCC Sahil Vijay Law, PLLC kcastillocaballero@s…" at bounding box center [561, 23] width 1123 height 47
click at [52, 24] on link at bounding box center [52, 23] width 76 height 21
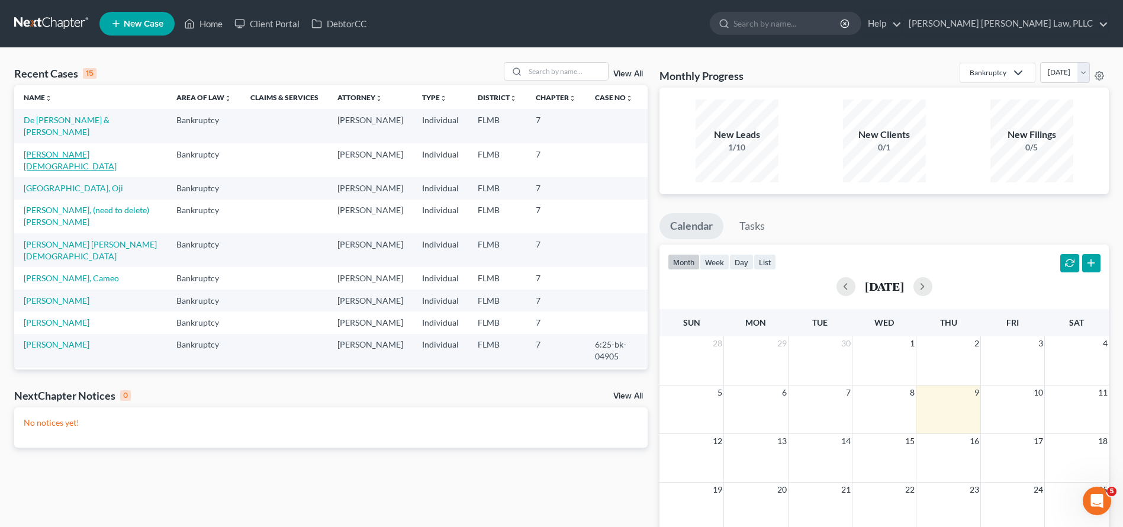
click at [56, 149] on link "[PERSON_NAME][DEMOGRAPHIC_DATA]" at bounding box center [70, 160] width 93 height 22
select select "10"
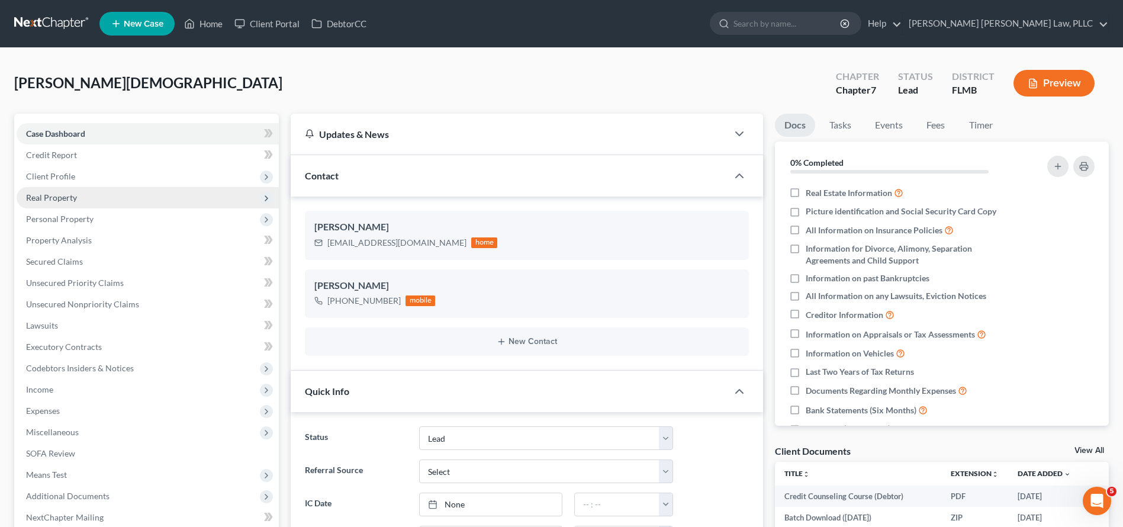
click at [72, 200] on span "Real Property" at bounding box center [51, 197] width 51 height 10
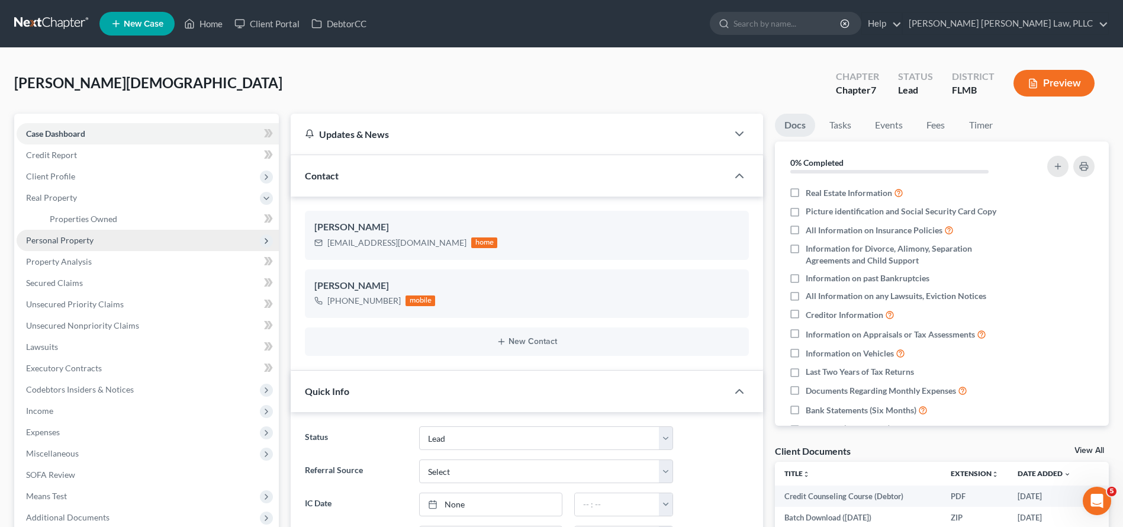
click at [80, 236] on span "Personal Property" at bounding box center [59, 240] width 67 height 10
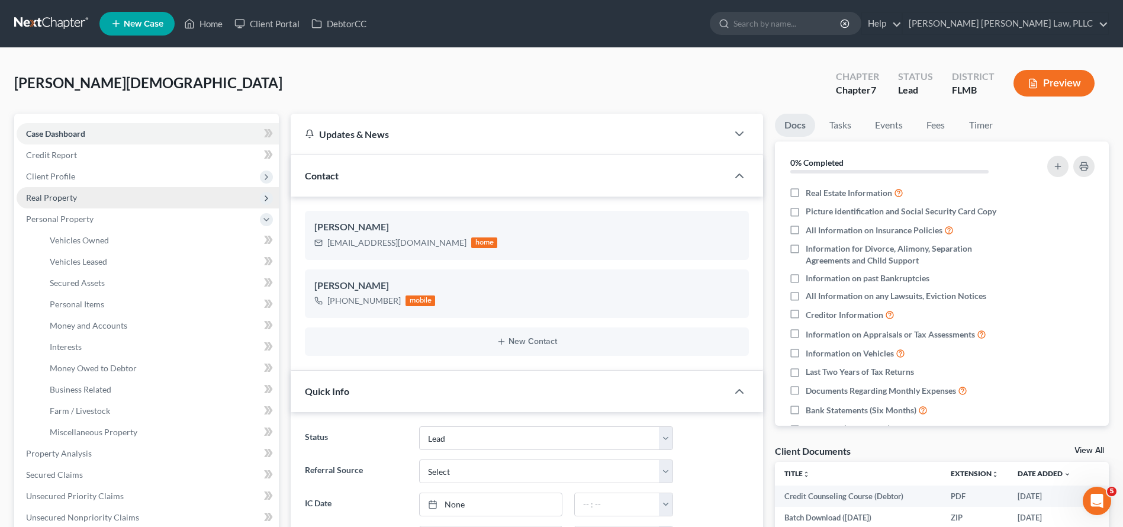
click at [79, 191] on span "Real Property" at bounding box center [148, 197] width 262 height 21
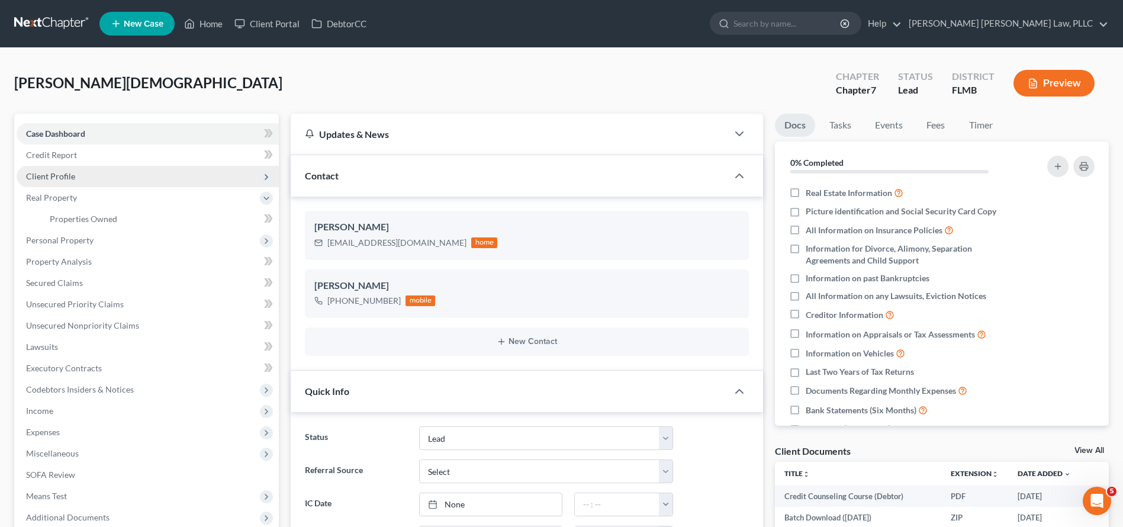
click at [62, 175] on span "Client Profile" at bounding box center [50, 176] width 49 height 10
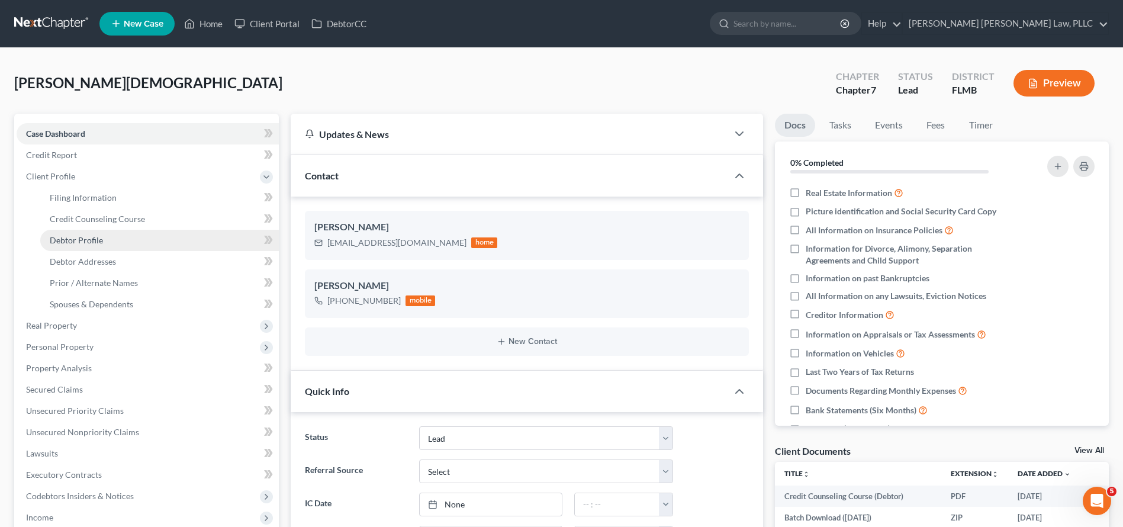
click at [89, 243] on span "Debtor Profile" at bounding box center [76, 240] width 53 height 10
select select "1"
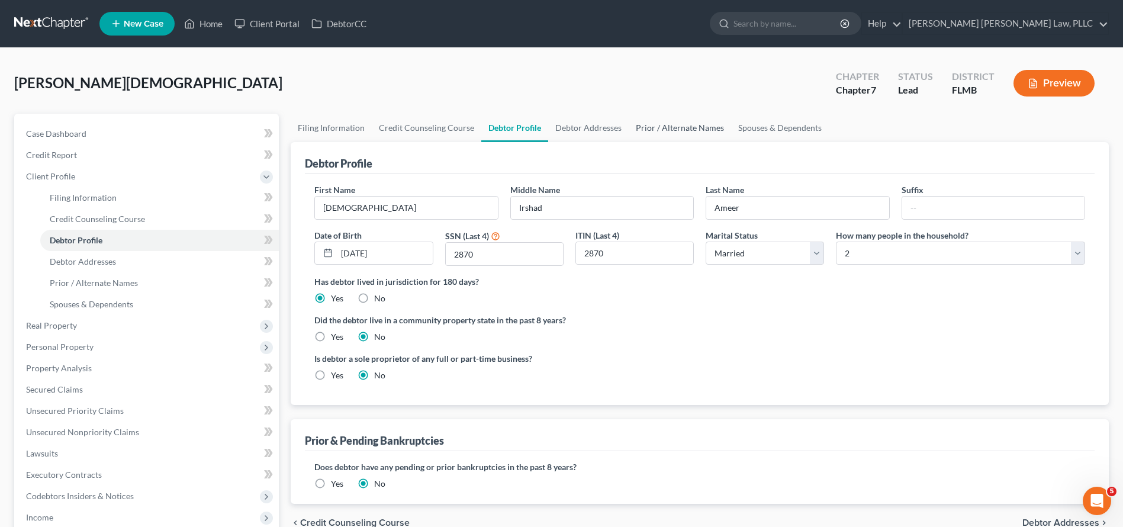
click at [687, 134] on link "Prior / Alternate Names" at bounding box center [680, 128] width 102 height 28
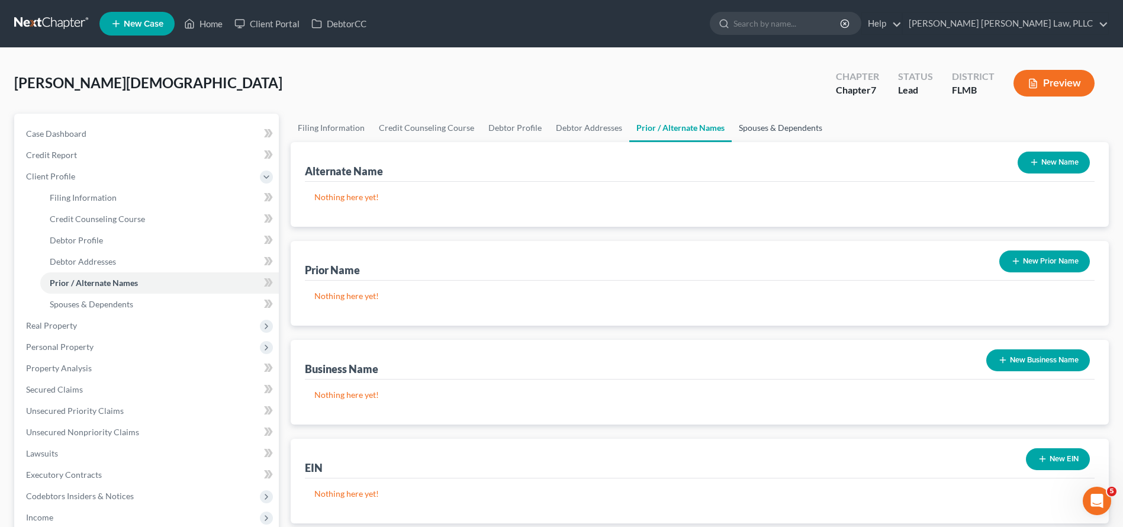
click at [786, 135] on link "Spouses & Dependents" at bounding box center [781, 128] width 98 height 28
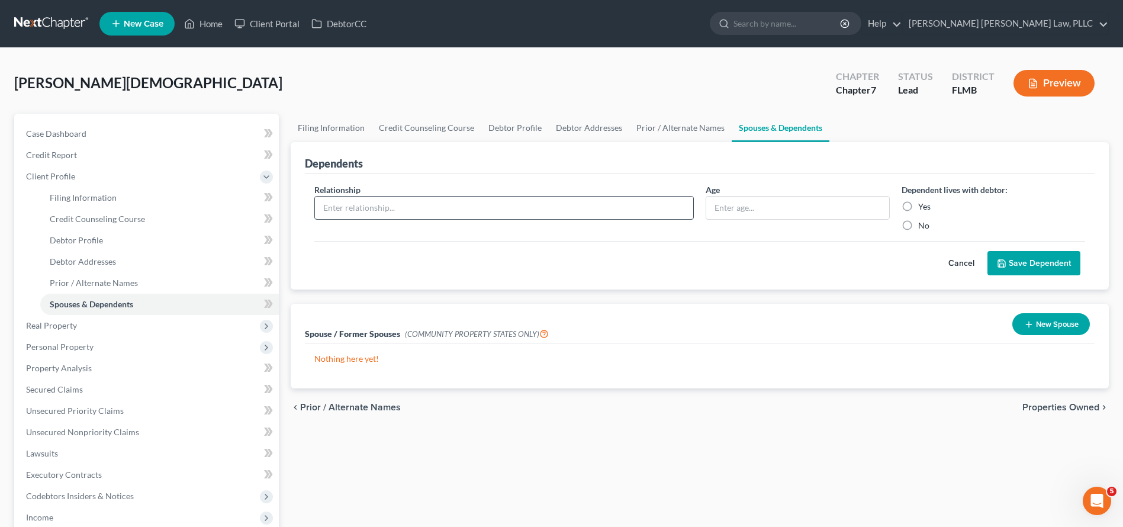
click at [480, 207] on input "text" at bounding box center [504, 208] width 378 height 22
type input "E"
type input "Heliana Ameer"
click at [769, 198] on input "text" at bounding box center [797, 208] width 182 height 22
type input "31"
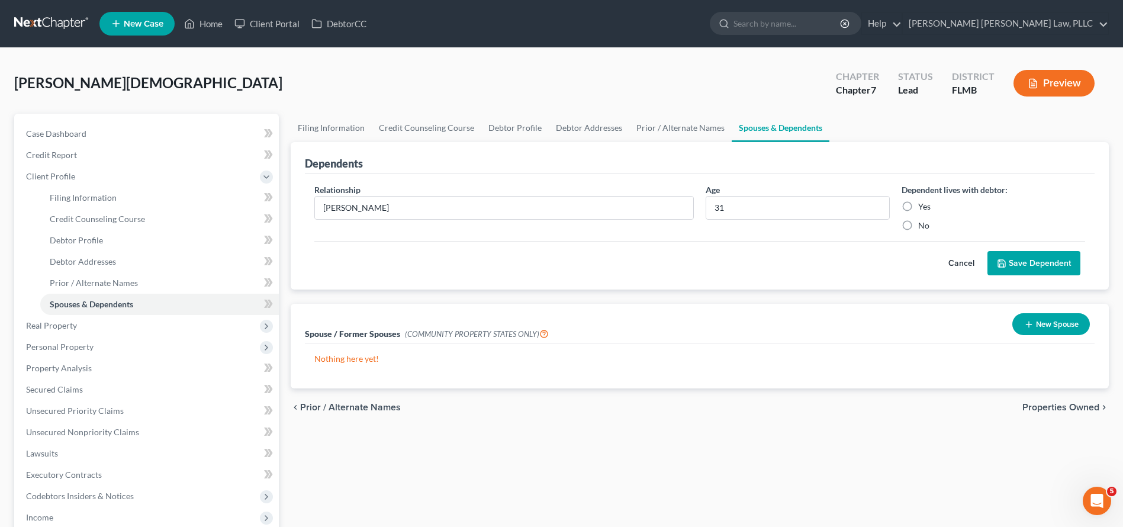
click at [918, 226] on label "No" at bounding box center [923, 226] width 11 height 12
click at [923, 226] on input "No" at bounding box center [927, 224] width 8 height 8
radio input "true"
click at [908, 261] on div "Cancel Save Dependent" at bounding box center [699, 258] width 771 height 35
click at [1057, 265] on button "Save Dependent" at bounding box center [1033, 263] width 93 height 25
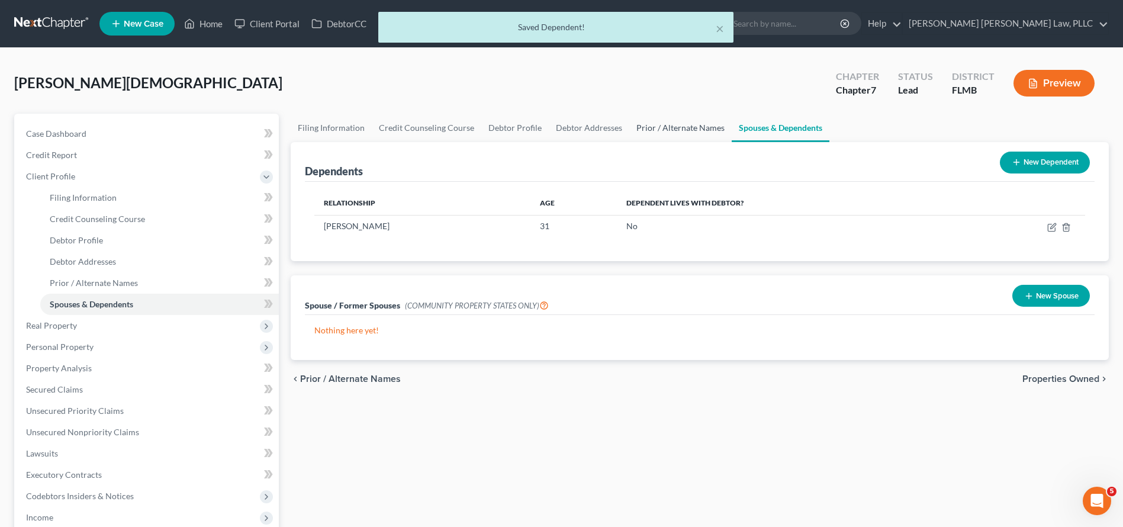
click at [706, 128] on link "Prior / Alternate Names" at bounding box center [680, 128] width 102 height 28
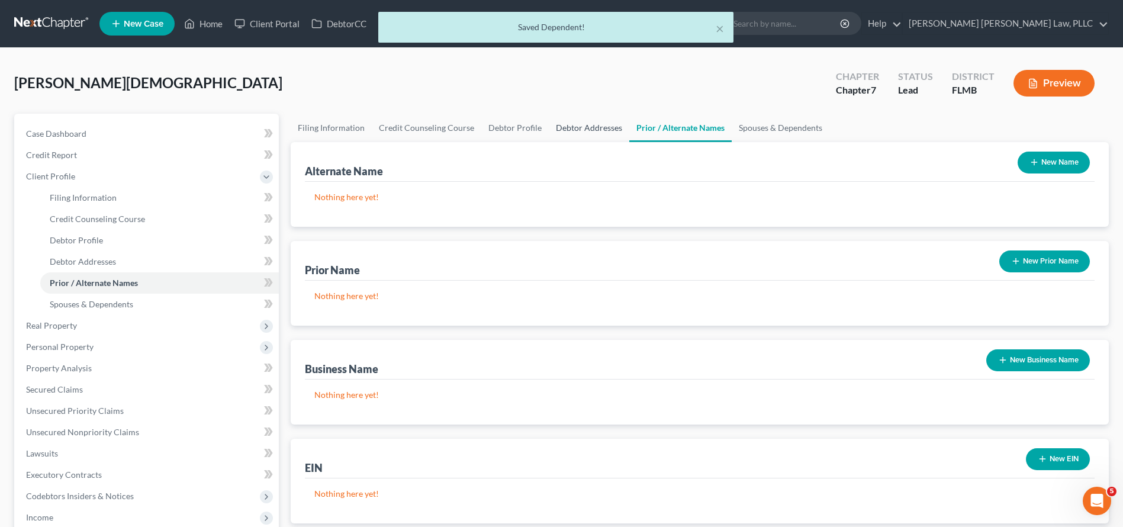
click at [579, 135] on link "Debtor Addresses" at bounding box center [589, 128] width 81 height 28
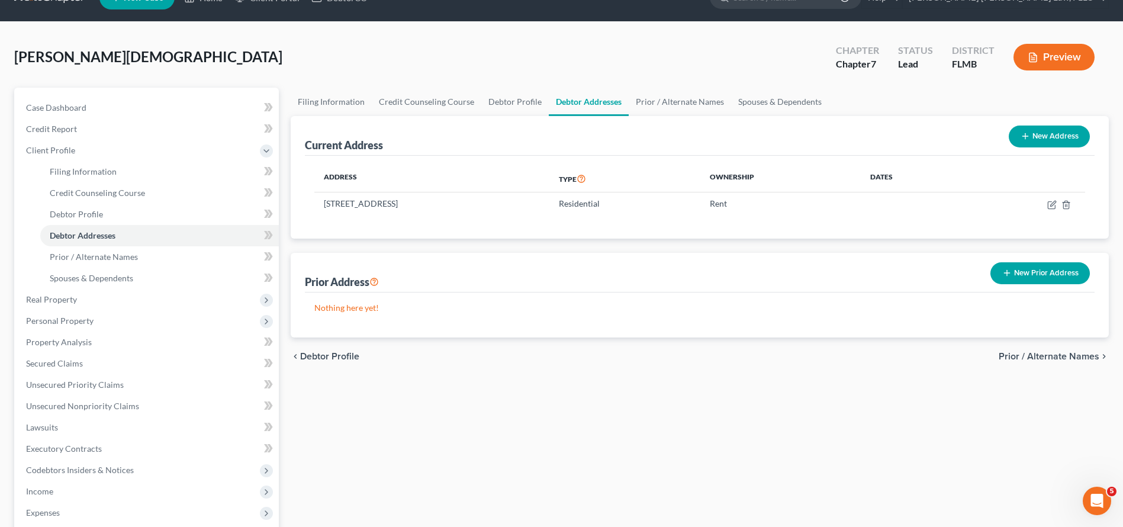
scroll to position [252, 0]
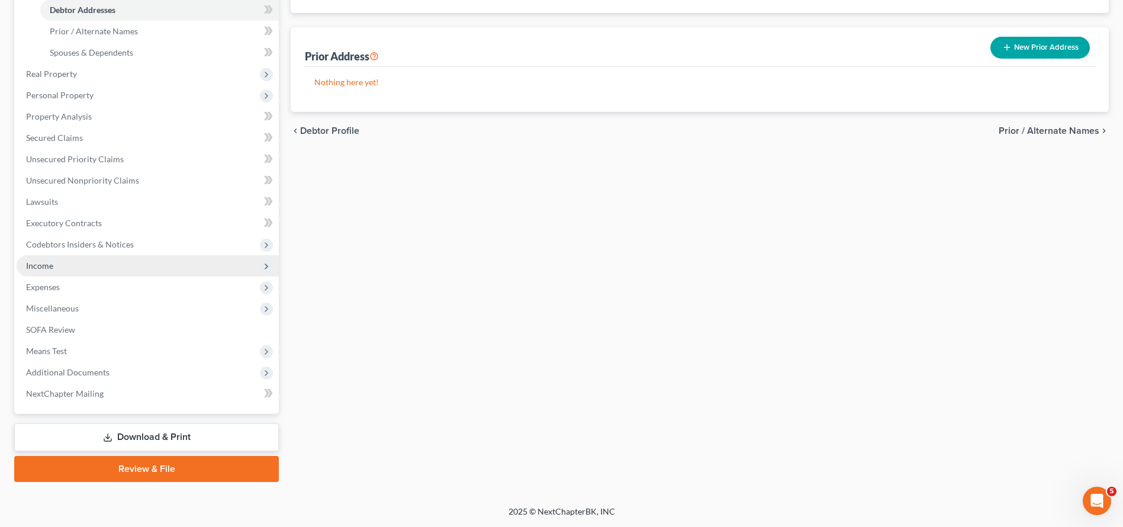
click at [231, 274] on span "Income" at bounding box center [148, 265] width 262 height 21
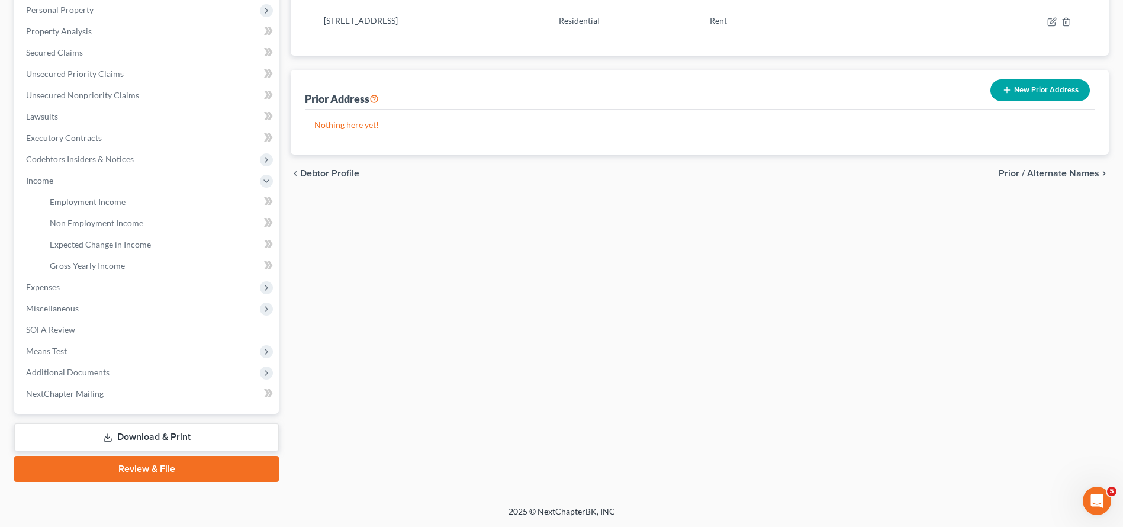
scroll to position [209, 0]
click at [230, 266] on link "Gross Yearly Income" at bounding box center [159, 265] width 239 height 21
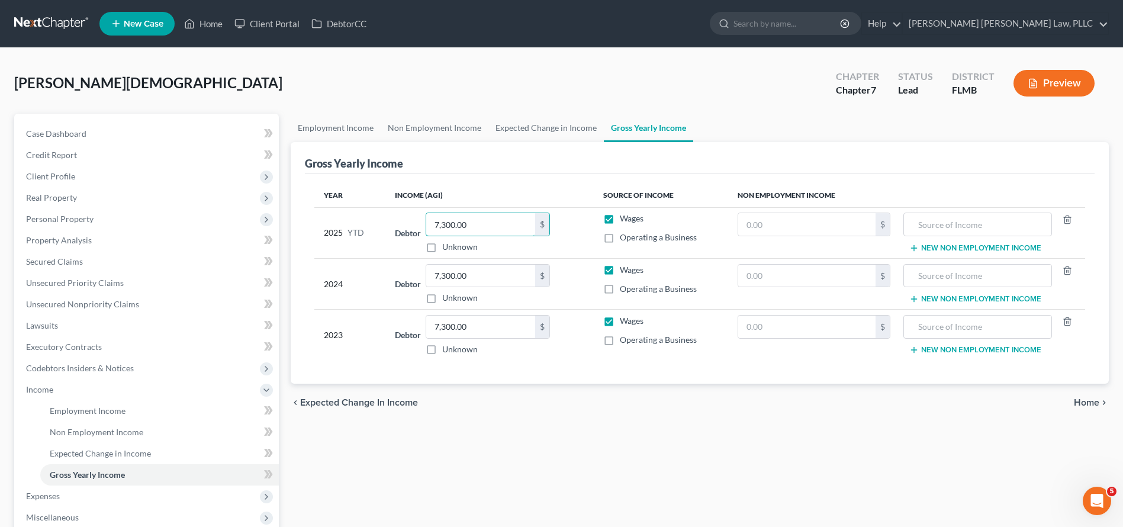
drag, startPoint x: 460, startPoint y: 226, endPoint x: 349, endPoint y: 230, distance: 111.4
click at [349, 230] on tr "2025 YTD Debtor 7,300.00 $ Unknown Balance Undetermined 7,300.00 $ Unknown Wage…" at bounding box center [699, 232] width 771 height 51
drag, startPoint x: 472, startPoint y: 279, endPoint x: 380, endPoint y: 278, distance: 91.8
click at [380, 278] on tr "2024 Debtor 7,300.00 $ Unknown Balance Undetermined 7,300.00 $ Unknown Wages Op…" at bounding box center [699, 283] width 771 height 51
drag, startPoint x: 511, startPoint y: 331, endPoint x: 425, endPoint y: 334, distance: 85.9
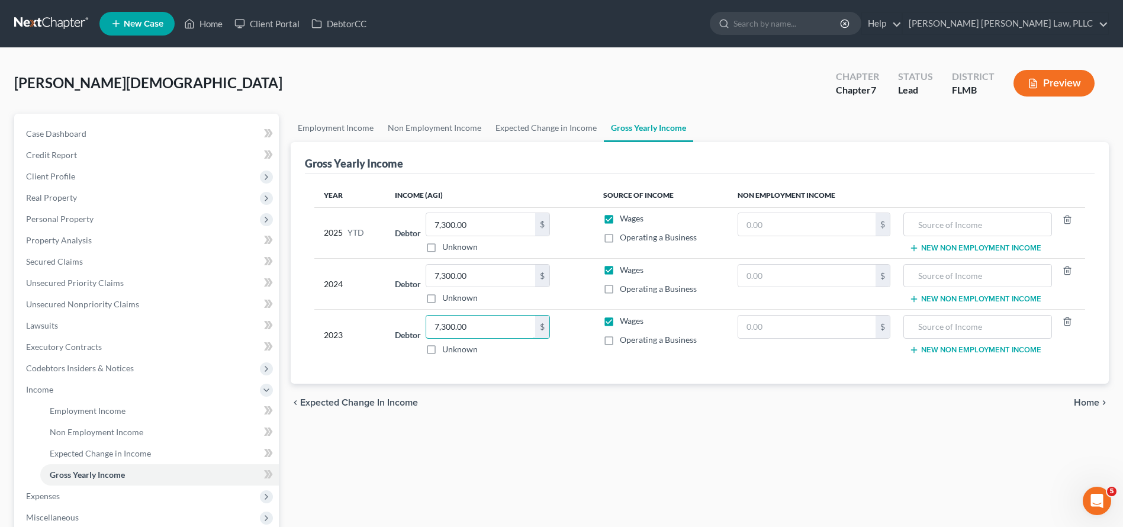
click at [426, 334] on div "Debtor 7,300.00 $ Unknown Balance Undetermined 7,300.00 $ Unknown" at bounding box center [489, 335] width 189 height 40
type input "7"
drag, startPoint x: 482, startPoint y: 271, endPoint x: 308, endPoint y: 269, distance: 173.5
click at [308, 269] on div "Year Income (AGI) Source of Income Non Employment Income 2025 YTD Debtor 7,300.…" at bounding box center [700, 279] width 790 height 210
drag, startPoint x: 531, startPoint y: 223, endPoint x: 369, endPoint y: 227, distance: 161.7
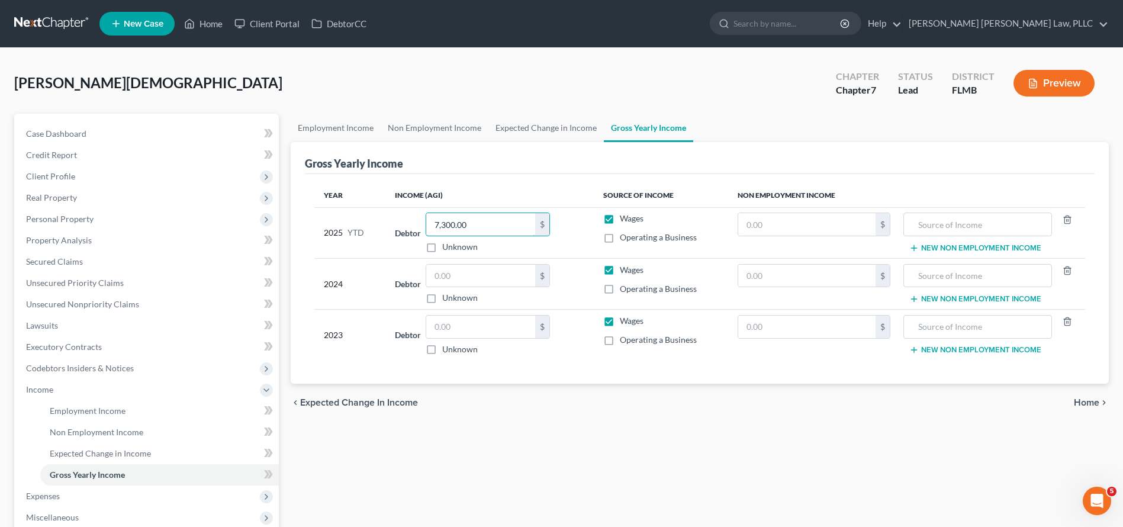
click at [369, 227] on tr "2025 YTD Debtor 7,300.00 $ Unknown Balance Undetermined 7,300.00 $ Unknown Wage…" at bounding box center [699, 232] width 771 height 51
click at [599, 414] on div "chevron_left Expected Change in Income Home chevron_right" at bounding box center [700, 403] width 818 height 38
click at [513, 224] on input "text" at bounding box center [480, 224] width 109 height 22
click at [492, 276] on input "text" at bounding box center [480, 276] width 109 height 22
type input "7,300"
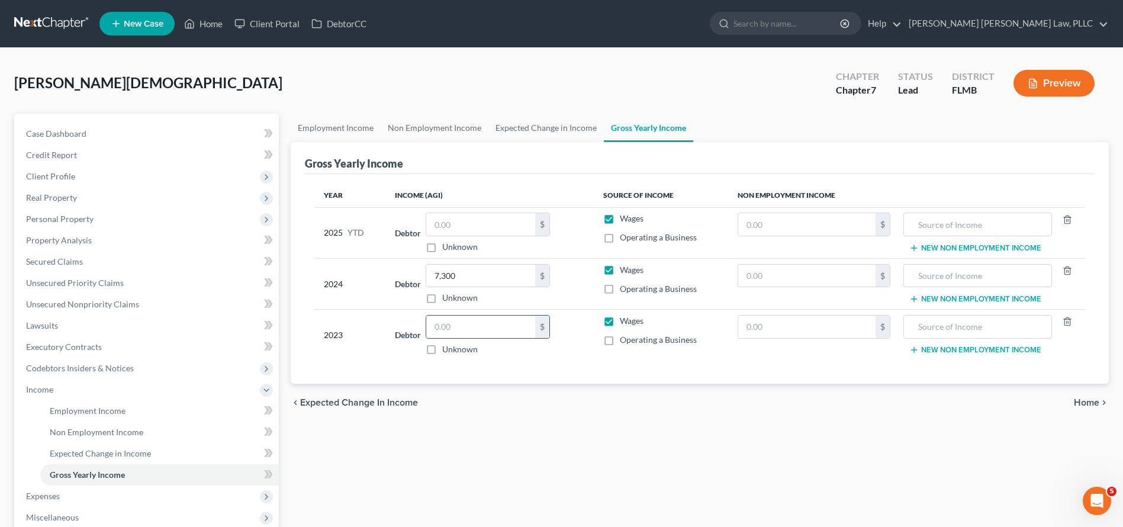
click at [480, 315] on div "$" at bounding box center [488, 327] width 124 height 24
click at [478, 333] on input "text" at bounding box center [480, 327] width 109 height 22
type input "7,300"
click at [631, 323] on span "Wages" at bounding box center [632, 321] width 24 height 10
click at [631, 323] on input "Wages" at bounding box center [629, 319] width 8 height 8
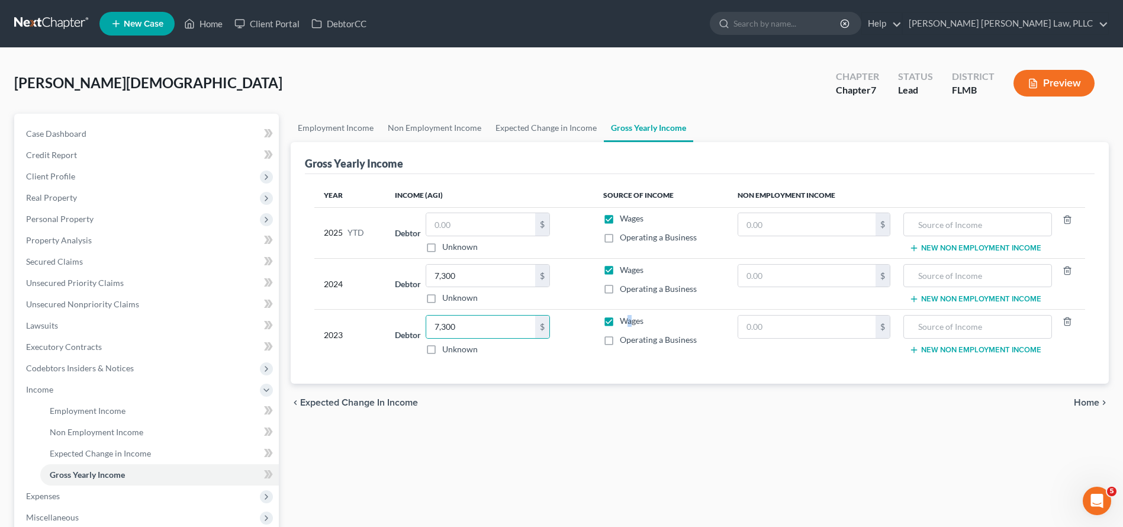
checkbox input "false"
click at [620, 340] on label "Operating a Business" at bounding box center [658, 340] width 77 height 12
click at [625, 340] on input "Operating a Business" at bounding box center [629, 338] width 8 height 8
checkbox input "true"
click at [620, 273] on label "Wages" at bounding box center [632, 270] width 24 height 12
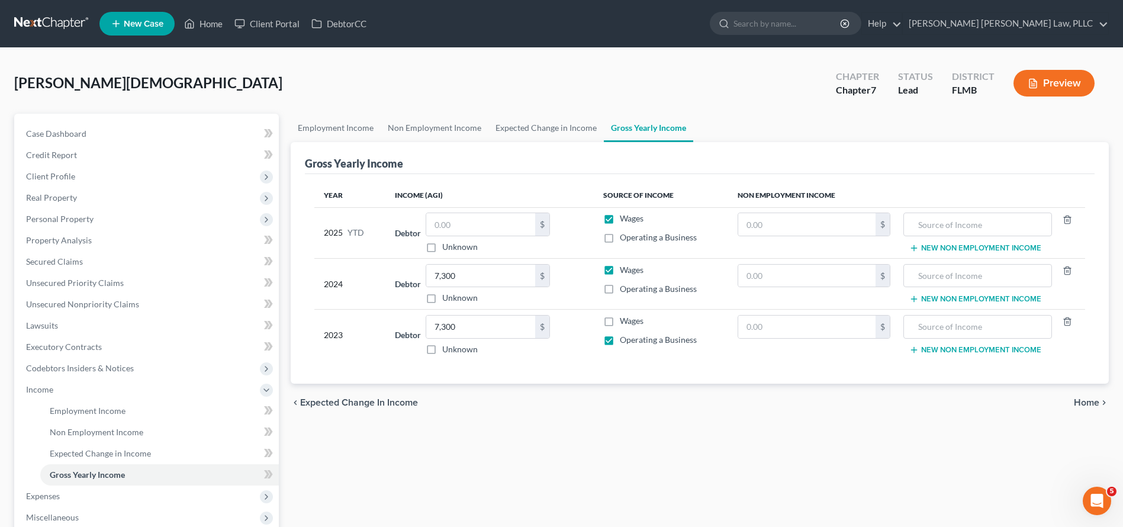
click at [625, 272] on input "Wages" at bounding box center [629, 268] width 8 height 8
checkbox input "false"
click at [620, 287] on label "Operating a Business" at bounding box center [658, 289] width 77 height 12
click at [625, 287] on input "Operating a Business" at bounding box center [629, 287] width 8 height 8
checkbox input "true"
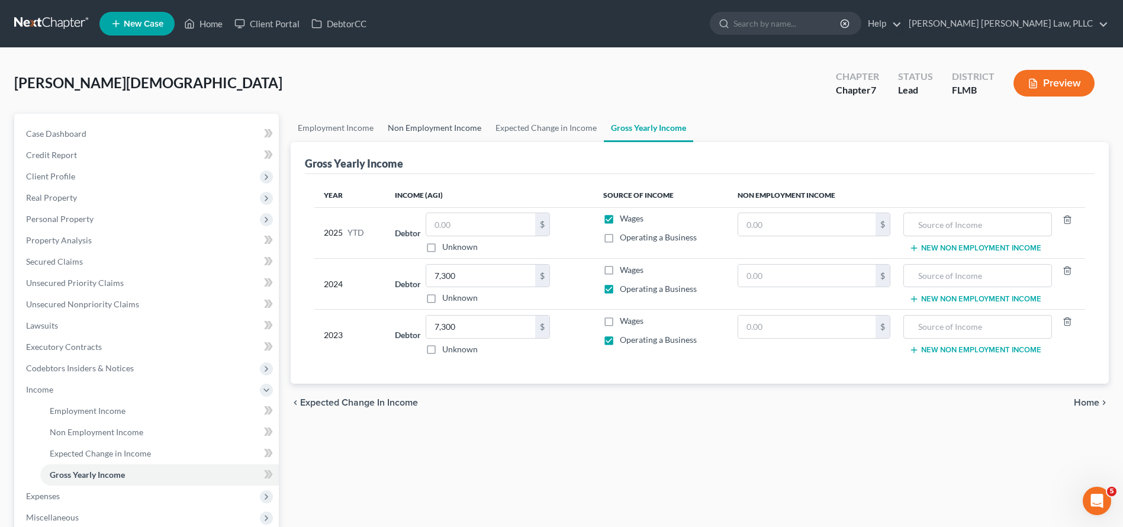
click at [415, 131] on link "Non Employment Income" at bounding box center [435, 128] width 108 height 28
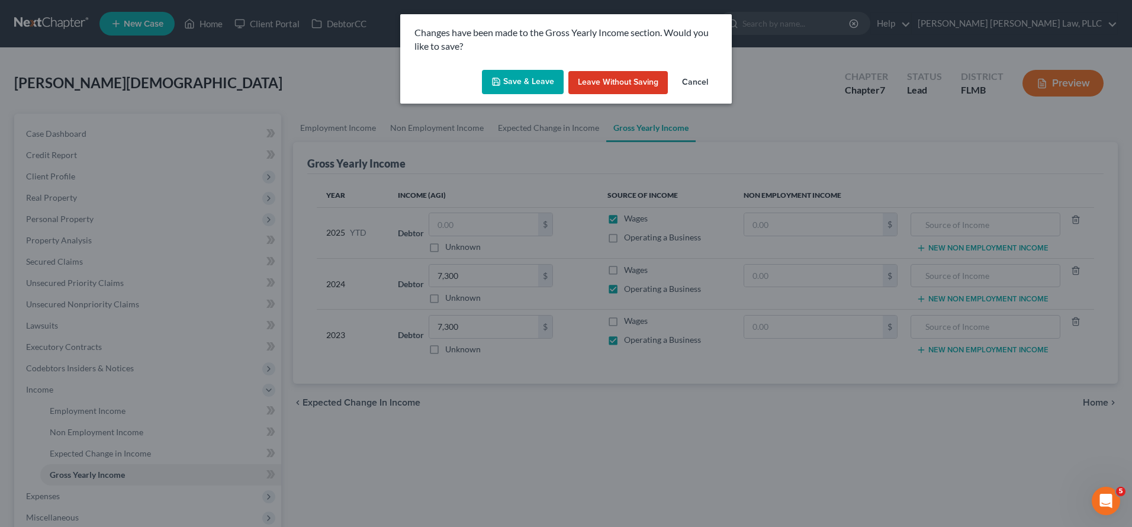
click at [518, 83] on button "Save & Leave" at bounding box center [523, 82] width 82 height 25
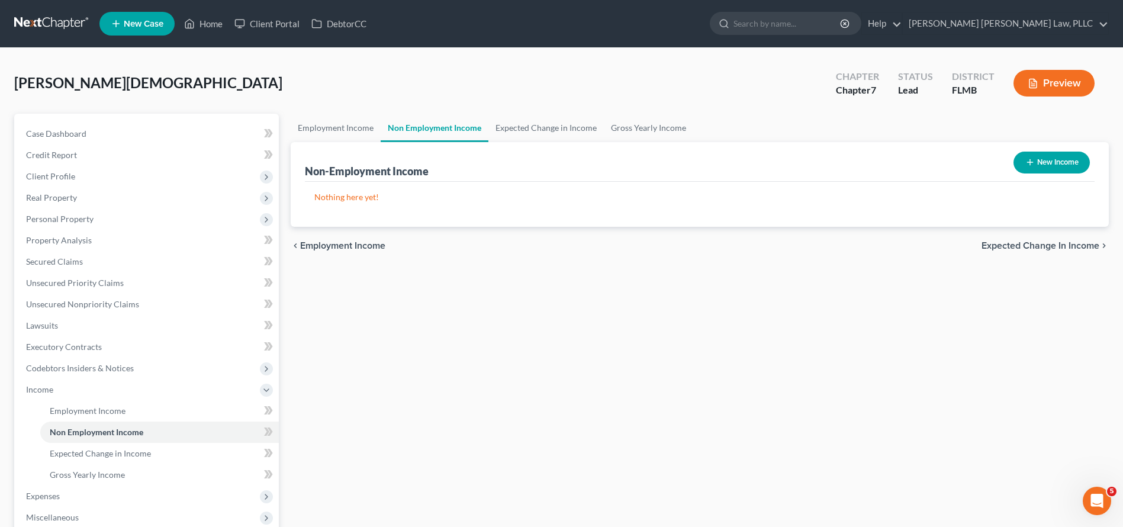
scroll to position [209, 0]
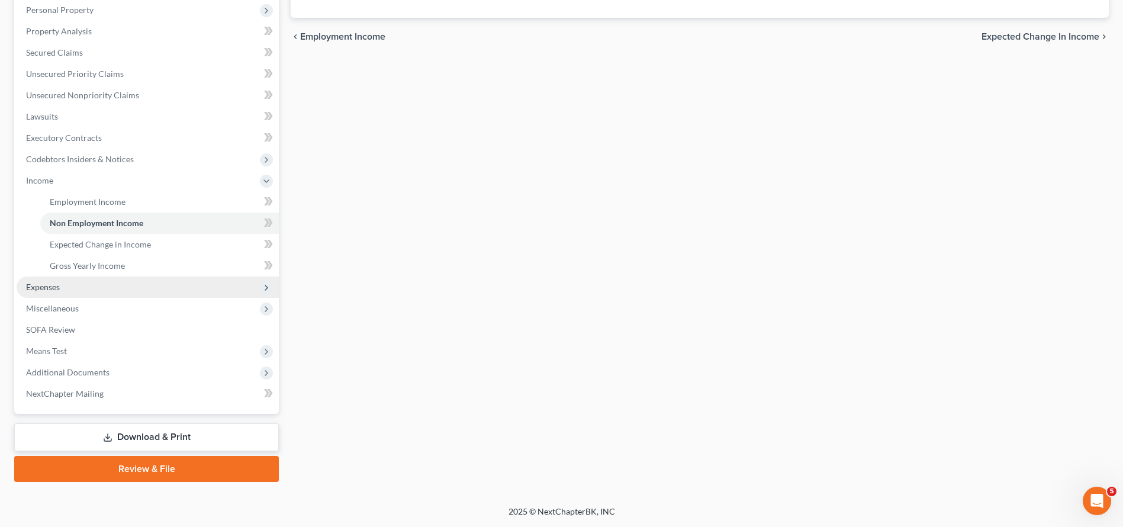
click at [116, 282] on span "Expenses" at bounding box center [148, 286] width 262 height 21
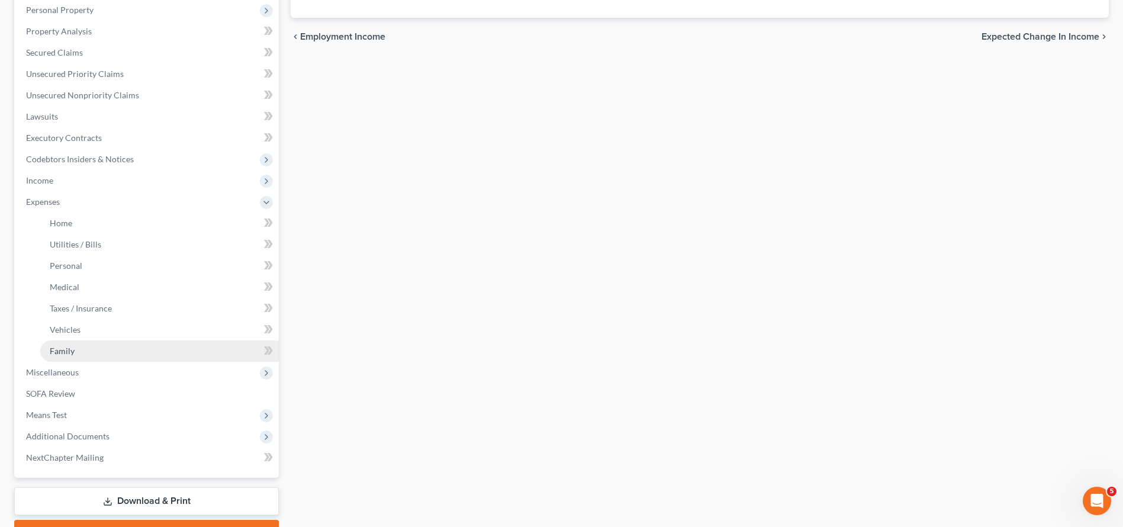
click at [86, 345] on link "Family" at bounding box center [159, 350] width 239 height 21
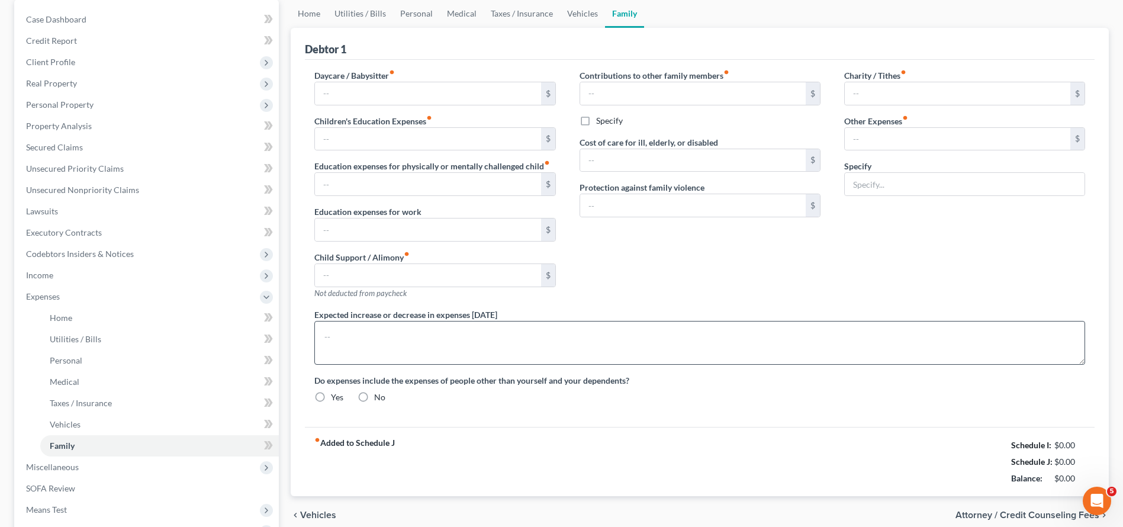
scroll to position [233, 0]
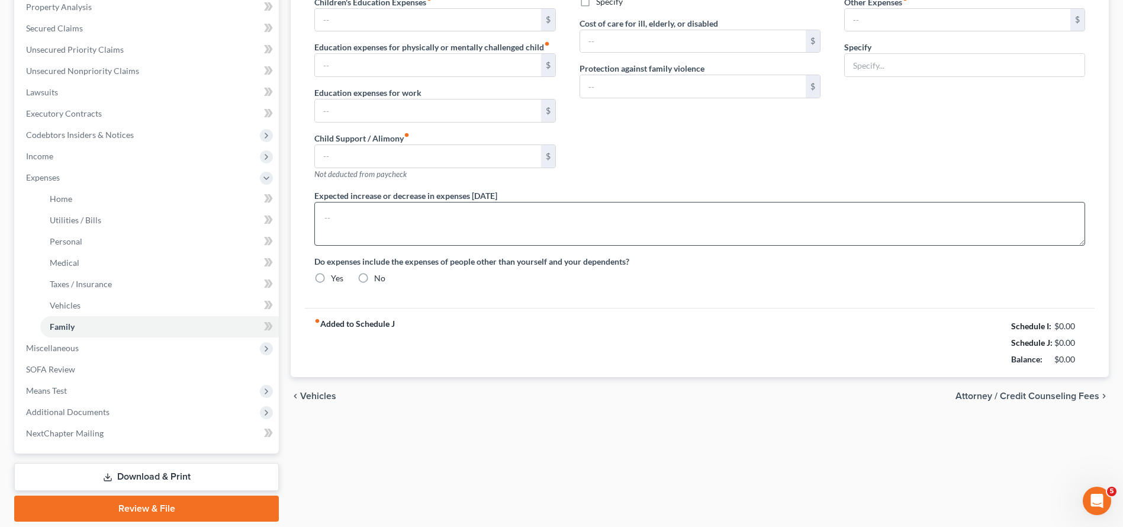
radio input "true"
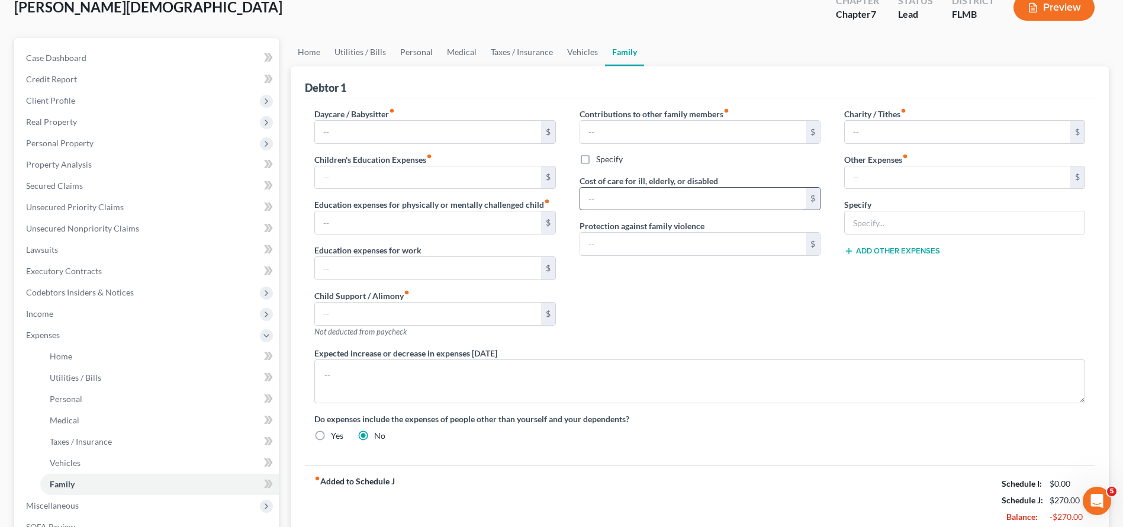
scroll to position [66, 0]
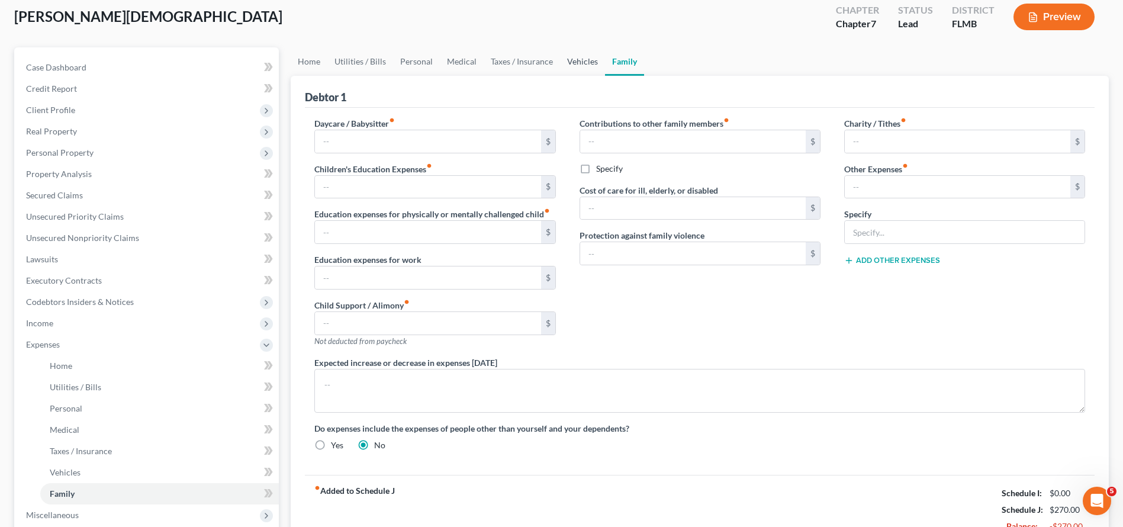
click at [565, 57] on link "Vehicles" at bounding box center [582, 61] width 45 height 28
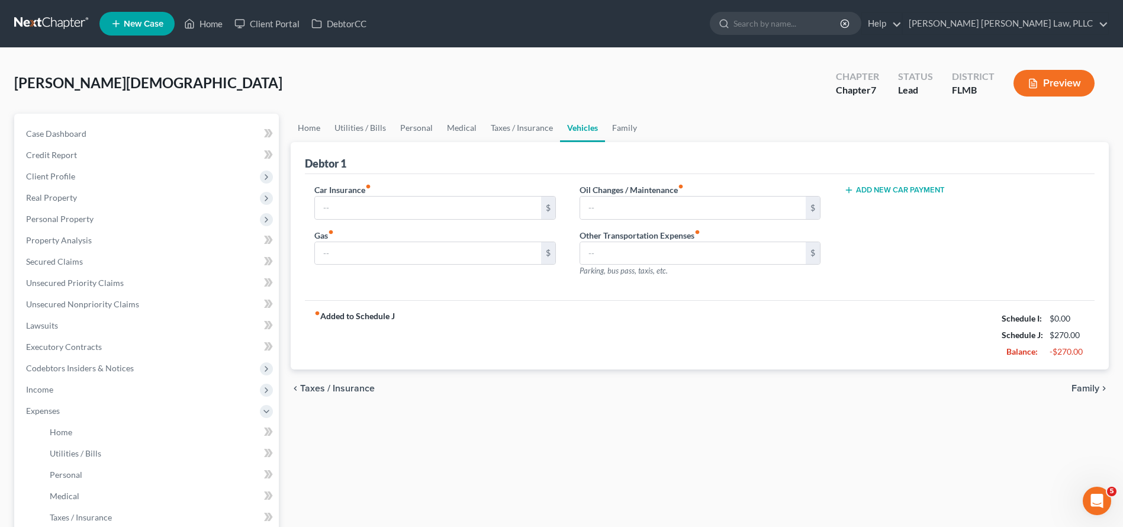
click at [511, 145] on div "Debtor 1" at bounding box center [700, 158] width 790 height 32
click at [508, 136] on link "Taxes / Insurance" at bounding box center [522, 128] width 76 height 28
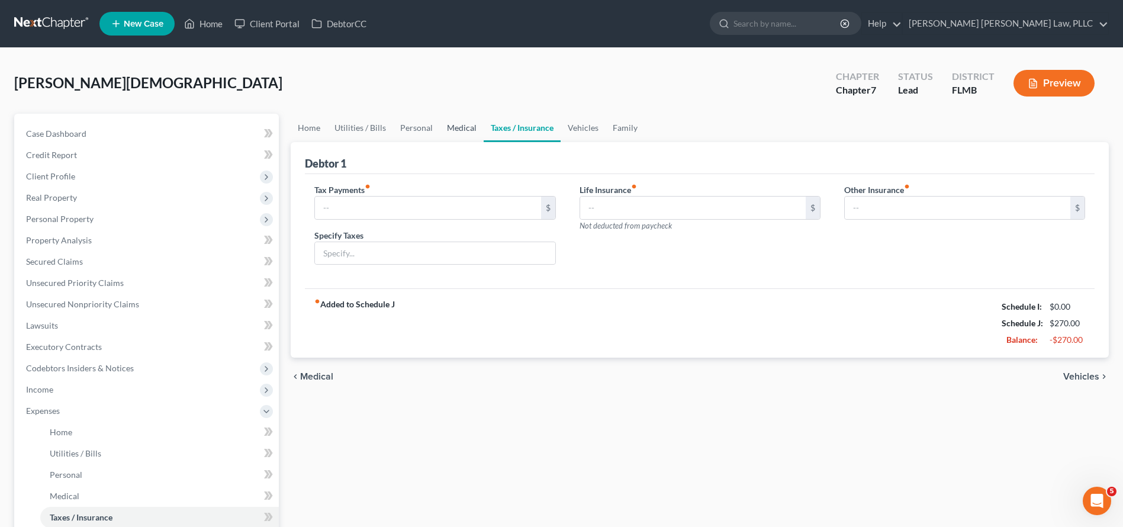
click at [474, 125] on link "Medical" at bounding box center [462, 128] width 44 height 28
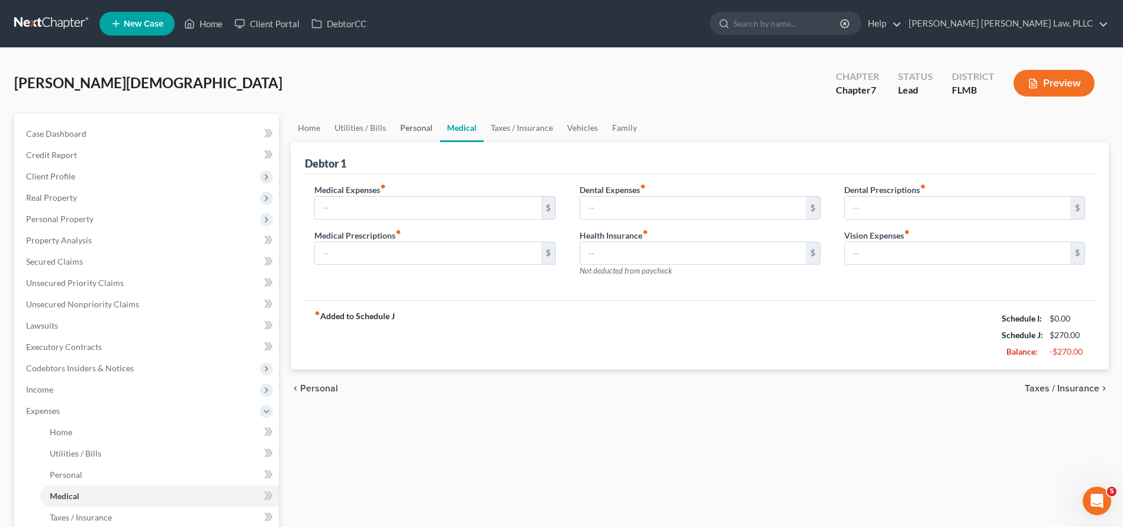
click at [394, 128] on link "Personal" at bounding box center [416, 128] width 47 height 28
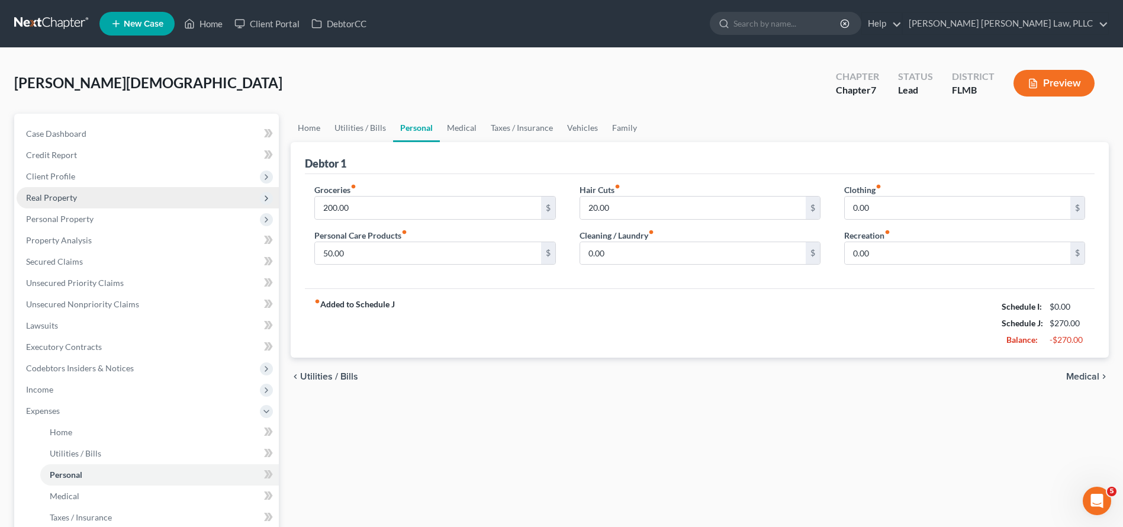
click at [103, 194] on span "Real Property" at bounding box center [148, 197] width 262 height 21
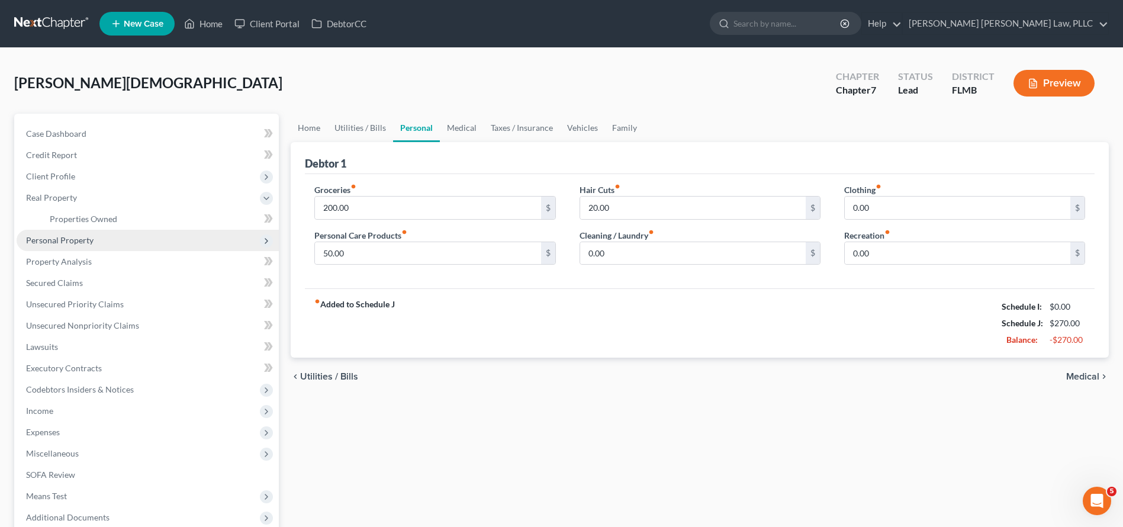
click at [99, 237] on span "Personal Property" at bounding box center [148, 240] width 262 height 21
click at [98, 249] on link "Vehicles Owned" at bounding box center [159, 240] width 239 height 21
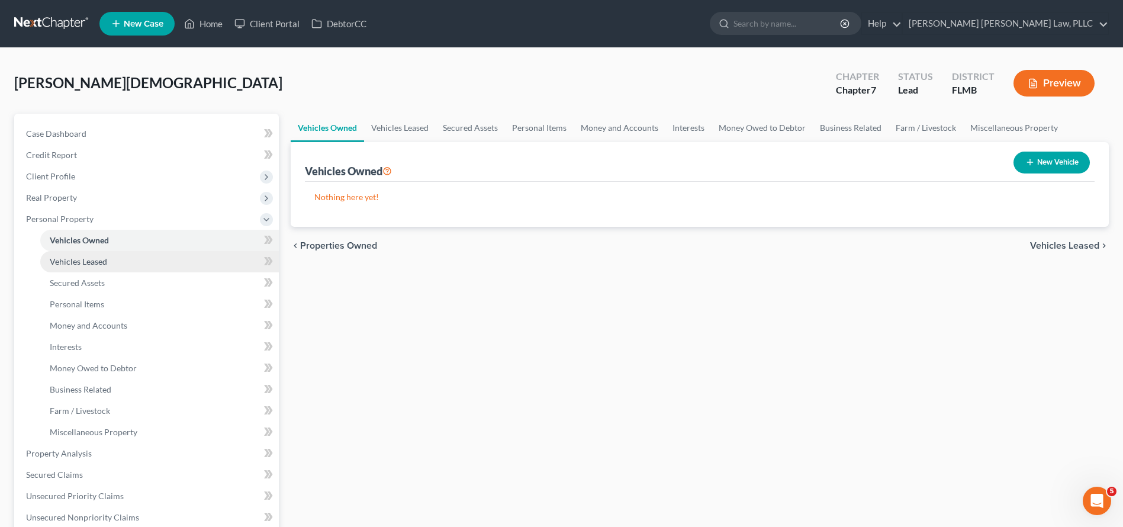
click at [97, 262] on span "Vehicles Leased" at bounding box center [78, 261] width 57 height 10
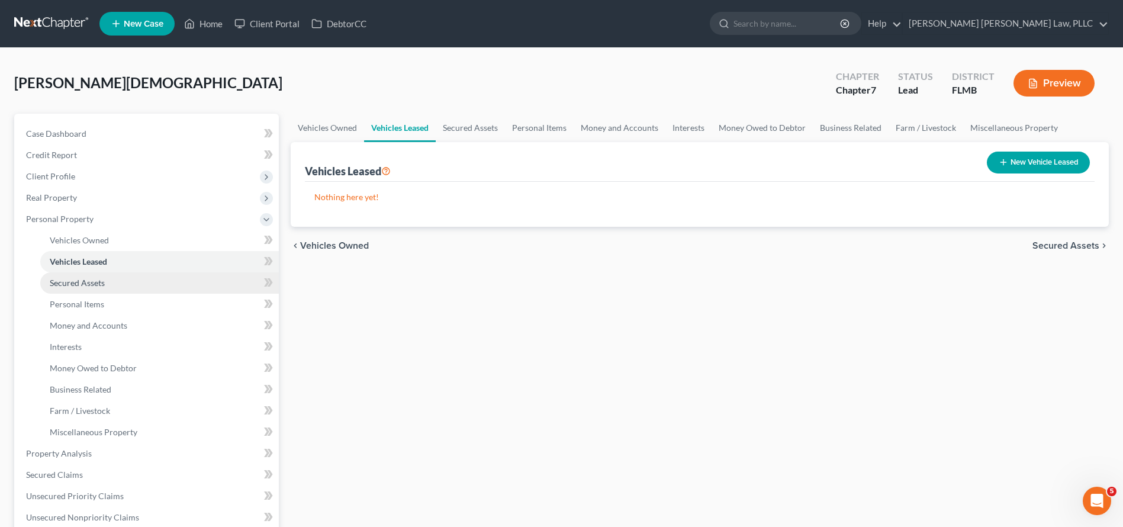
click at [115, 277] on link "Secured Assets" at bounding box center [159, 282] width 239 height 21
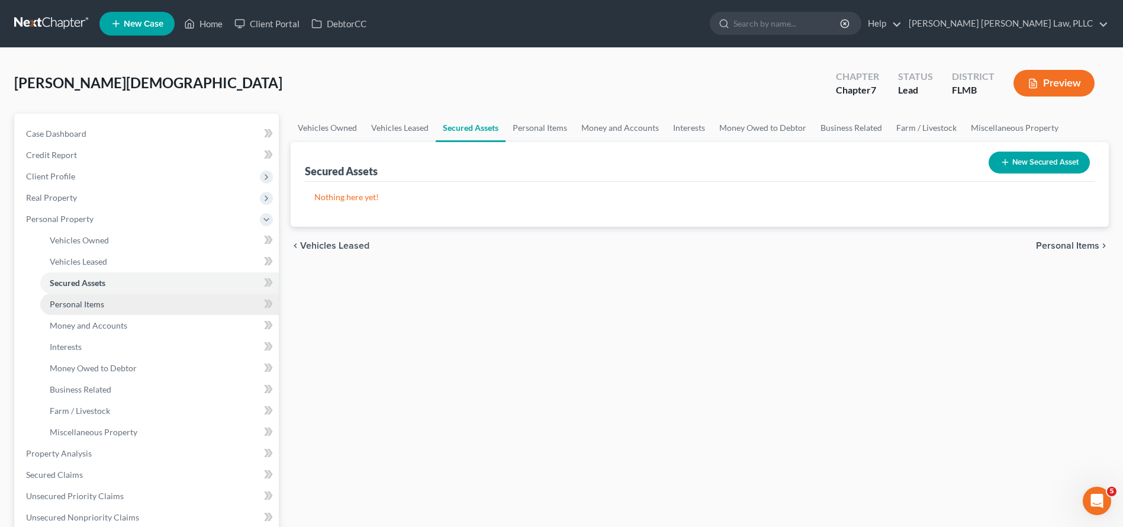
click at [115, 298] on link "Personal Items" at bounding box center [159, 304] width 239 height 21
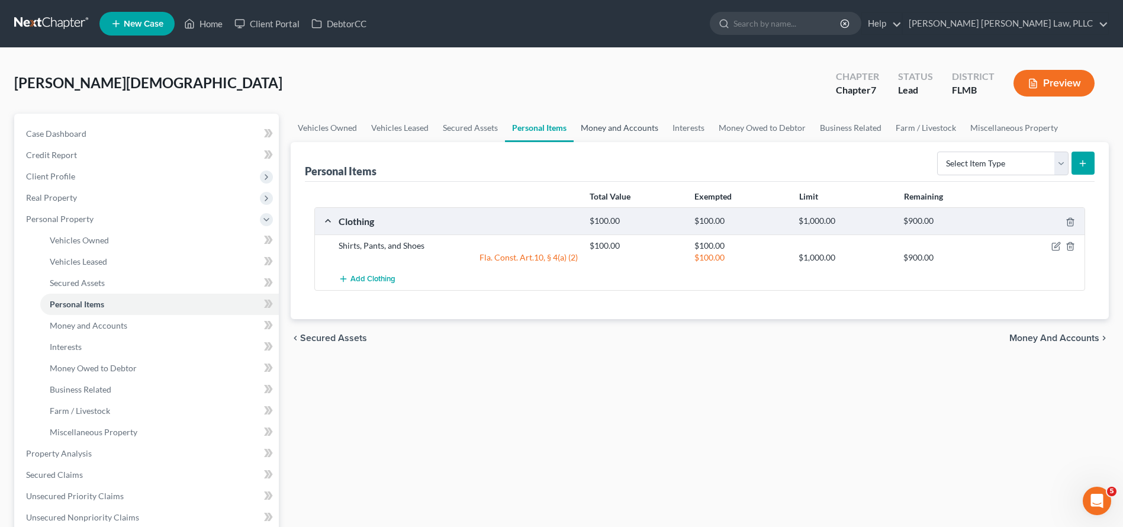
click at [642, 133] on link "Money and Accounts" at bounding box center [620, 128] width 92 height 28
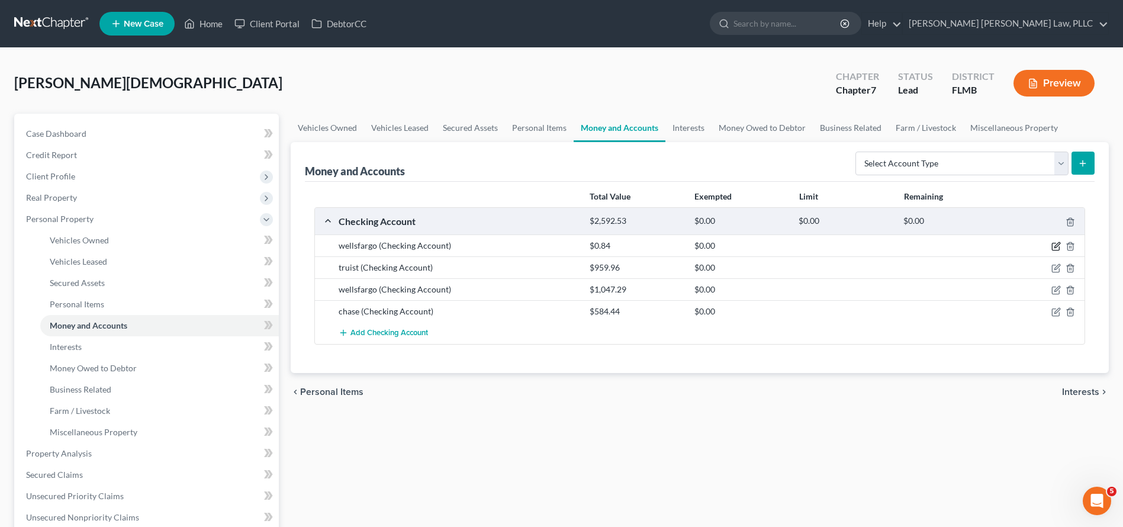
click at [1055, 243] on icon "button" at bounding box center [1055, 246] width 7 height 7
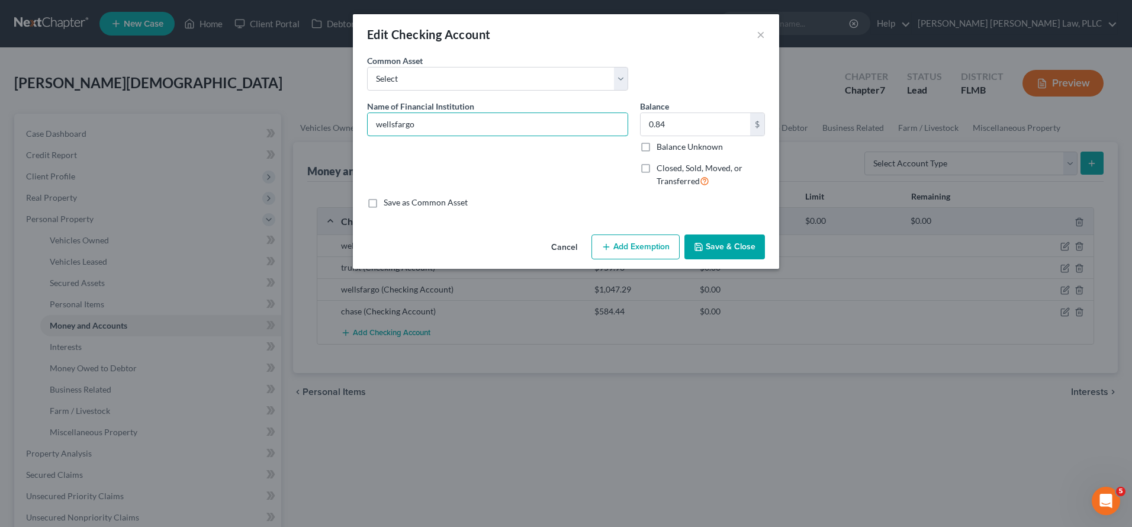
drag, startPoint x: 420, startPoint y: 127, endPoint x: 234, endPoint y: 123, distance: 186.5
click at [234, 123] on div "Edit Checking Account × An exemption set must first be selected from the Filing…" at bounding box center [566, 263] width 1132 height 527
type input "Wells Fargo Checking Account xx4316"
click at [749, 252] on button "Save & Close" at bounding box center [724, 246] width 81 height 25
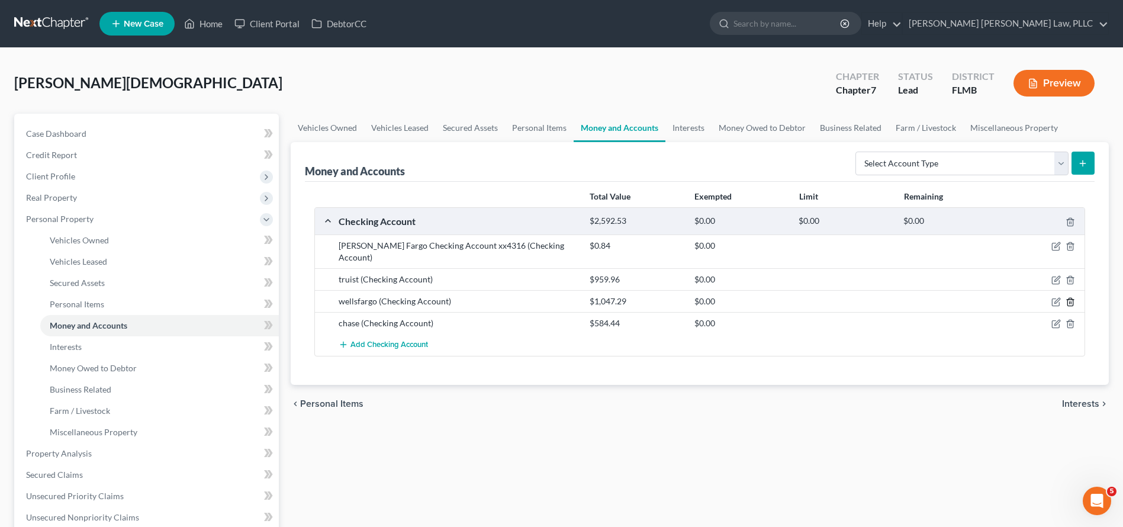
click at [1073, 297] on icon "button" at bounding box center [1070, 301] width 9 height 9
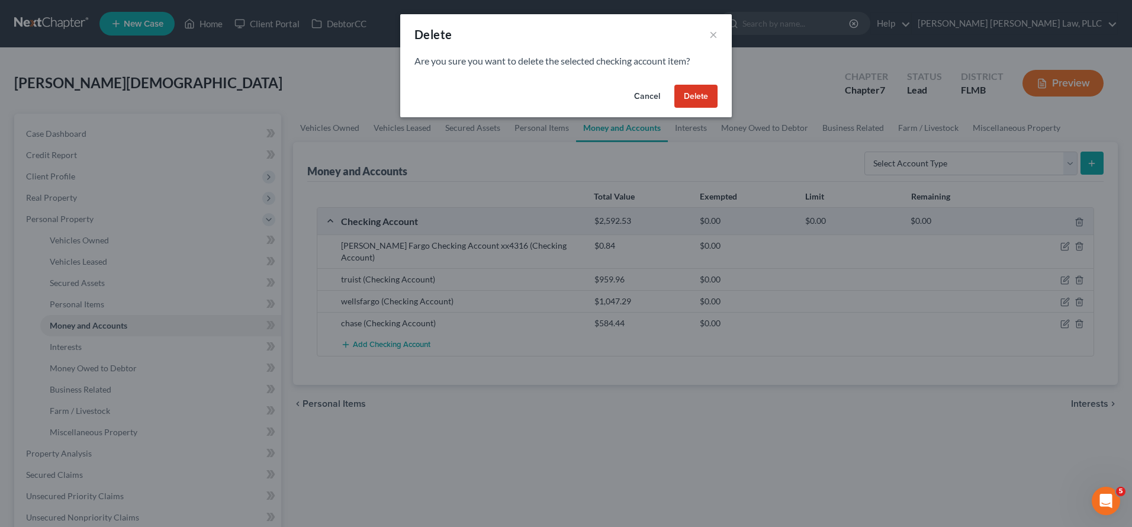
click at [679, 92] on button "Delete" at bounding box center [695, 97] width 43 height 24
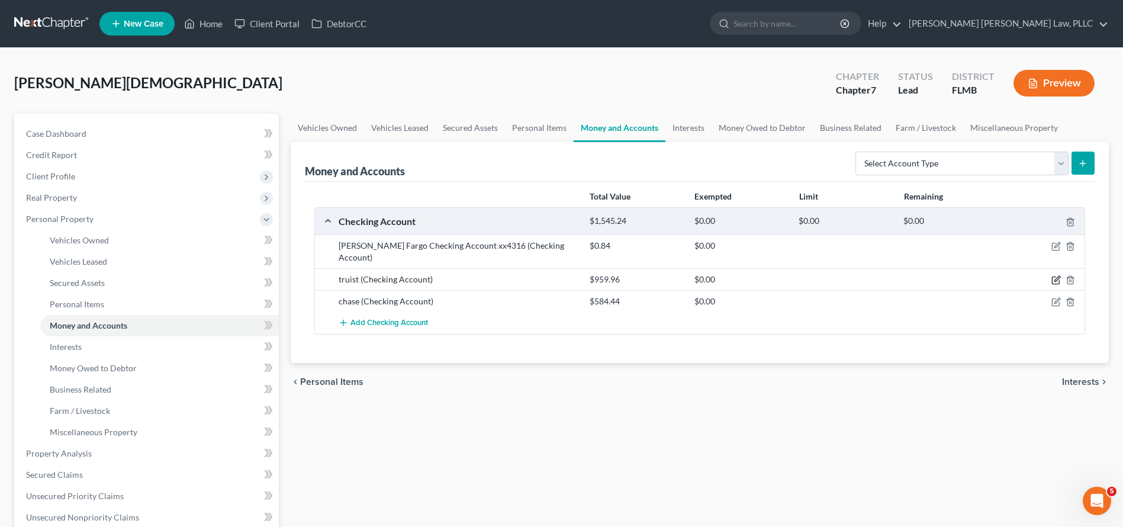
click at [1056, 275] on icon "button" at bounding box center [1055, 279] width 9 height 9
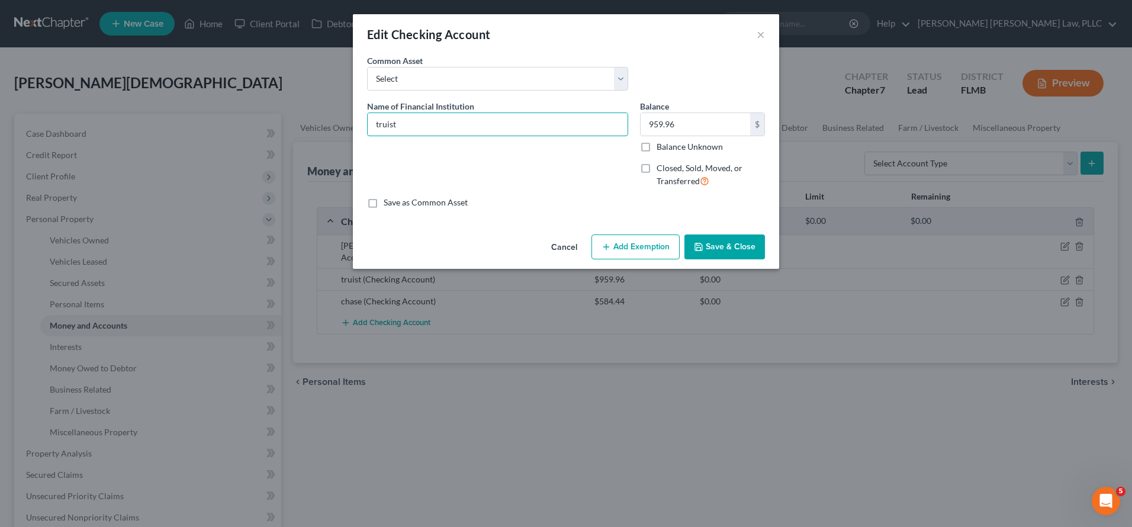
drag, startPoint x: 342, startPoint y: 114, endPoint x: 256, endPoint y: 112, distance: 86.5
click at [256, 112] on div "Edit Checking Account × An exemption set must first be selected from the Filing…" at bounding box center [566, 263] width 1132 height 527
drag, startPoint x: 446, startPoint y: 114, endPoint x: 317, endPoint y: 110, distance: 128.5
click at [317, 110] on div "Edit Checking Account × An exemption set must first be selected from the Filing…" at bounding box center [566, 263] width 1132 height 527
drag, startPoint x: 418, startPoint y: 121, endPoint x: 255, endPoint y: 102, distance: 163.8
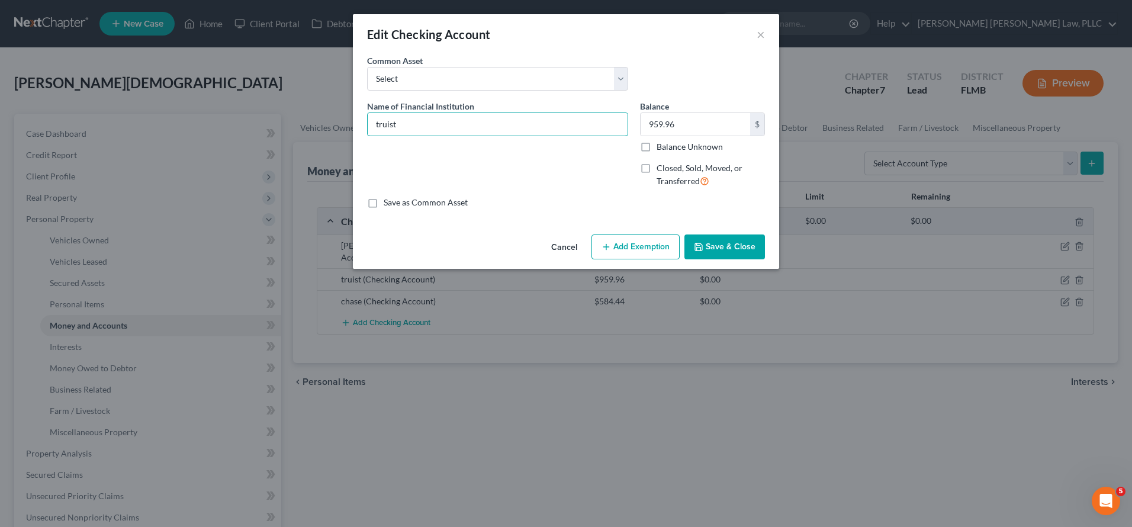
click at [256, 102] on div "Edit Checking Account × An exemption set must first be selected from the Filing…" at bounding box center [566, 263] width 1132 height 527
type input "Truist Checking Account xx0417"
click at [726, 239] on button "Save & Close" at bounding box center [724, 246] width 81 height 25
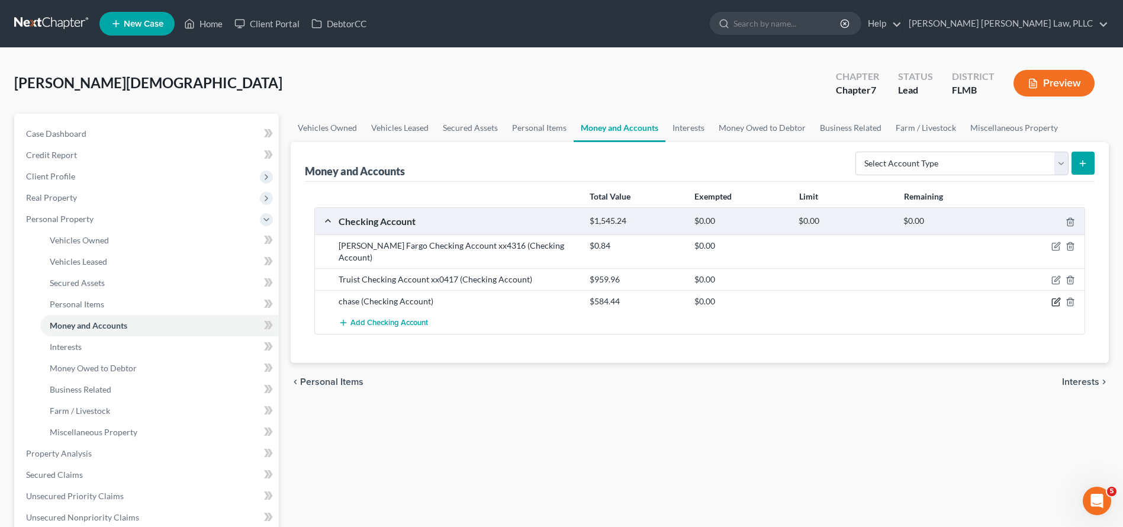
click at [1054, 297] on icon "button" at bounding box center [1055, 301] width 9 height 9
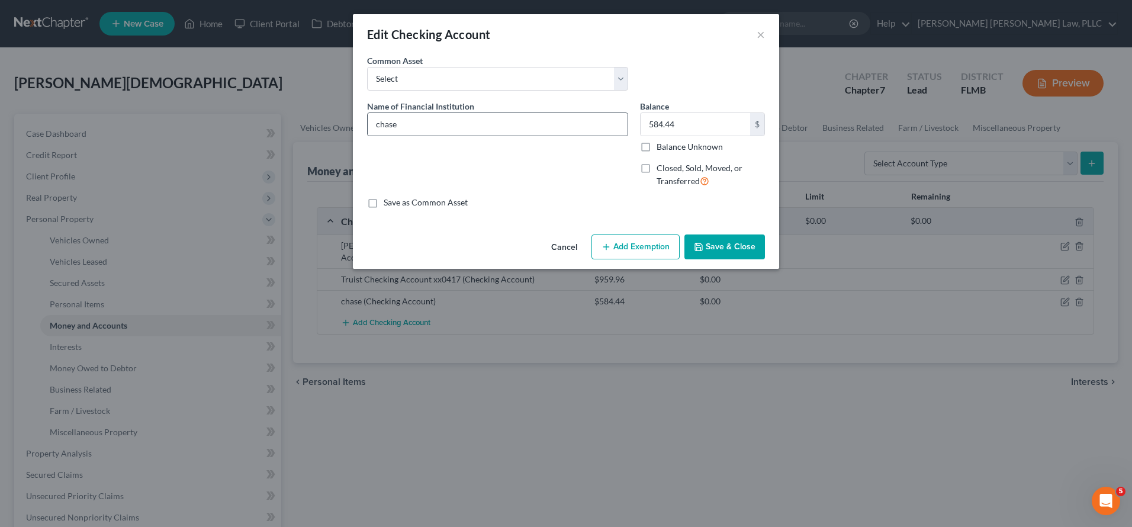
click at [481, 136] on div "Name of Financial Institution * chase" at bounding box center [497, 148] width 273 height 97
drag, startPoint x: 417, startPoint y: 130, endPoint x: 283, endPoint y: 116, distance: 134.5
click at [283, 116] on div "Edit Checking Account × An exemption set must first be selected from the Filing…" at bounding box center [566, 263] width 1132 height 527
click at [468, 123] on input "Chase Checking Account 0239" at bounding box center [498, 124] width 260 height 22
type input "Chase Checking Account xx0239"
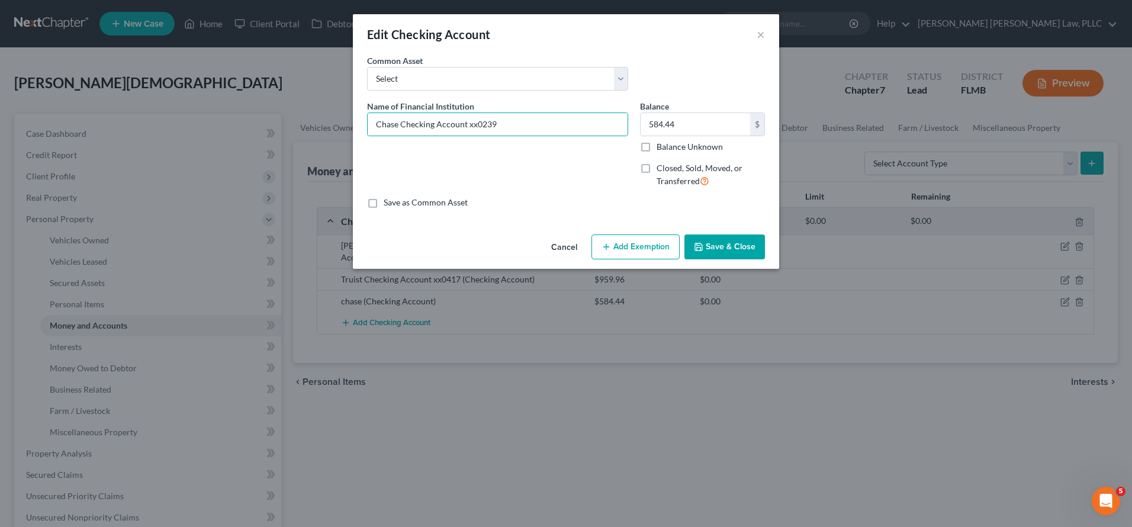
click at [742, 233] on div "Cancel Add Exemption Save & Close" at bounding box center [566, 249] width 426 height 39
click at [742, 239] on button "Save & Close" at bounding box center [724, 246] width 81 height 25
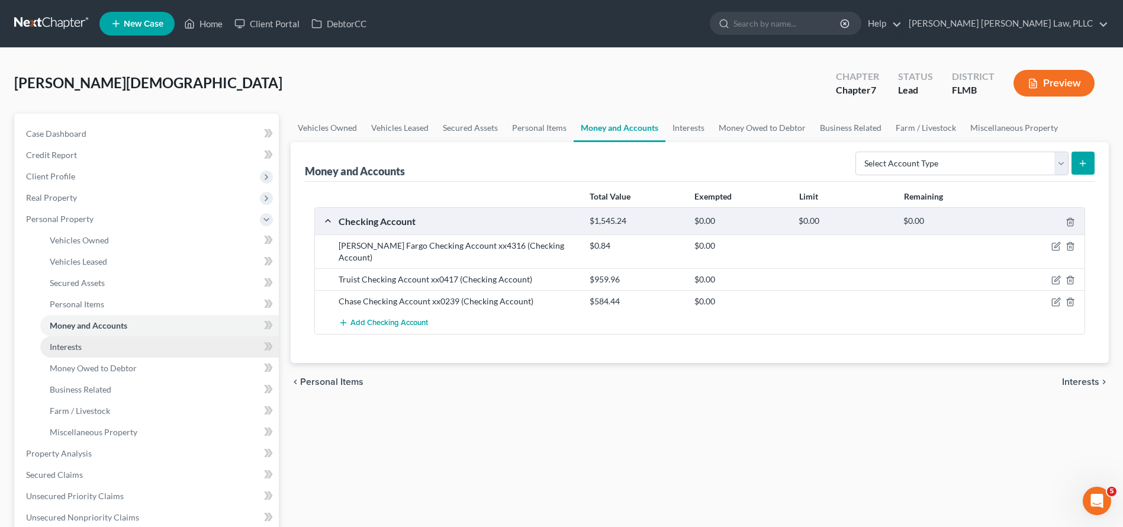
click at [162, 343] on link "Interests" at bounding box center [159, 346] width 239 height 21
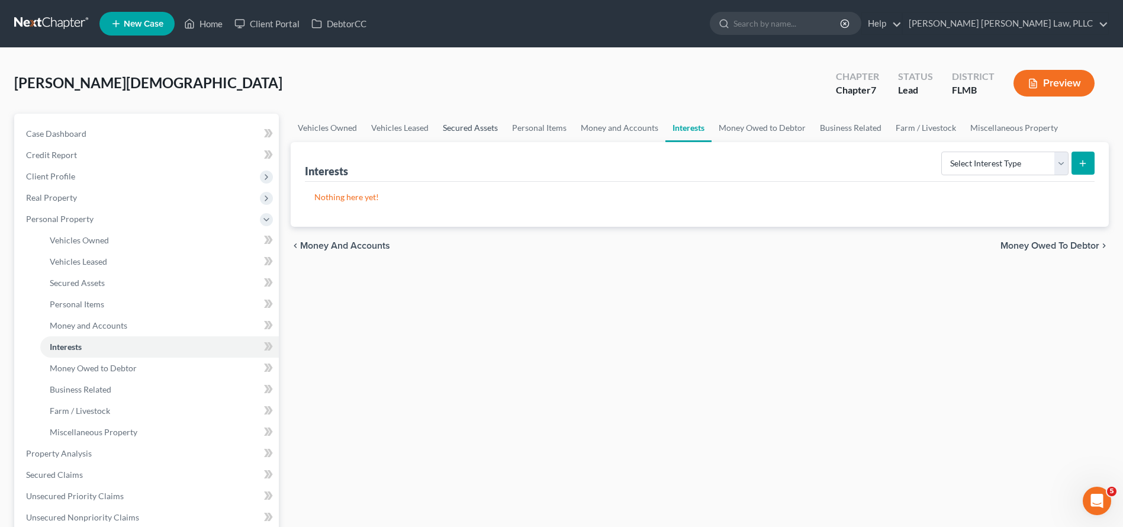
click at [452, 128] on link "Secured Assets" at bounding box center [470, 128] width 69 height 28
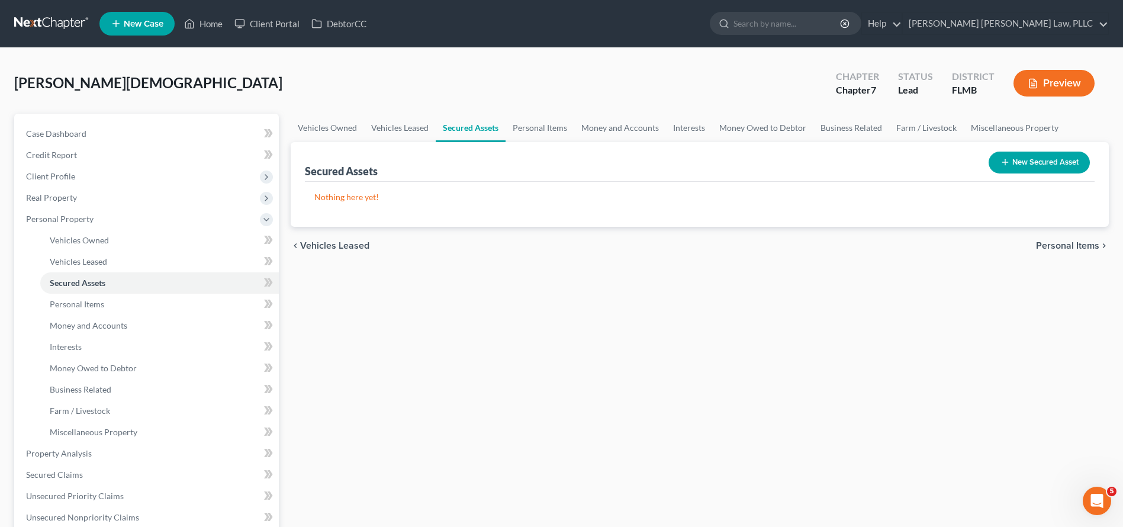
click at [1012, 156] on button "New Secured Asset" at bounding box center [1039, 163] width 101 height 22
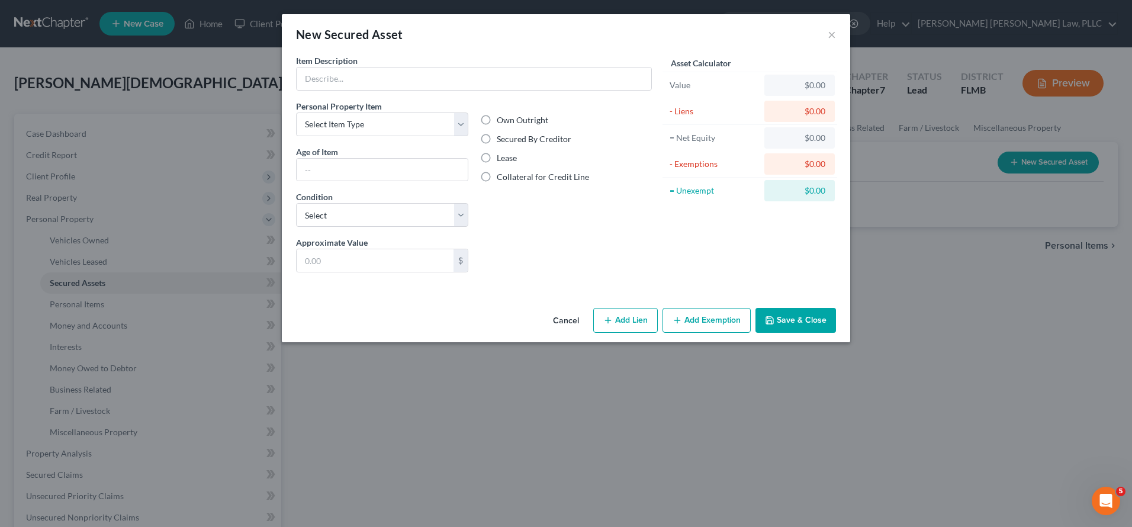
click at [569, 325] on button "Cancel" at bounding box center [565, 321] width 45 height 24
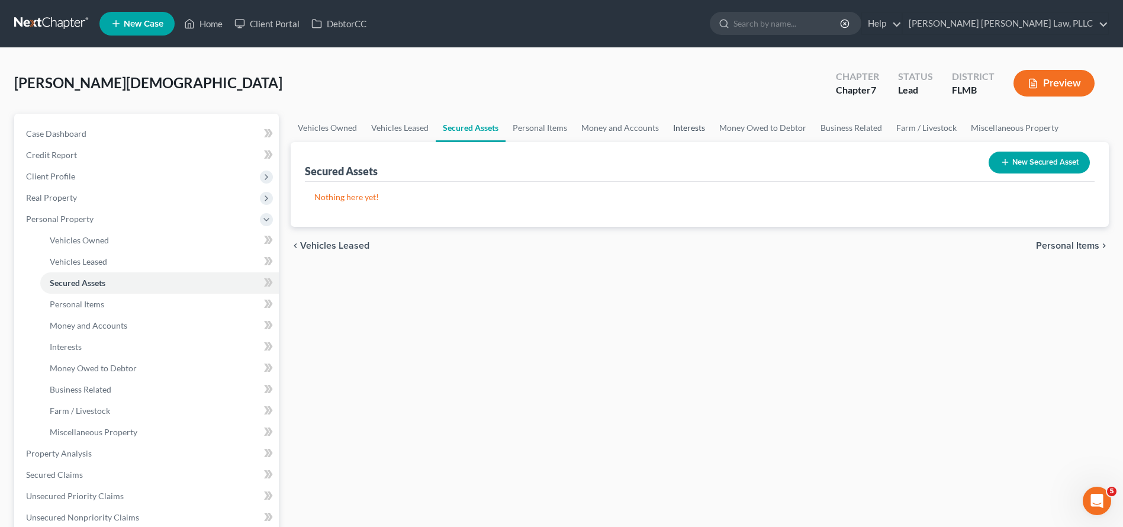
click at [666, 127] on link "Interests" at bounding box center [689, 128] width 46 height 28
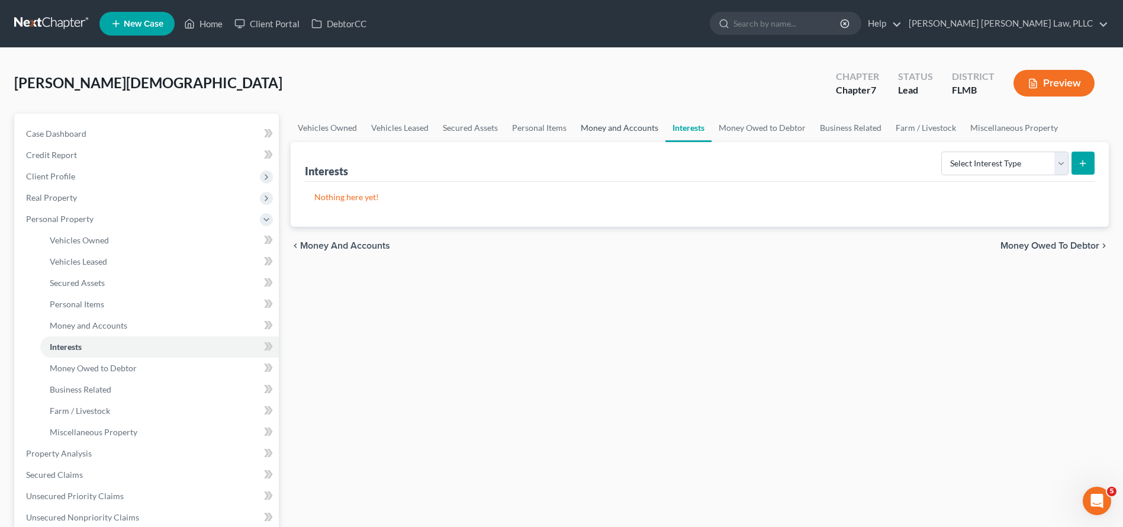
click at [626, 136] on link "Money and Accounts" at bounding box center [620, 128] width 92 height 28
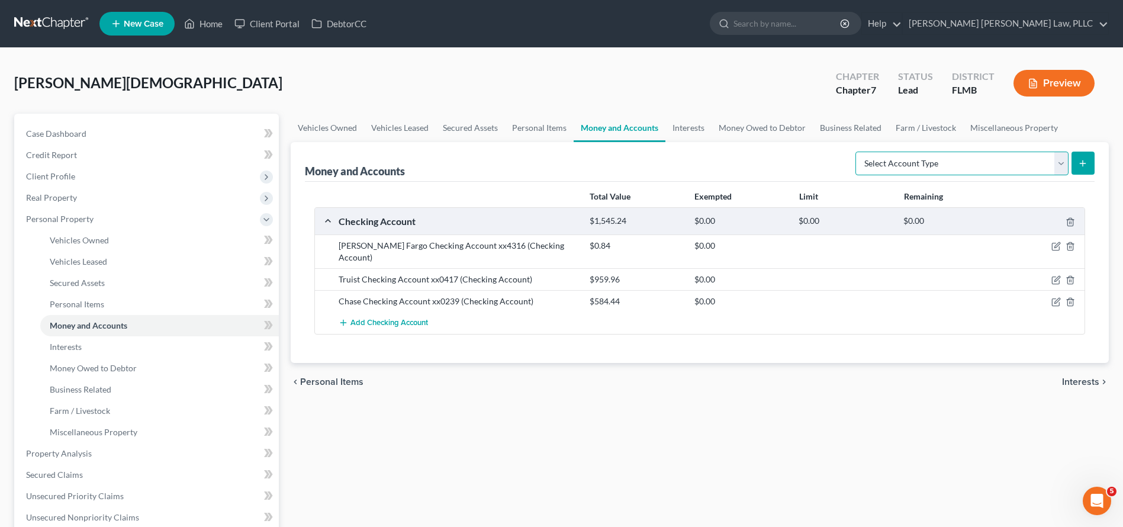
select select "certificates_of_deposit"
click at [1083, 154] on button "submit" at bounding box center [1083, 163] width 23 height 23
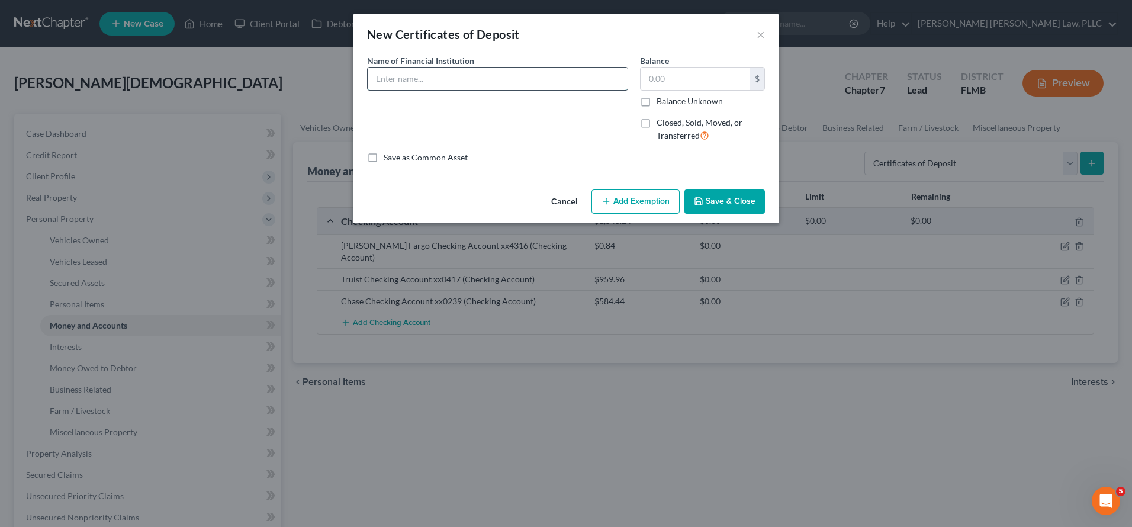
click at [449, 70] on input "text" at bounding box center [498, 78] width 260 height 22
type input "C"
type input "JPMorgan Chase Bank, N.A."
type input "50,725.61"
click at [735, 195] on button "Save & Close" at bounding box center [724, 201] width 81 height 25
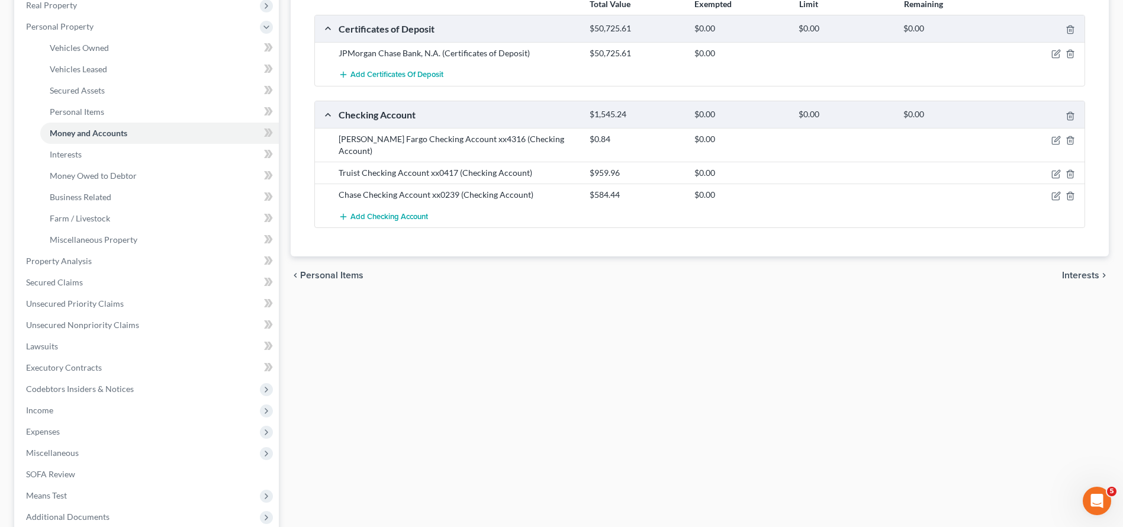
scroll to position [276, 0]
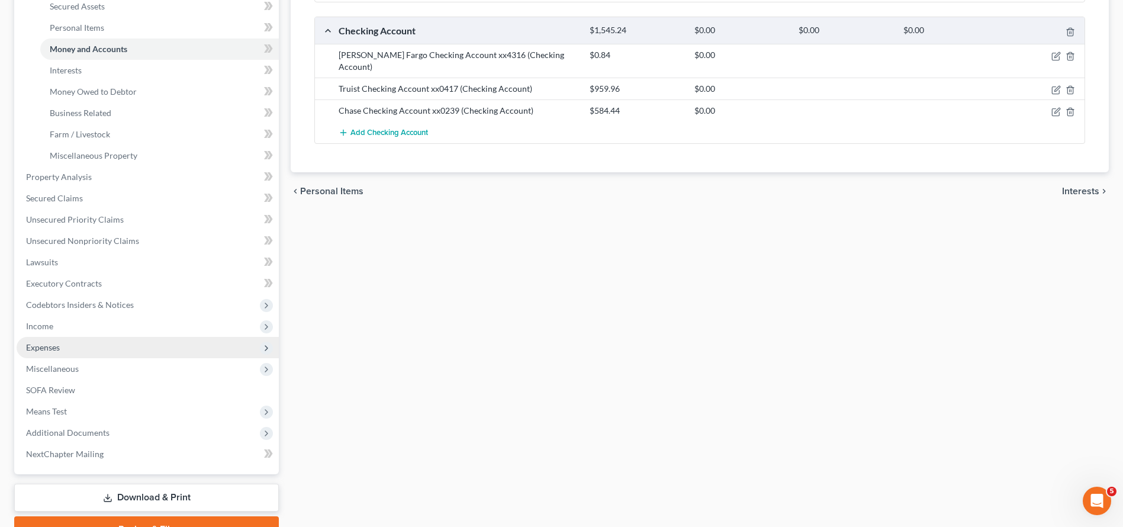
click at [65, 342] on span "Expenses" at bounding box center [148, 347] width 262 height 21
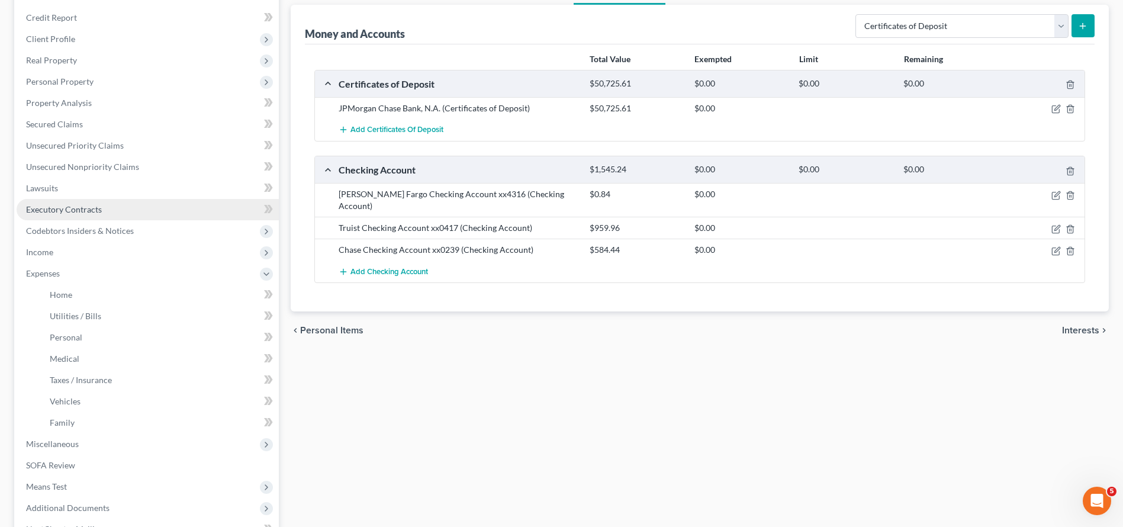
scroll to position [115, 0]
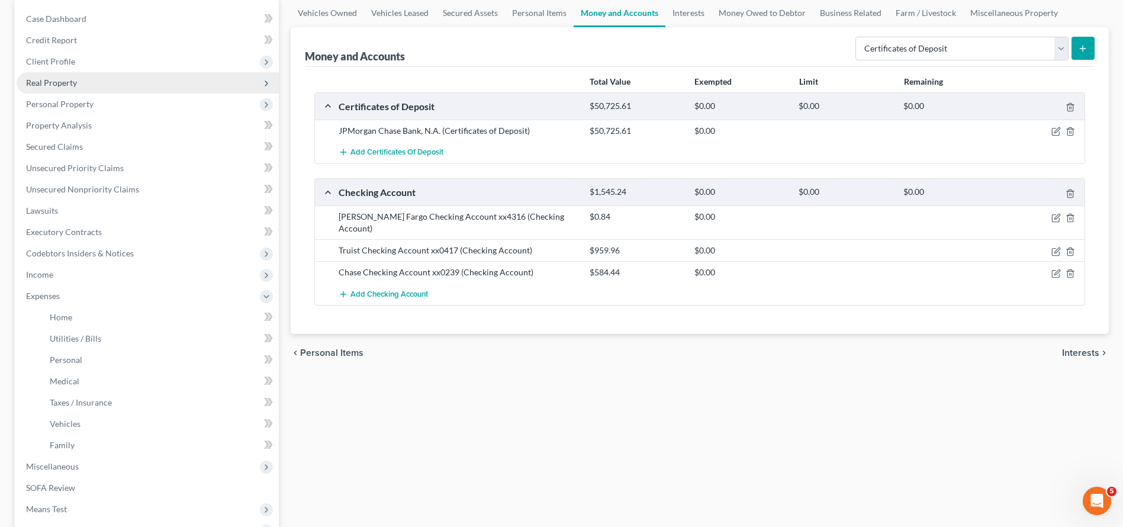
click at [38, 81] on span "Real Property" at bounding box center [51, 83] width 51 height 10
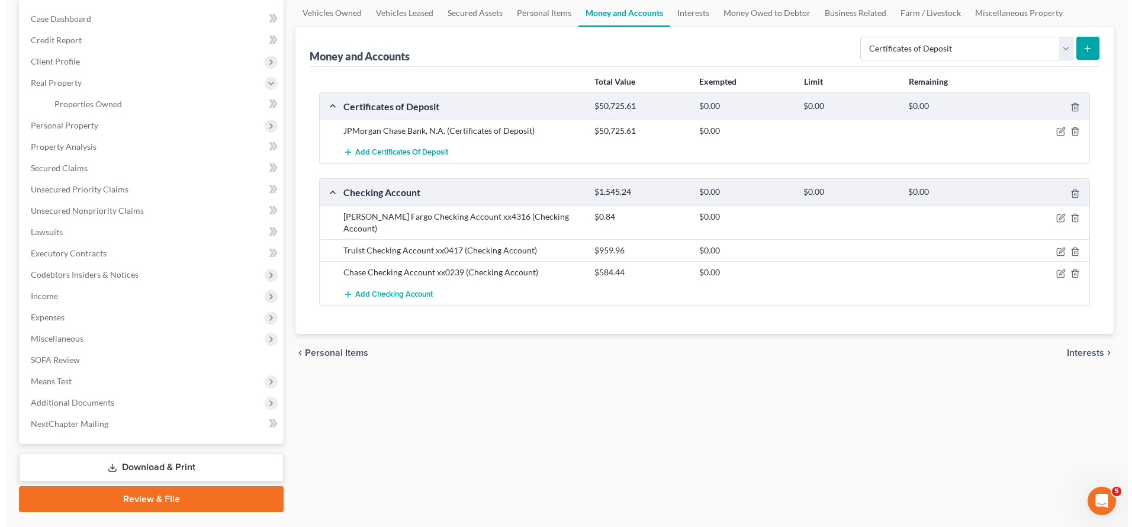
scroll to position [91, 0]
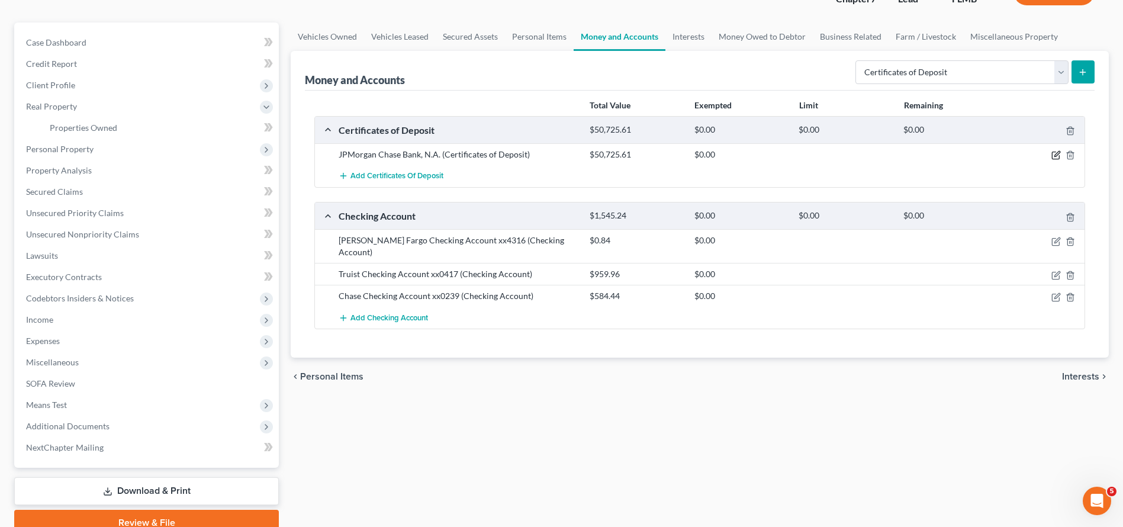
click at [1055, 153] on icon "button" at bounding box center [1055, 154] width 9 height 9
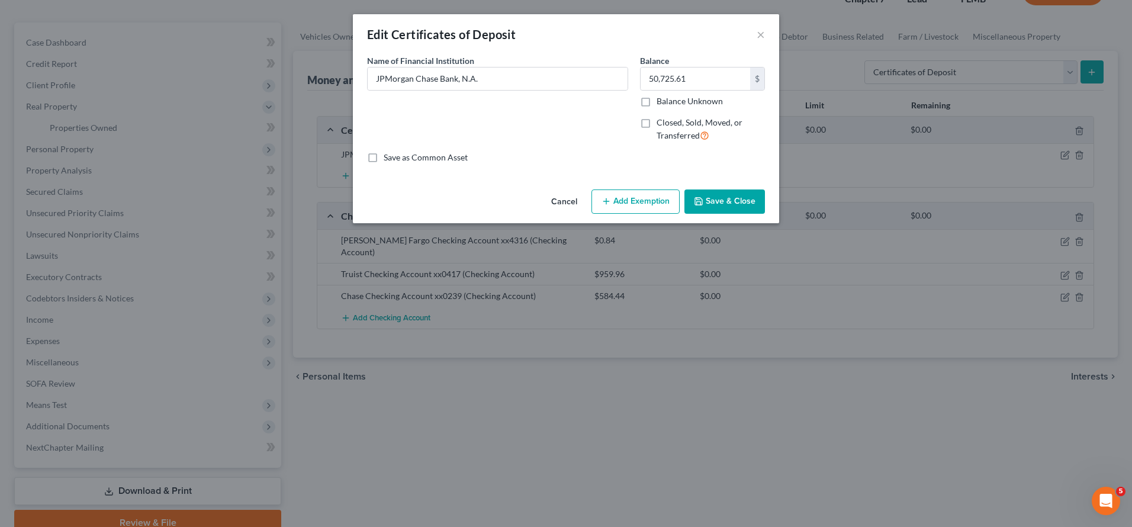
click at [655, 201] on button "Add Exemption" at bounding box center [635, 201] width 88 height 25
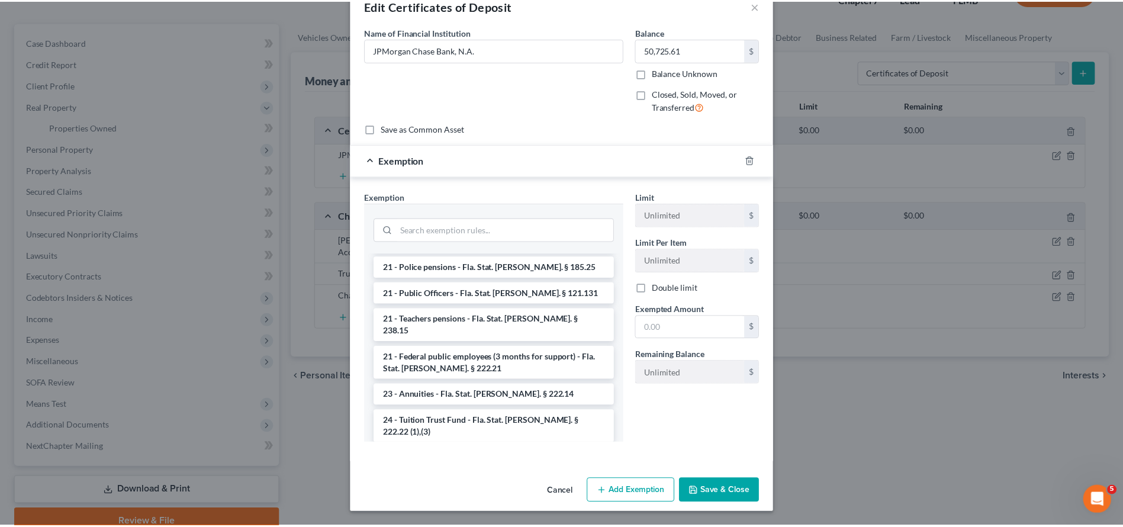
scroll to position [0, 0]
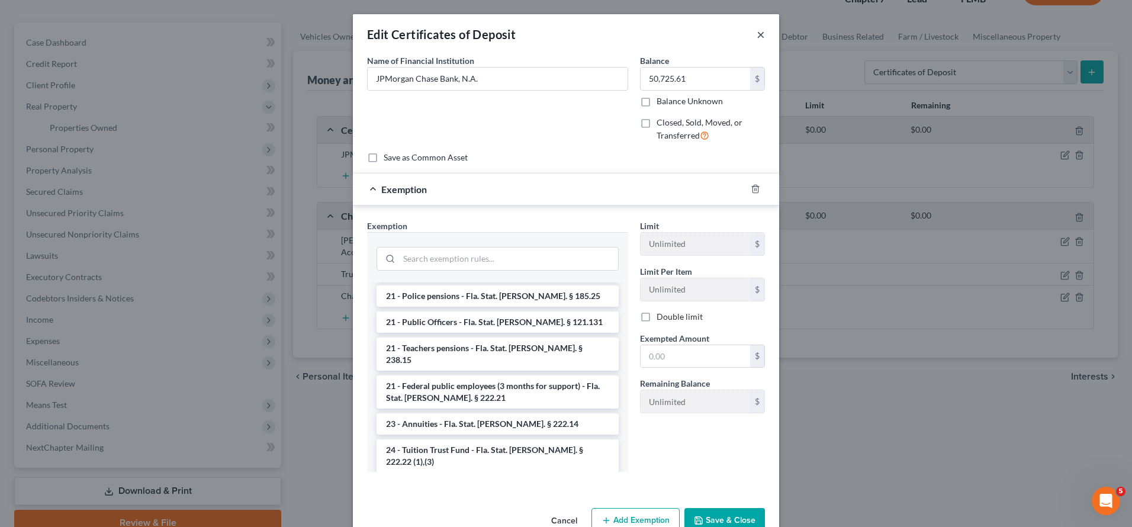
click at [757, 38] on button "×" at bounding box center [761, 34] width 8 height 14
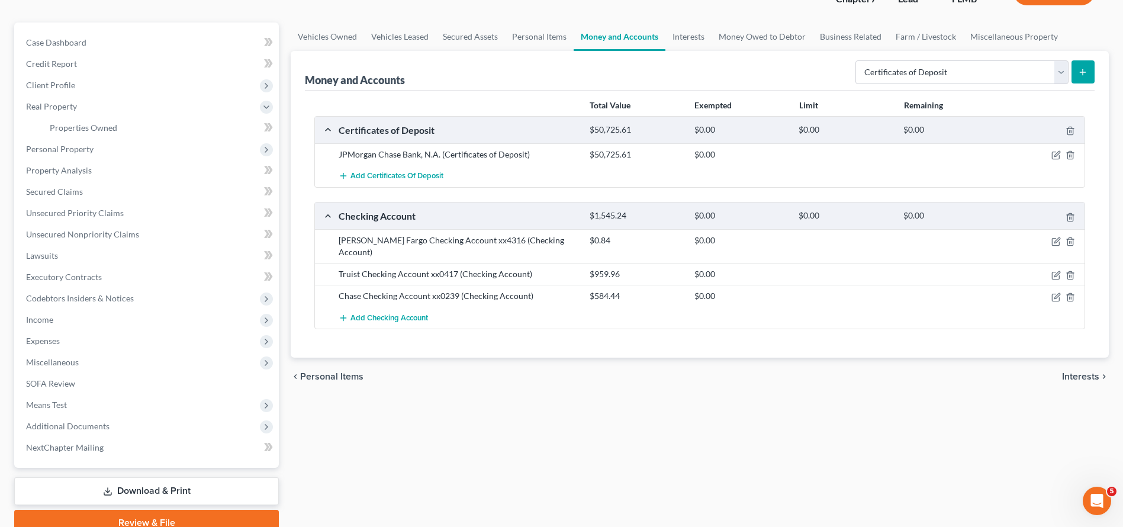
click at [416, 465] on div "Vehicles Owned Vehicles Leased Secured Assets Personal Items Money and Accounts…" at bounding box center [700, 278] width 830 height 513
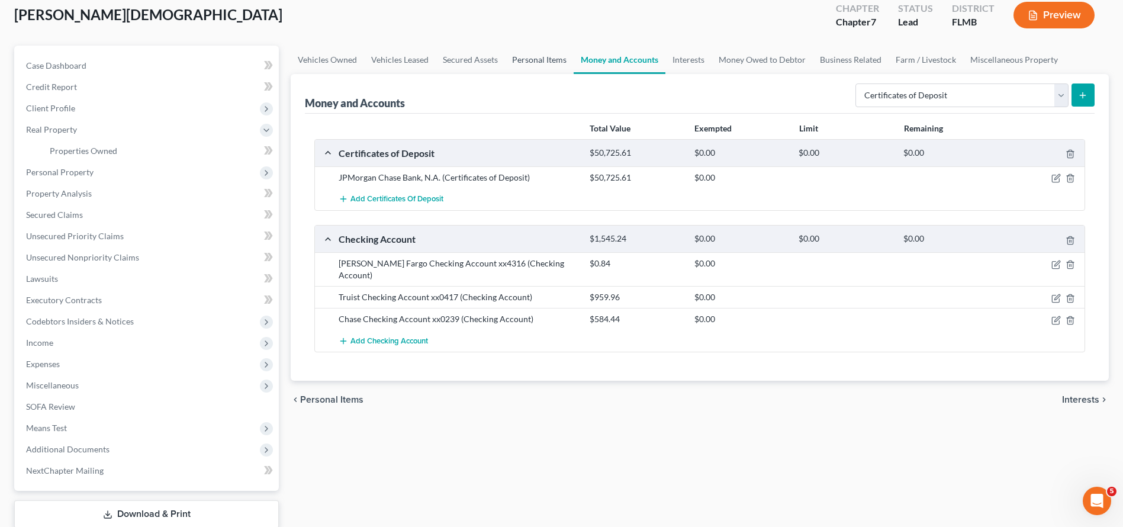
click at [514, 54] on link "Personal Items" at bounding box center [539, 60] width 69 height 28
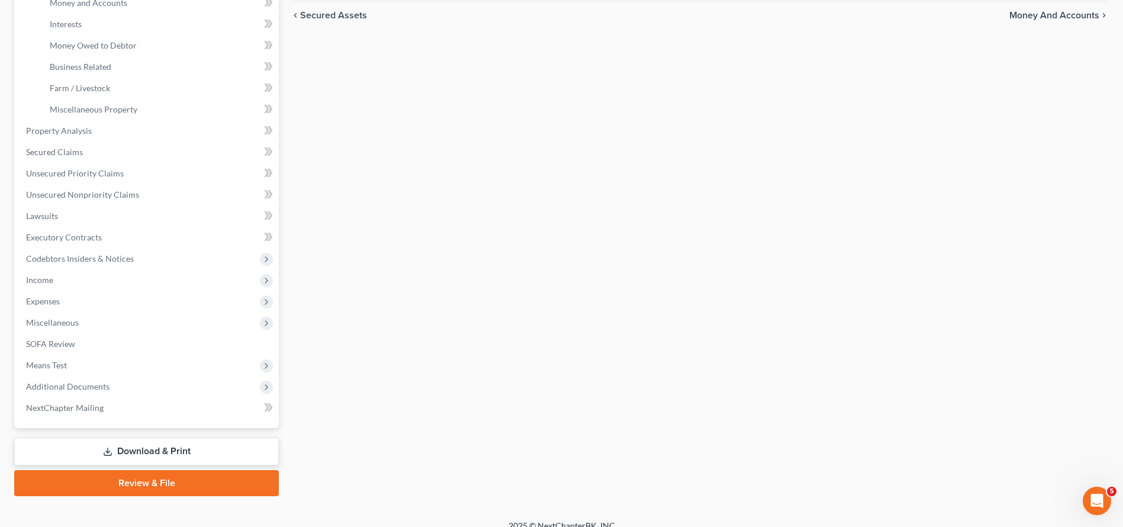
scroll to position [337, 0]
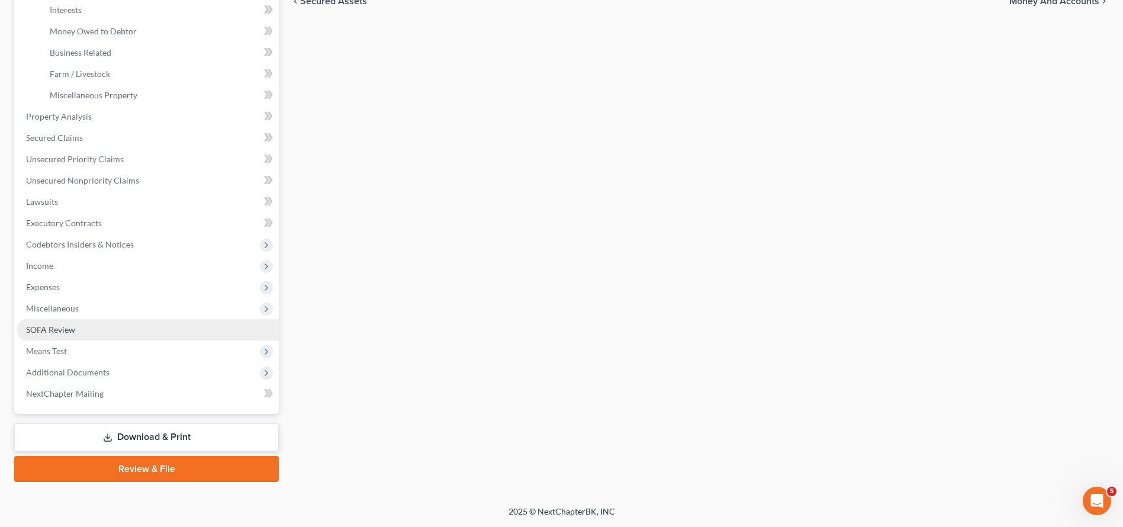
click at [111, 332] on link "SOFA Review" at bounding box center [148, 329] width 262 height 21
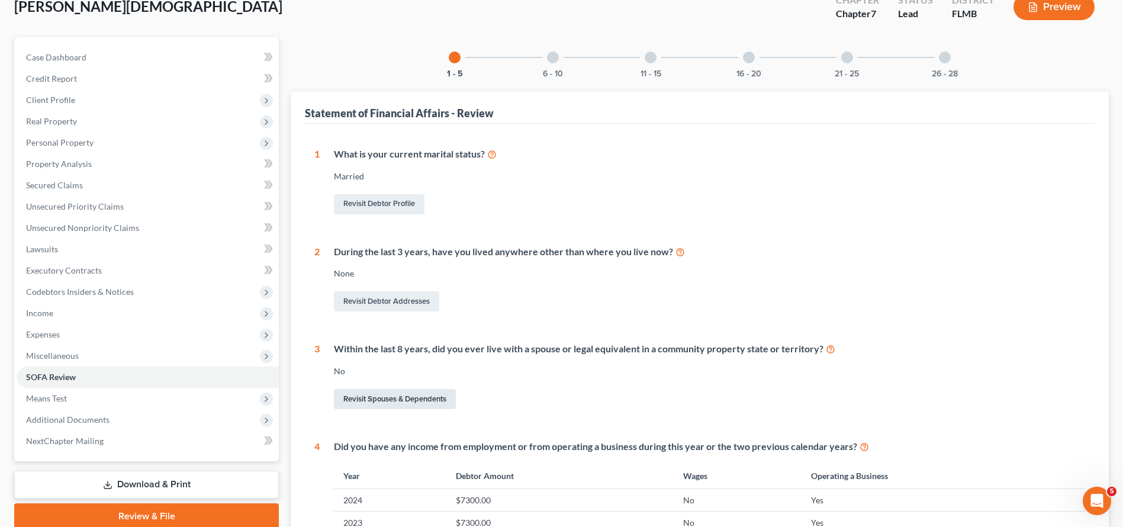
scroll to position [101, 0]
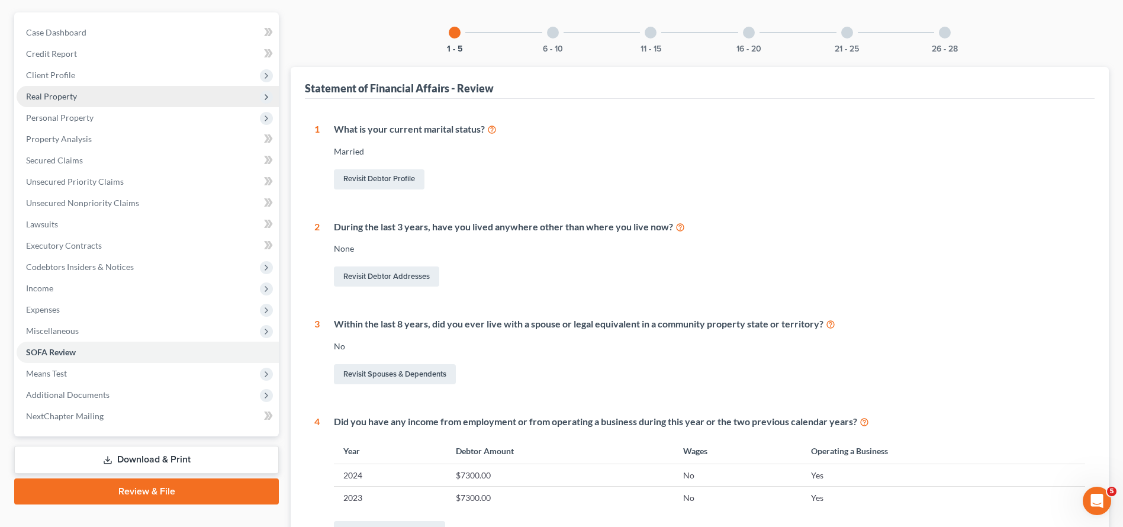
click at [129, 99] on span "Real Property" at bounding box center [148, 96] width 262 height 21
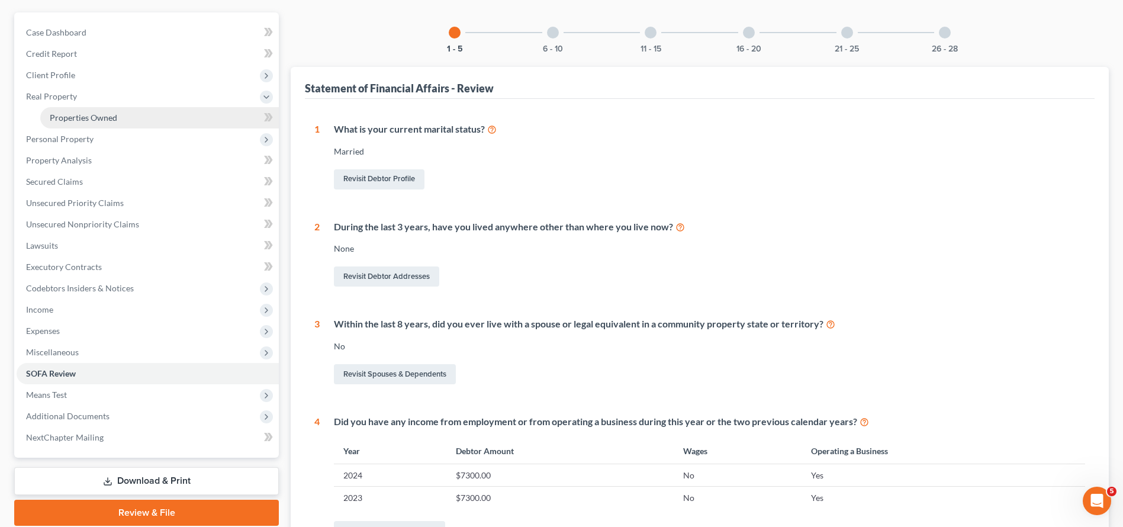
click at [130, 117] on link "Properties Owned" at bounding box center [159, 117] width 239 height 21
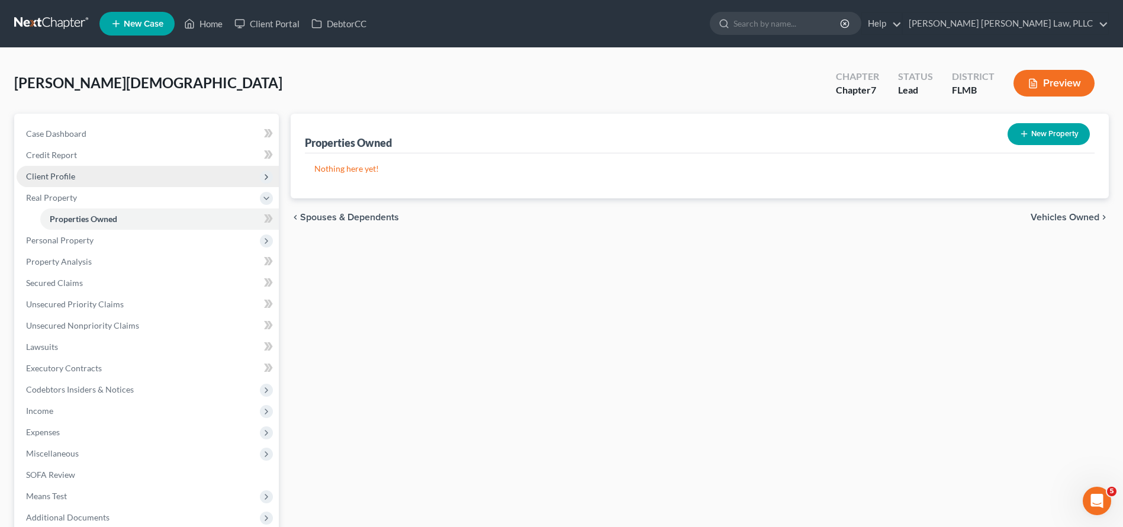
click at [114, 175] on span "Client Profile" at bounding box center [148, 176] width 262 height 21
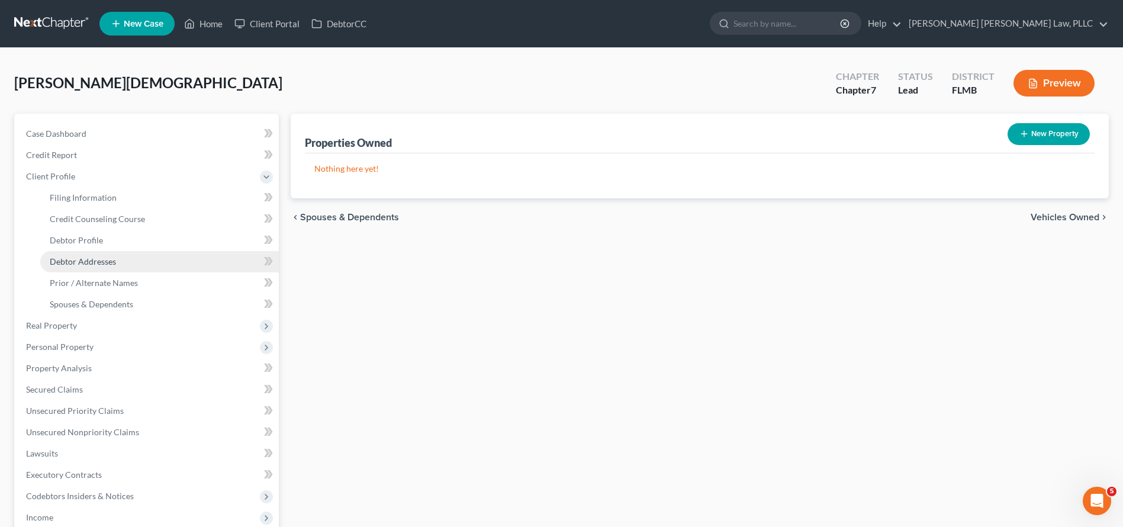
click at [107, 258] on span "Debtor Addresses" at bounding box center [83, 261] width 66 height 10
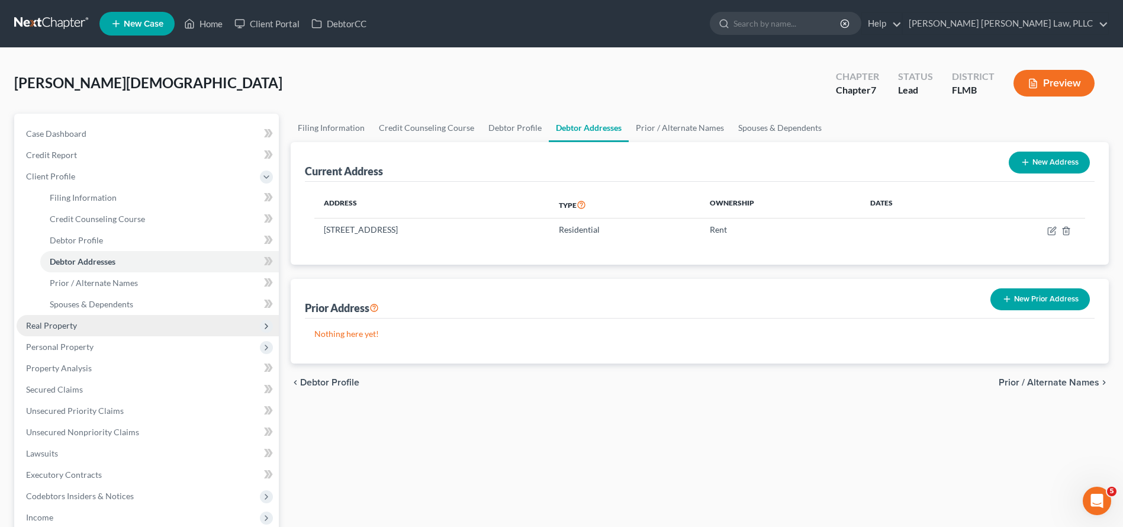
scroll to position [252, 0]
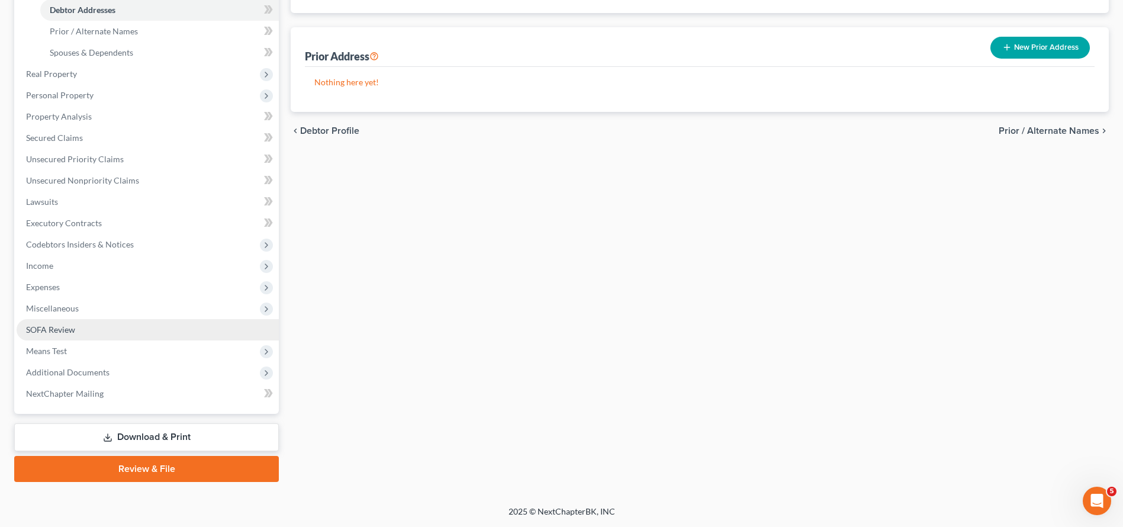
click at [157, 327] on link "SOFA Review" at bounding box center [148, 329] width 262 height 21
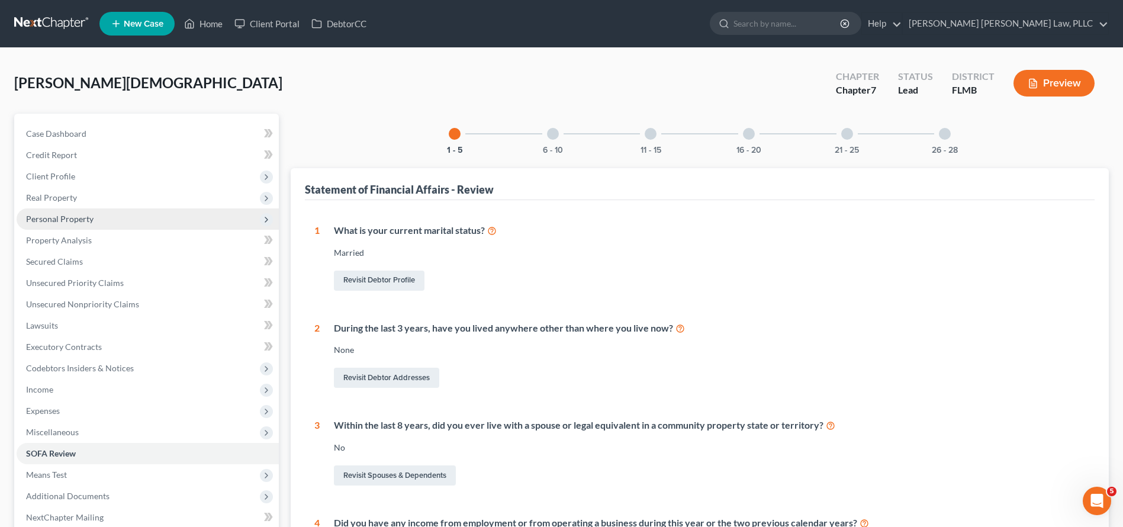
click at [94, 225] on span "Personal Property" at bounding box center [148, 218] width 262 height 21
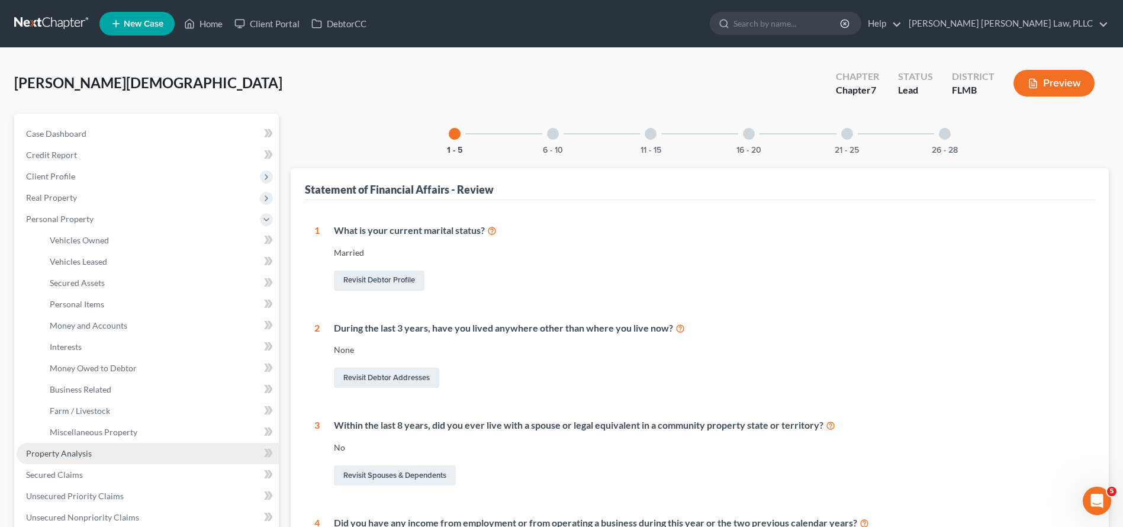
click at [74, 457] on span "Property Analysis" at bounding box center [59, 453] width 66 height 10
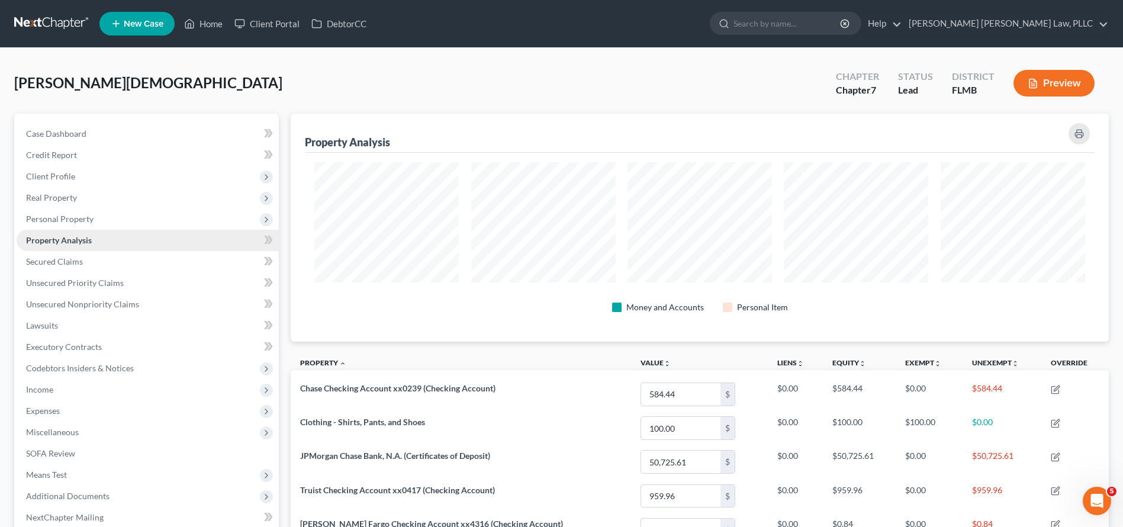
scroll to position [228, 818]
click at [46, 261] on span "Secured Claims" at bounding box center [54, 261] width 57 height 10
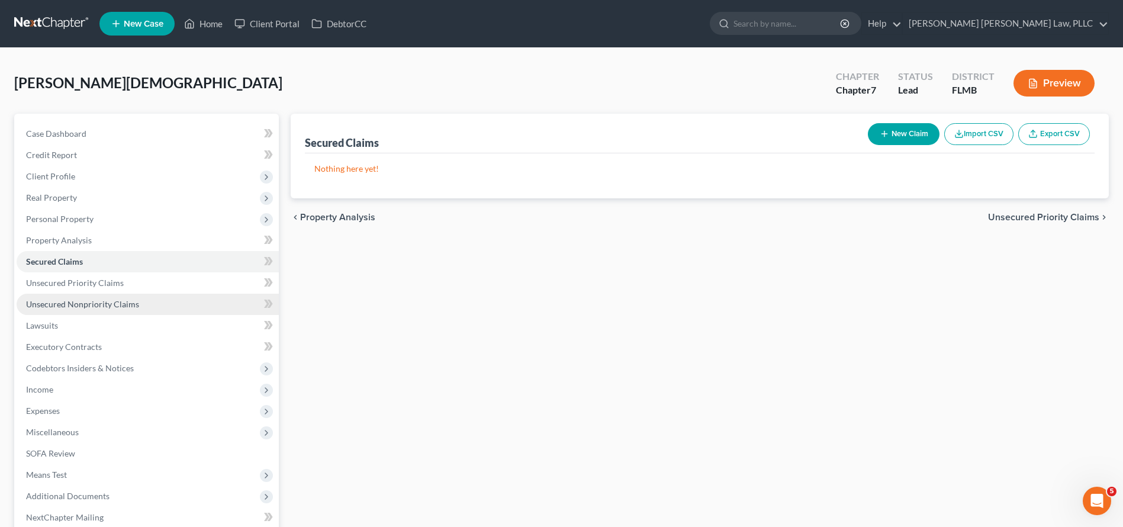
click at [134, 299] on span "Unsecured Nonpriority Claims" at bounding box center [82, 304] width 113 height 10
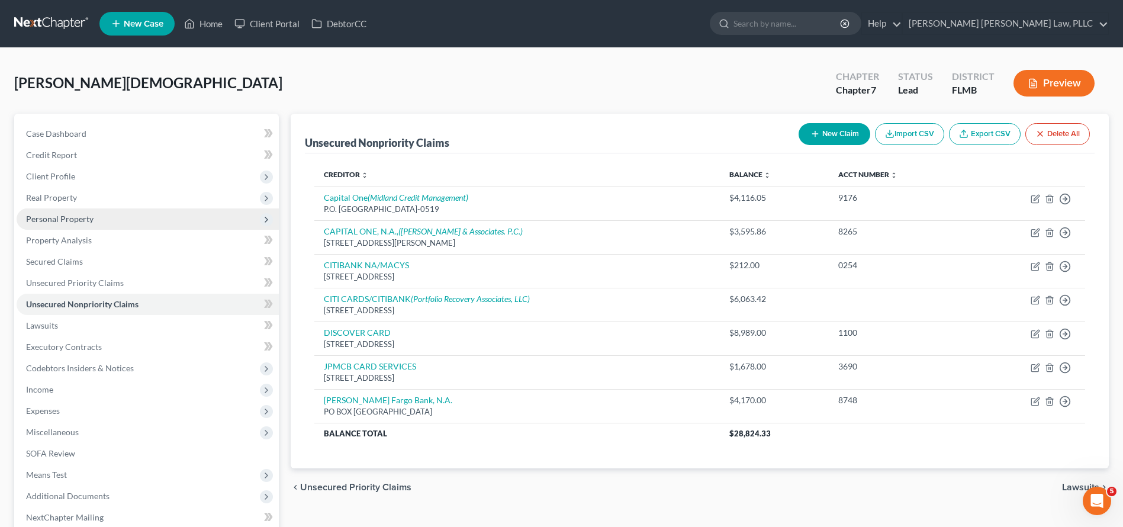
click at [79, 226] on span "Personal Property" at bounding box center [148, 218] width 262 height 21
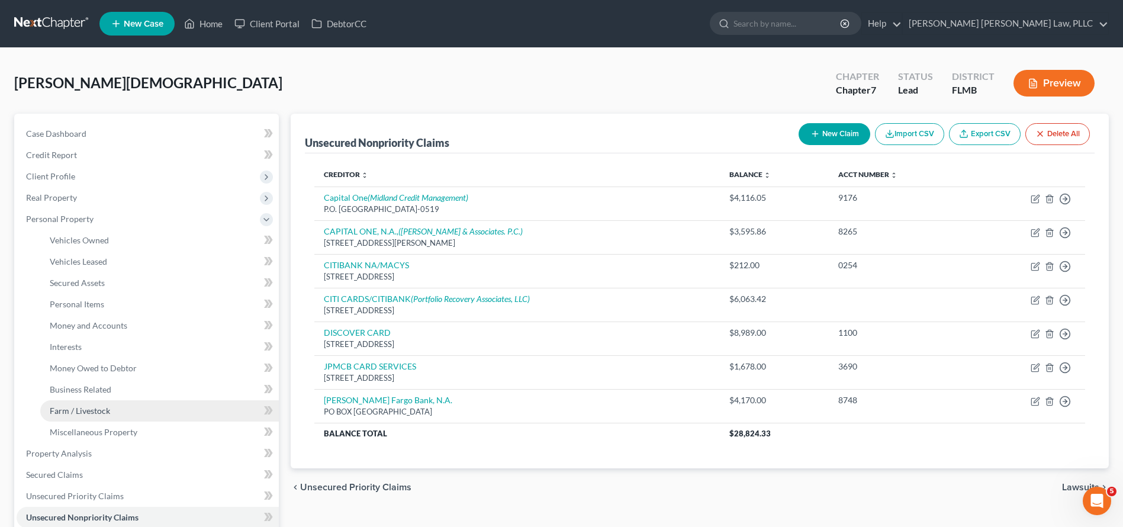
scroll to position [2, 0]
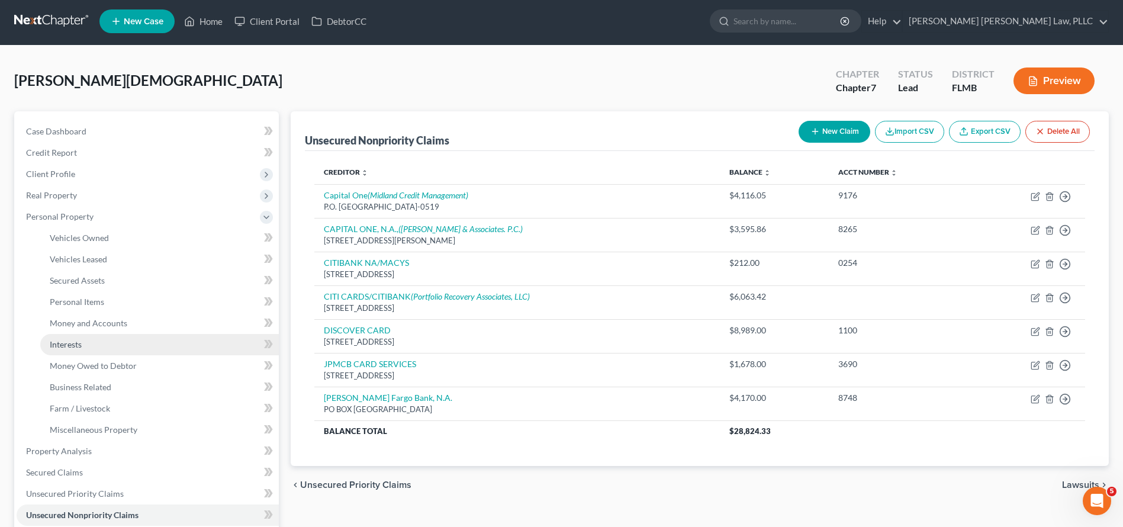
click at [85, 350] on link "Interests" at bounding box center [159, 344] width 239 height 21
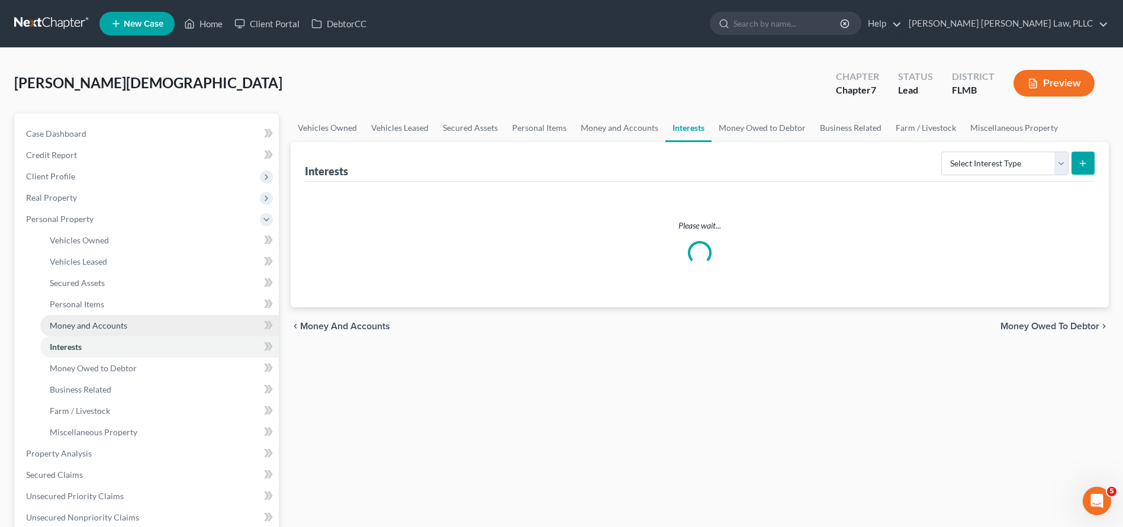
click at [83, 322] on span "Money and Accounts" at bounding box center [89, 325] width 78 height 10
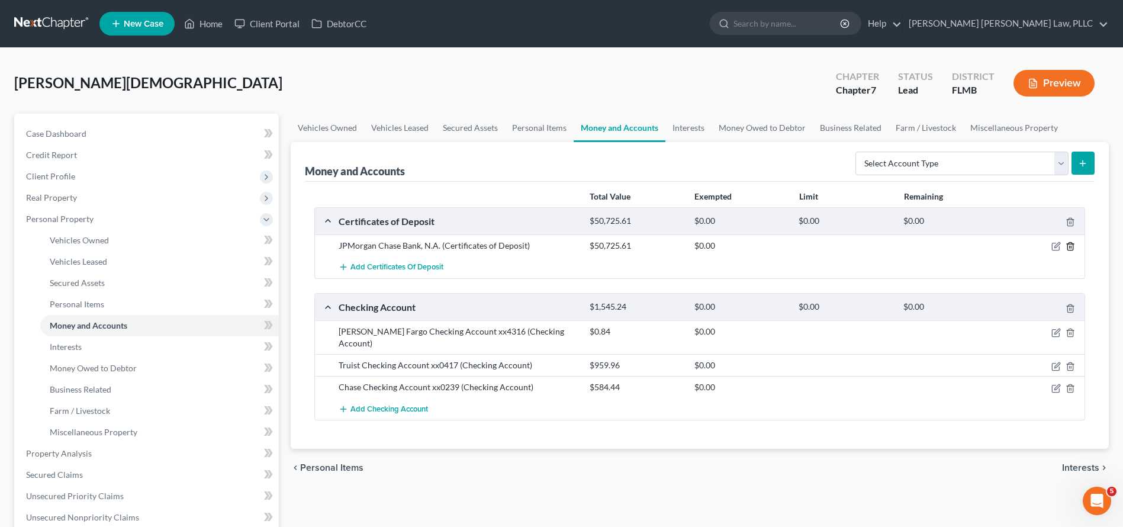
click at [1073, 245] on icon "button" at bounding box center [1069, 247] width 5 height 8
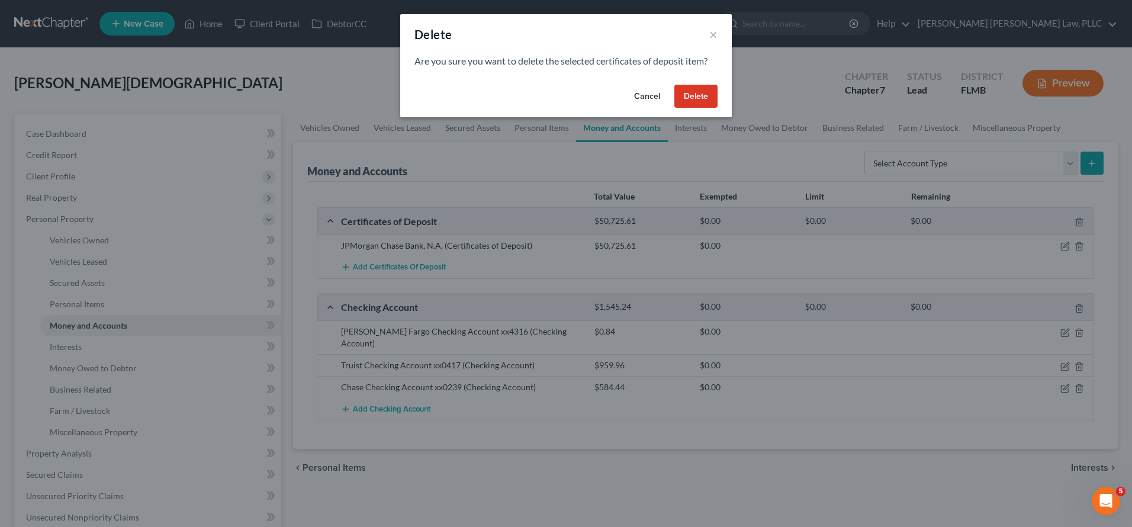
click at [704, 97] on button "Delete" at bounding box center [695, 97] width 43 height 24
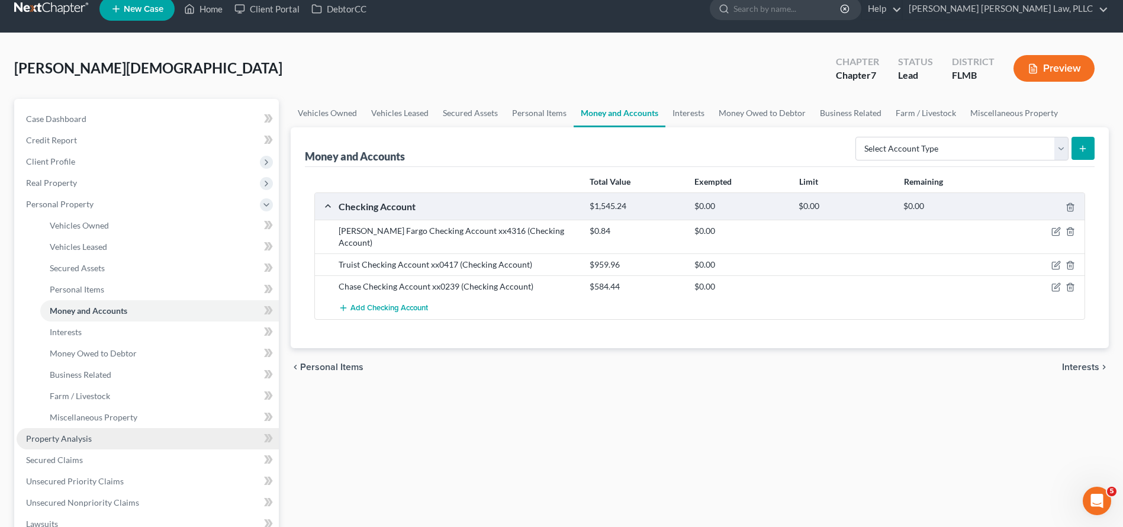
scroll to position [43, 0]
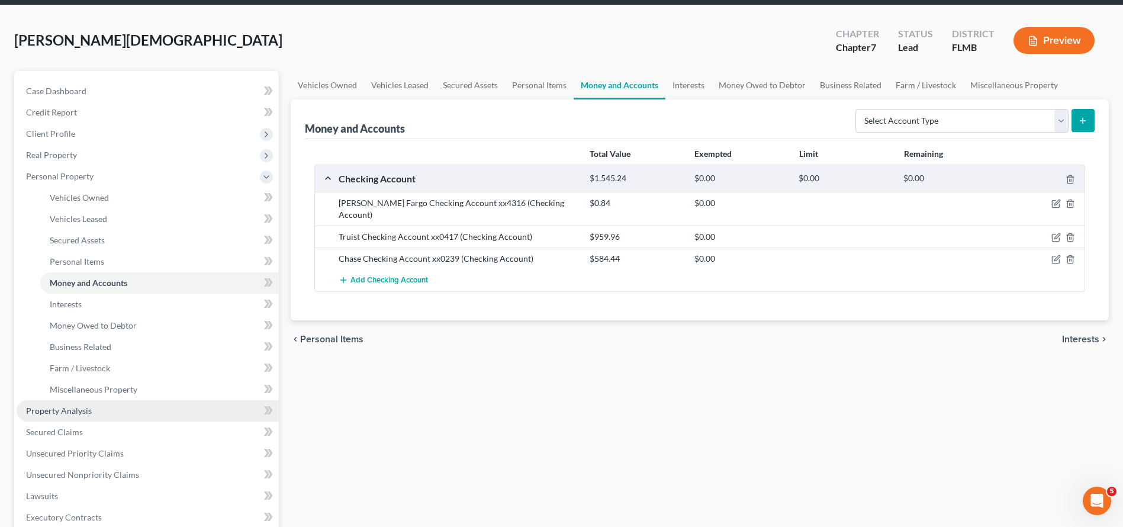
click at [88, 414] on span "Property Analysis" at bounding box center [59, 411] width 66 height 10
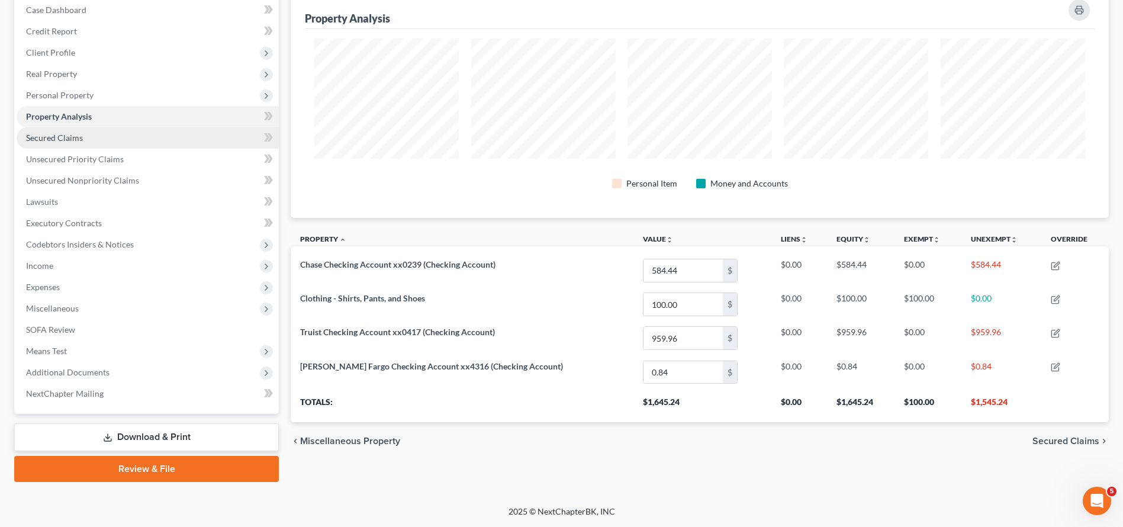
click at [116, 137] on link "Secured Claims" at bounding box center [148, 137] width 262 height 21
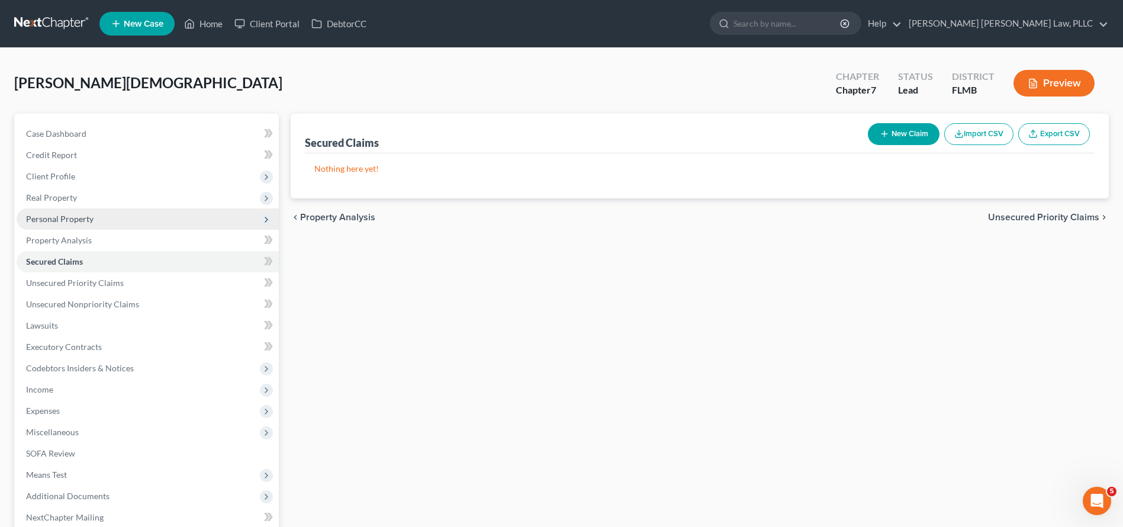
click at [92, 214] on span "Personal Property" at bounding box center [148, 218] width 262 height 21
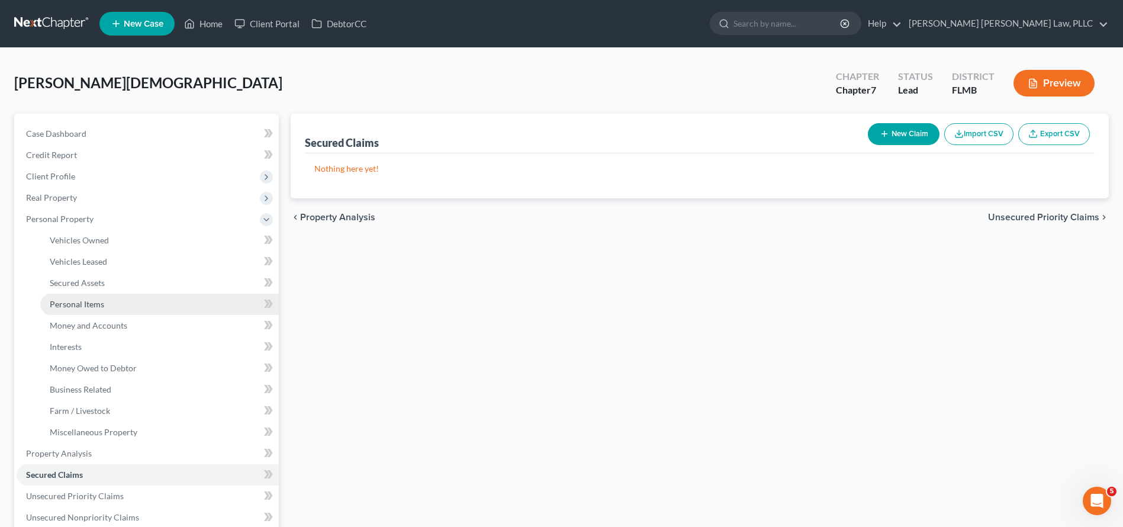
click at [93, 306] on span "Personal Items" at bounding box center [77, 304] width 54 height 10
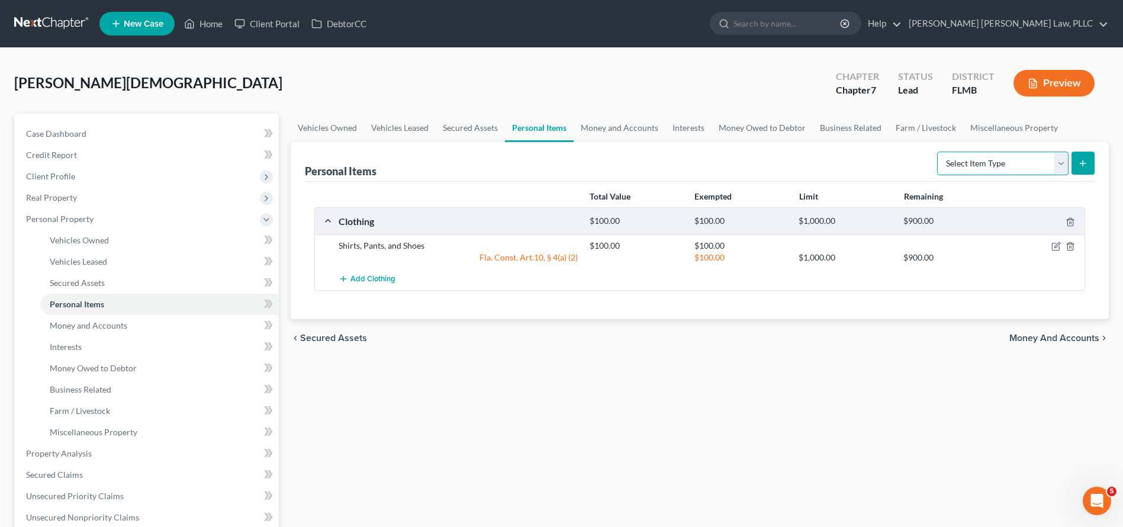
select select "electronics"
click at [1092, 168] on button "submit" at bounding box center [1083, 163] width 23 height 23
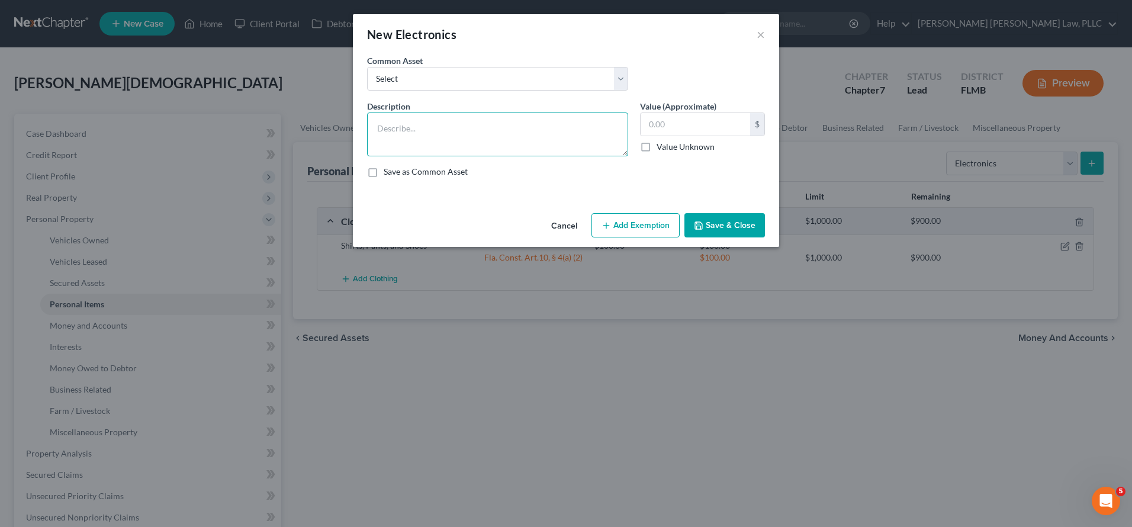
click at [462, 128] on textarea at bounding box center [497, 134] width 261 height 44
paste textarea "Galaxy S22 Ultra"
type textarea "Galaxy S22 Ultra"
click at [715, 134] on input "text" at bounding box center [696, 124] width 110 height 22
type input "100.00"
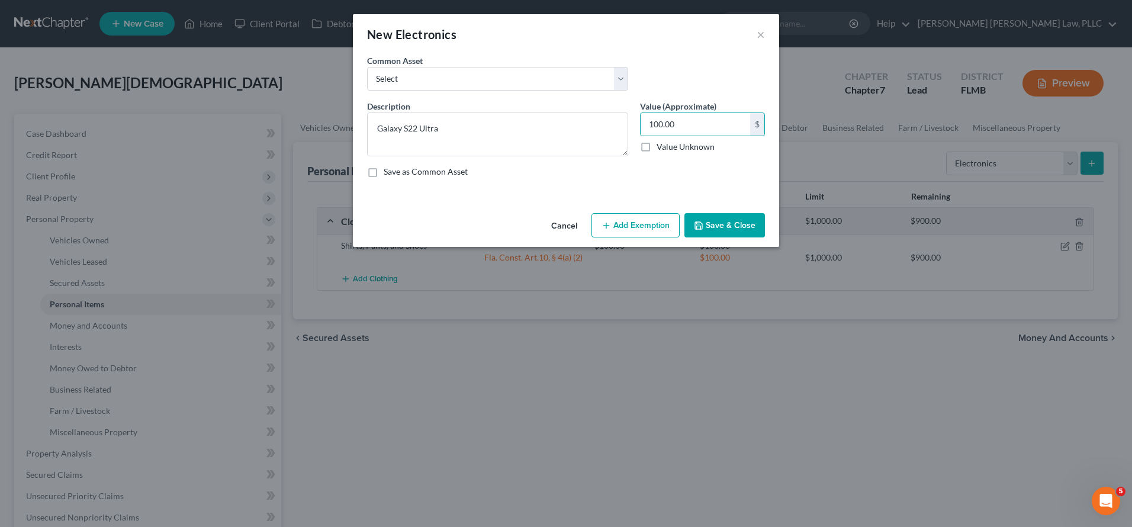
click at [716, 221] on button "Save & Close" at bounding box center [724, 225] width 81 height 25
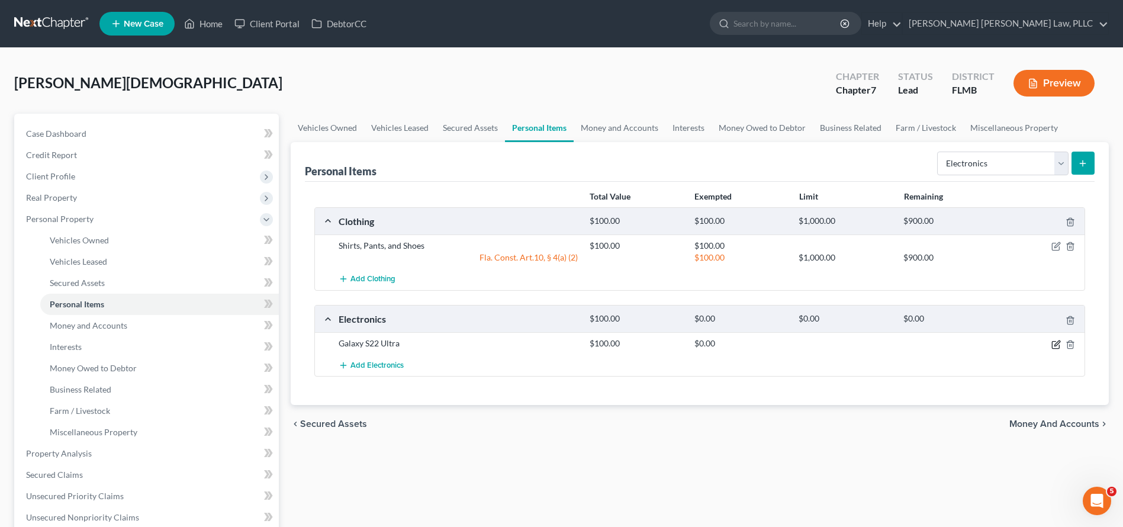
click at [1055, 344] on icon "button" at bounding box center [1055, 344] width 9 height 9
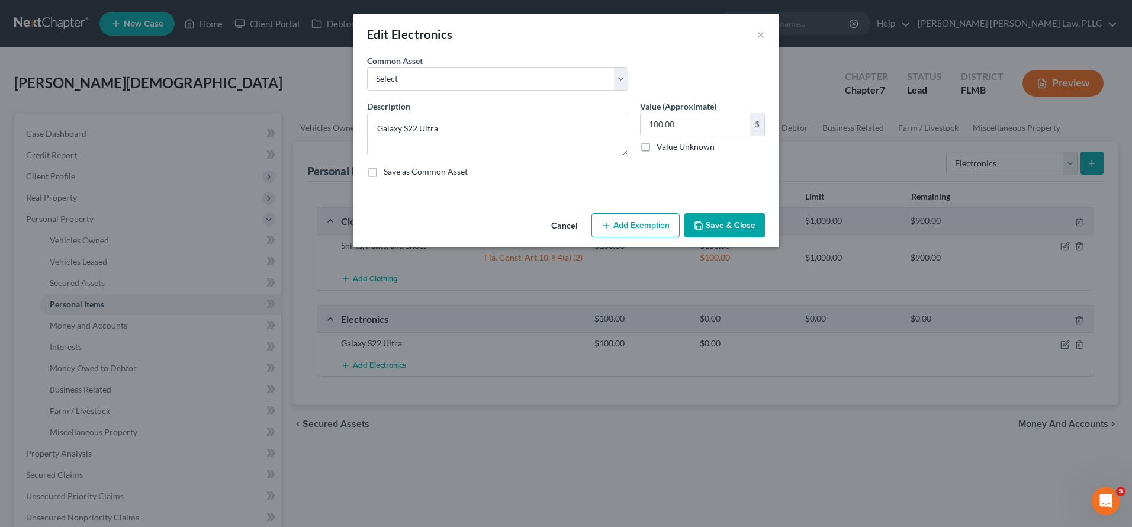
click at [658, 218] on button "Add Exemption" at bounding box center [635, 225] width 88 height 25
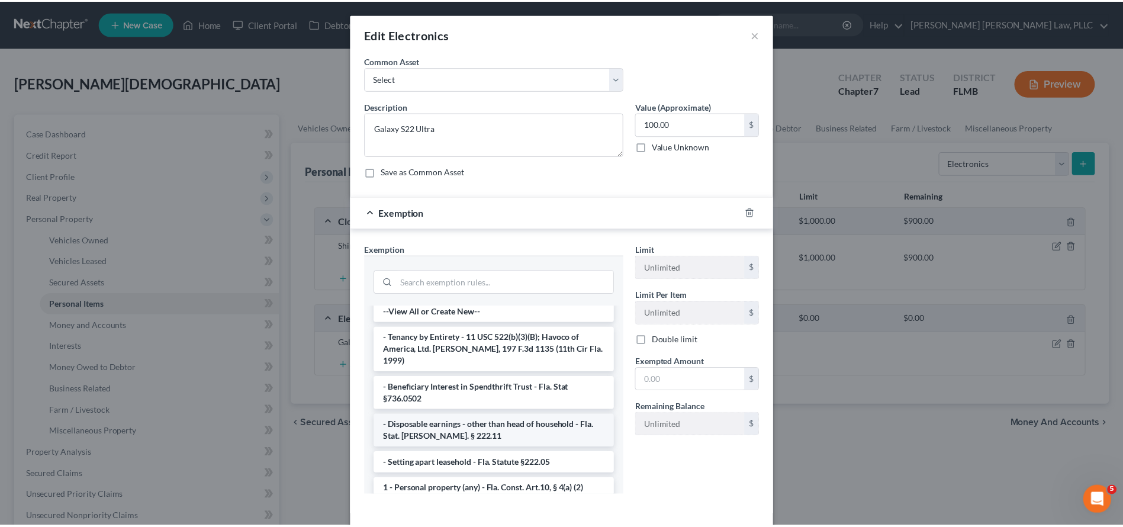
scroll to position [9, 0]
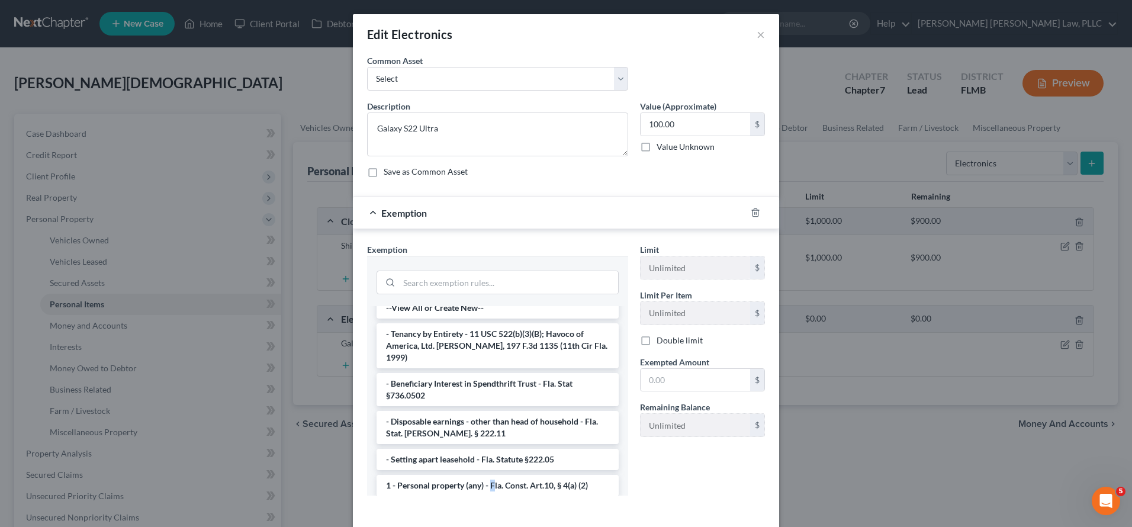
click at [489, 475] on li "1 - Personal property (any) - Fla. Const. Art.10, § 4(a) (2)" at bounding box center [498, 485] width 242 height 21
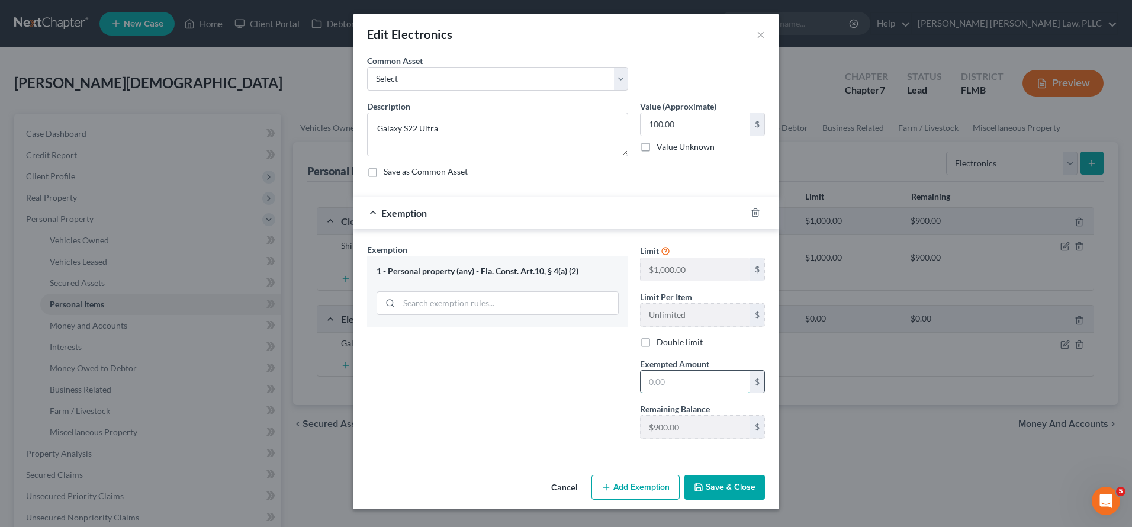
click at [711, 382] on input "text" at bounding box center [696, 382] width 110 height 22
type input "100.00"
click at [731, 490] on button "Save & Close" at bounding box center [724, 487] width 81 height 25
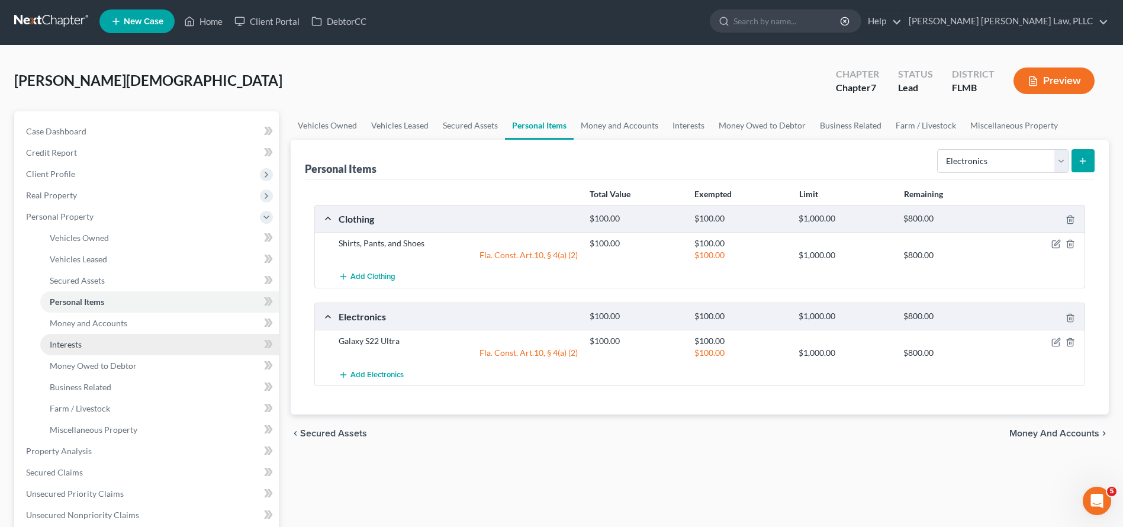
scroll to position [12, 0]
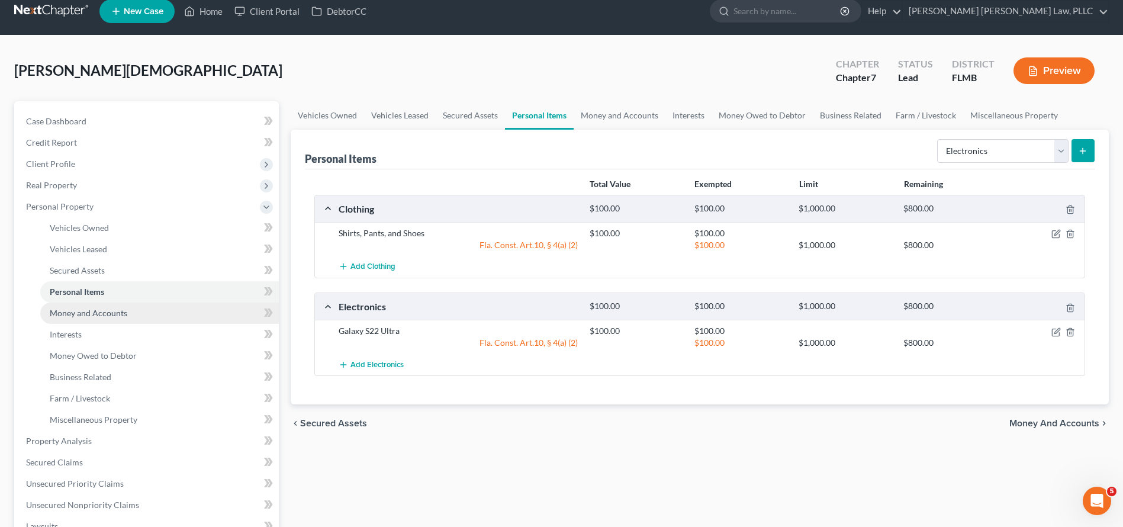
click at [190, 310] on link "Money and Accounts" at bounding box center [159, 313] width 239 height 21
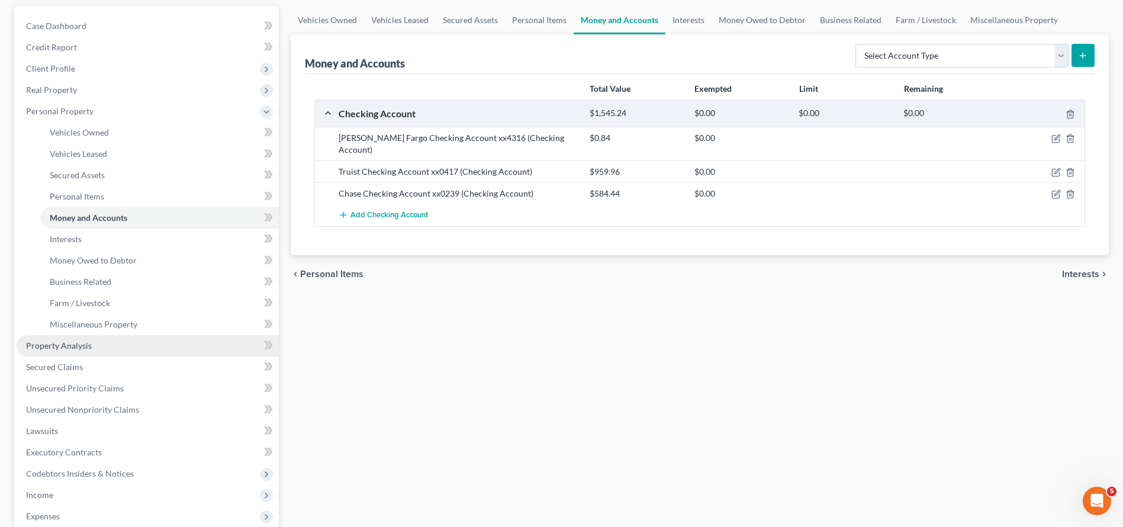
click at [153, 353] on link "Property Analysis" at bounding box center [148, 345] width 262 height 21
